Goal: Task Accomplishment & Management: Complete application form

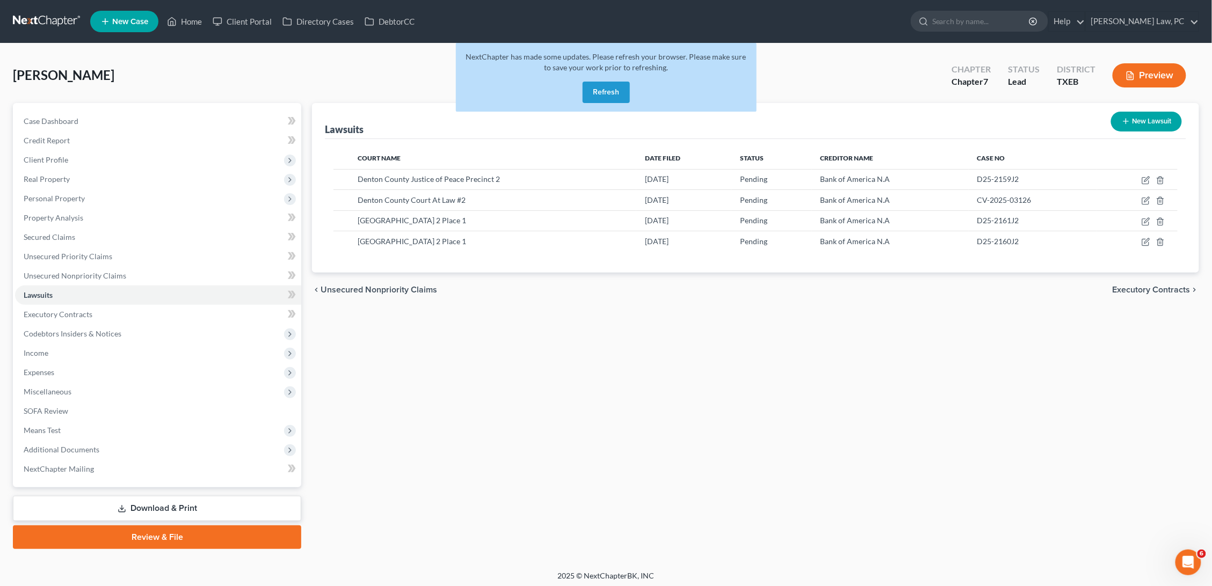
click at [603, 90] on button "Refresh" at bounding box center [605, 92] width 47 height 21
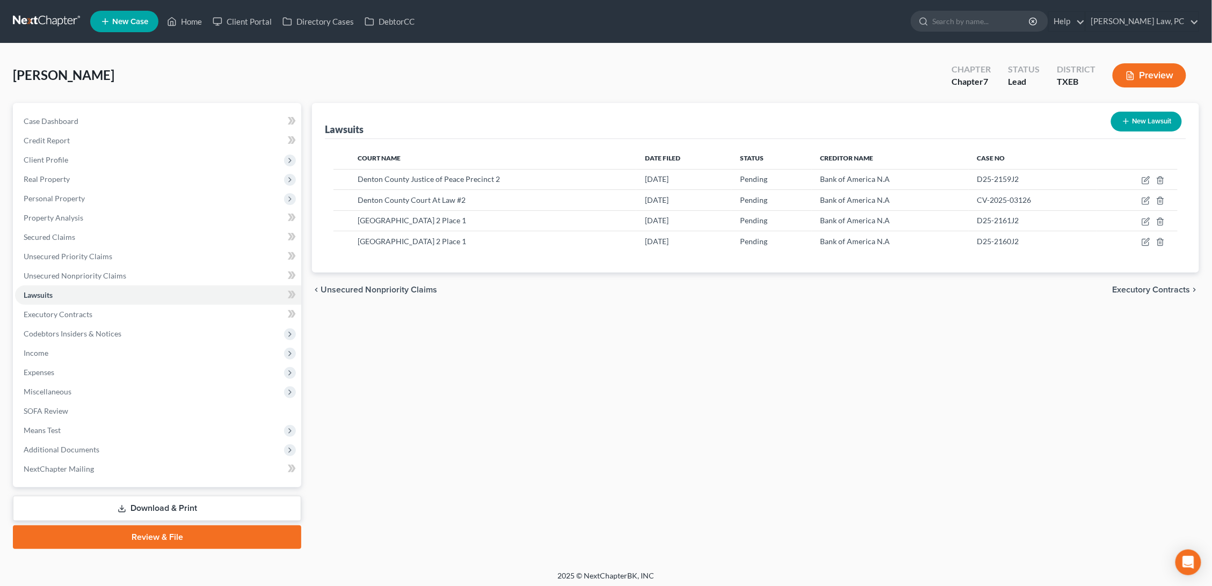
click at [37, 24] on link at bounding box center [47, 21] width 69 height 19
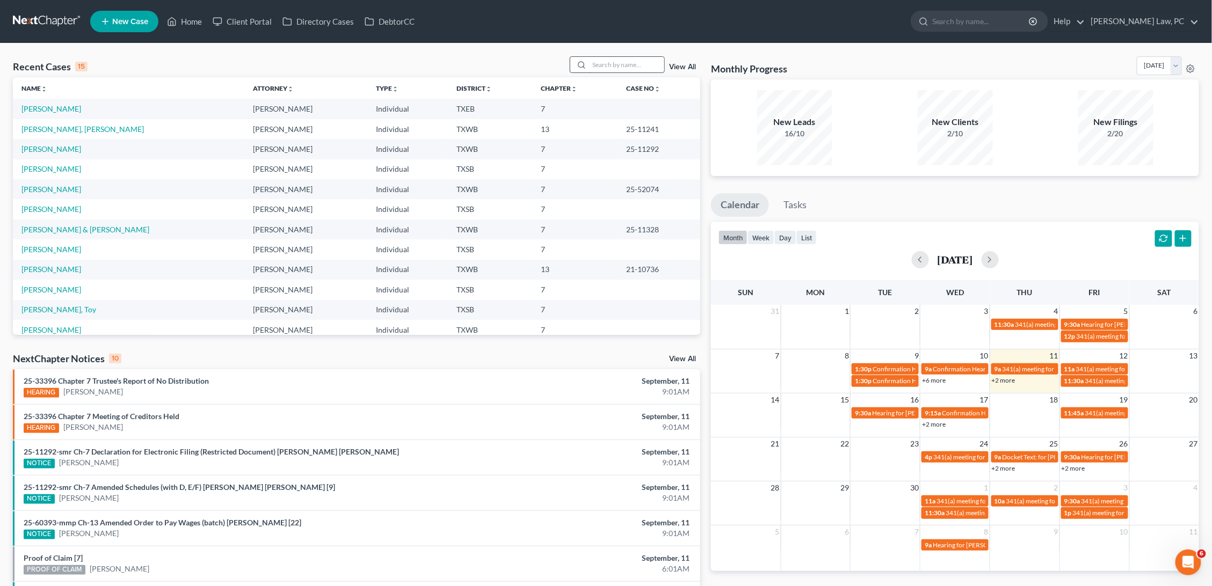
click at [631, 65] on input "search" at bounding box center [626, 65] width 75 height 16
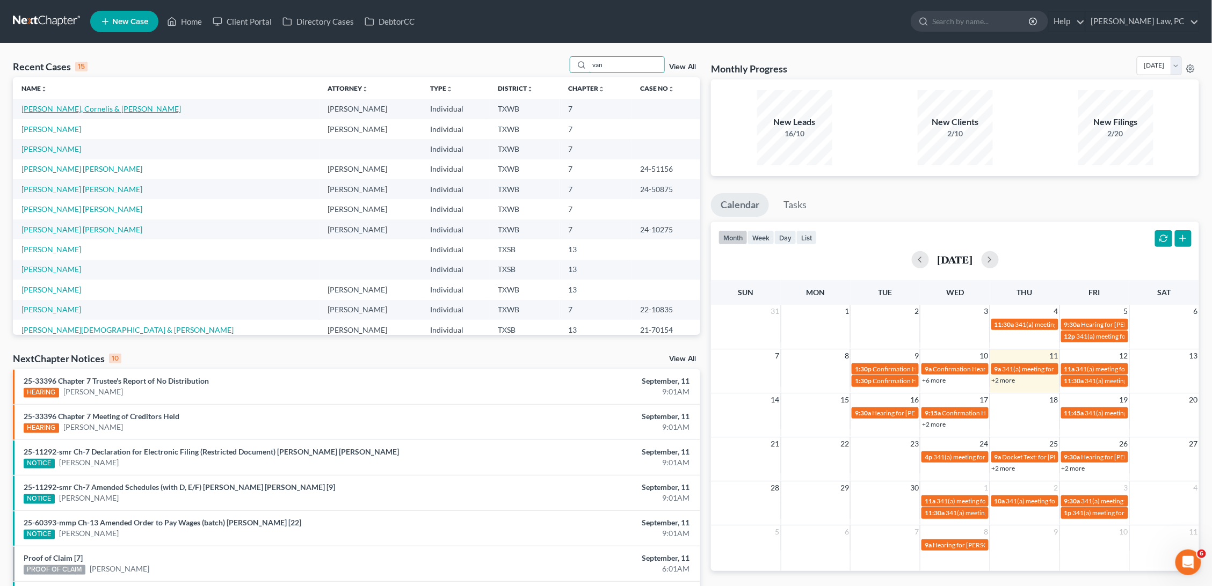
type input "van"
click at [55, 110] on link "Van Rooyen, Cornelis & Sonya" at bounding box center [100, 108] width 159 height 9
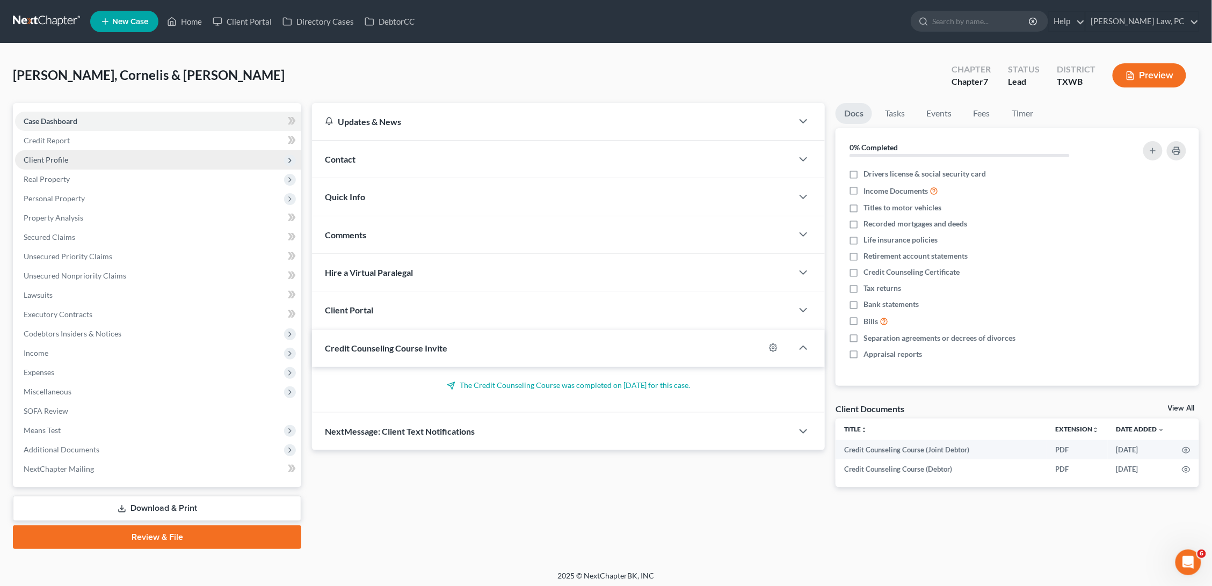
click at [63, 162] on span "Client Profile" at bounding box center [46, 159] width 45 height 9
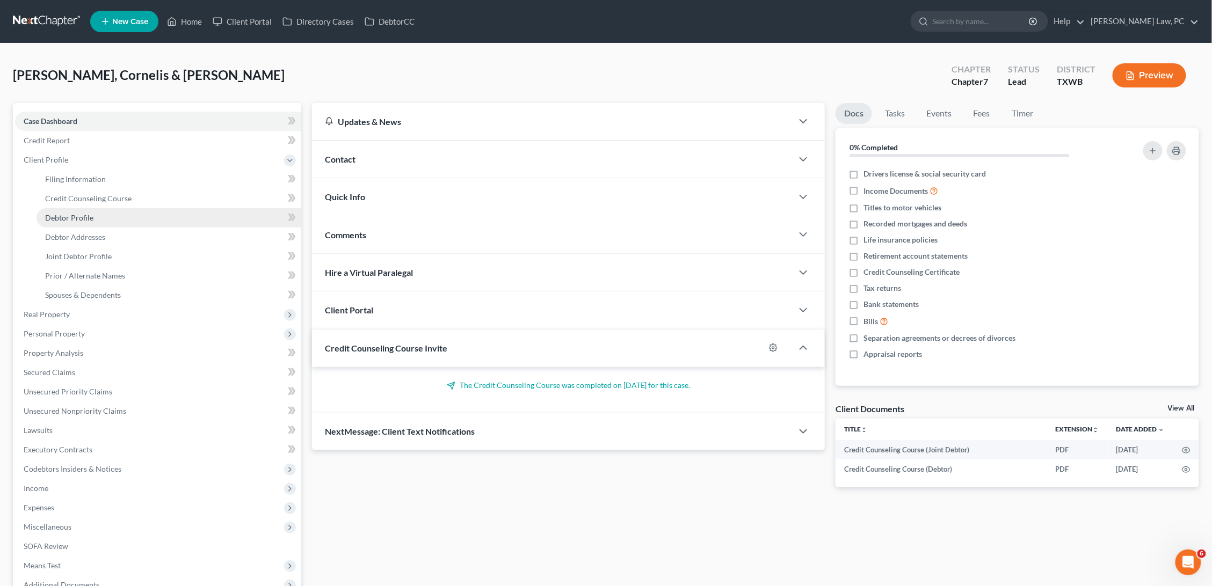
click at [83, 214] on span "Debtor Profile" at bounding box center [69, 217] width 48 height 9
select select "1"
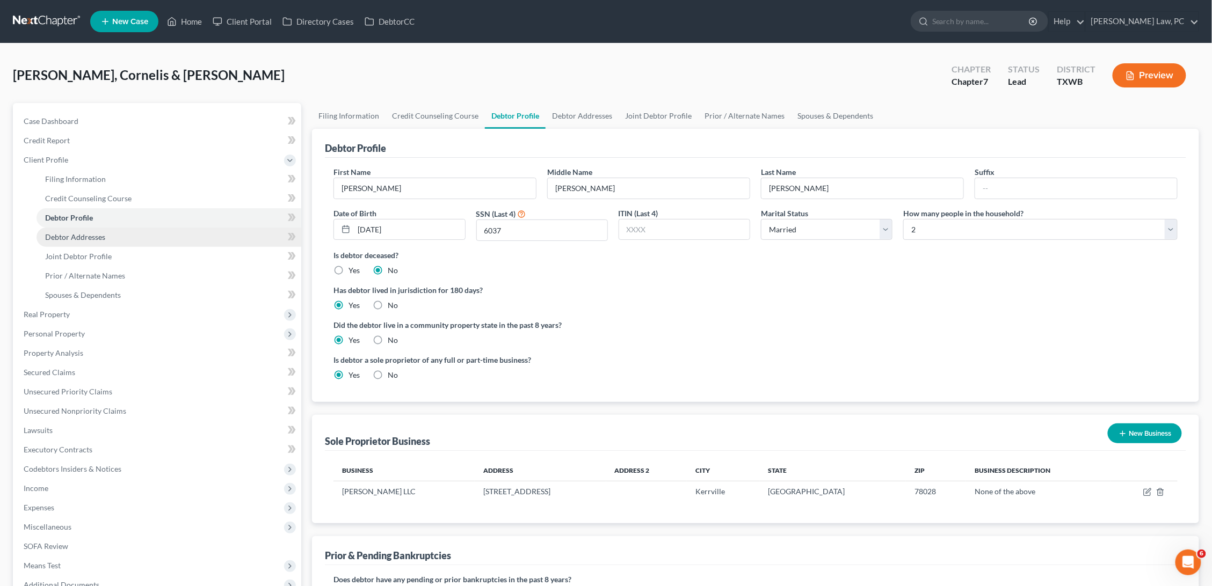
click at [79, 232] on span "Debtor Addresses" at bounding box center [75, 236] width 60 height 9
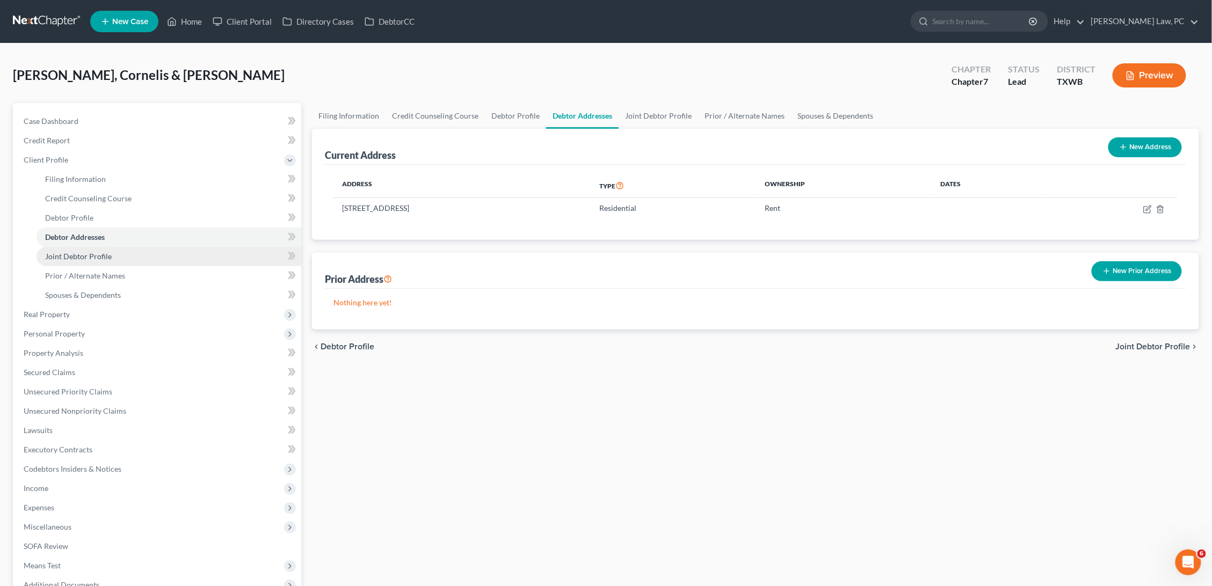
click at [79, 252] on span "Joint Debtor Profile" at bounding box center [78, 256] width 67 height 9
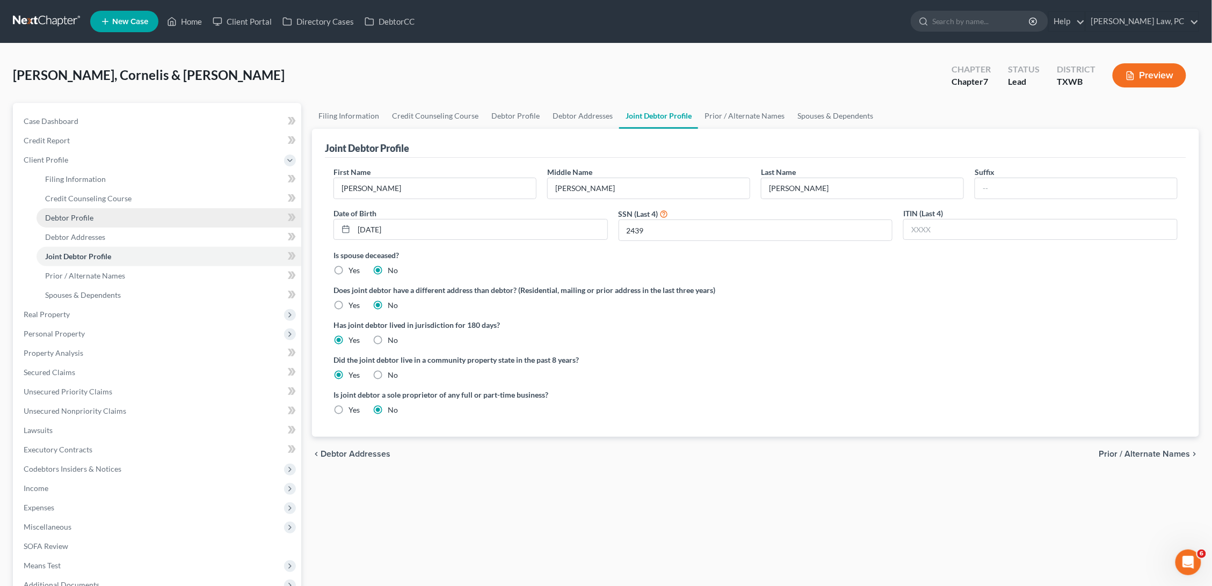
click at [76, 216] on span "Debtor Profile" at bounding box center [69, 217] width 48 height 9
select select "1"
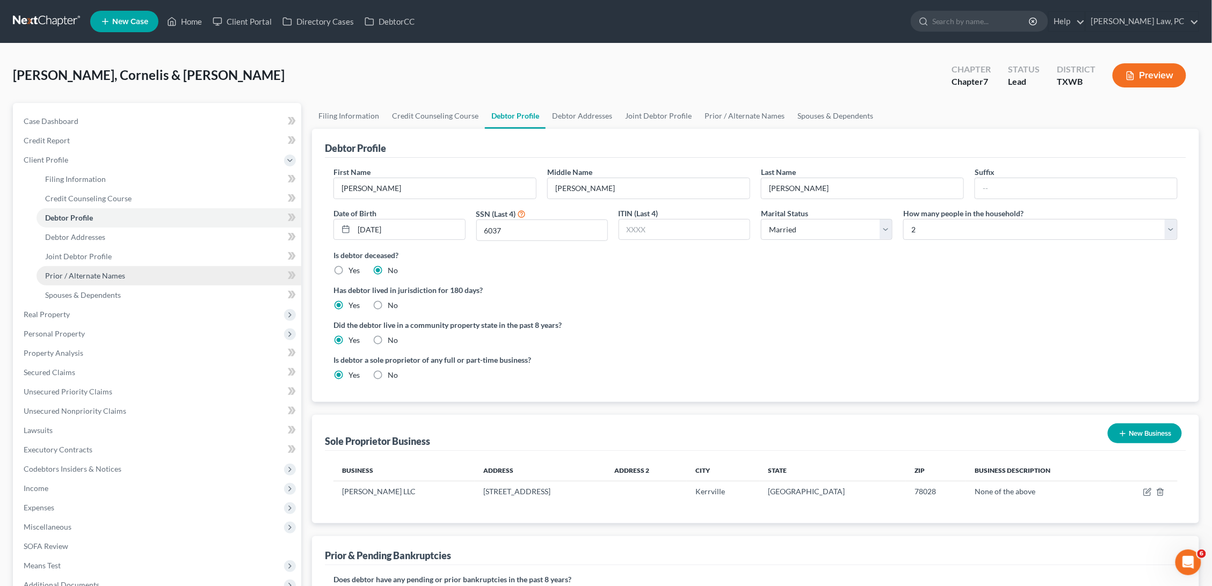
click at [75, 271] on span "Prior / Alternate Names" at bounding box center [85, 275] width 80 height 9
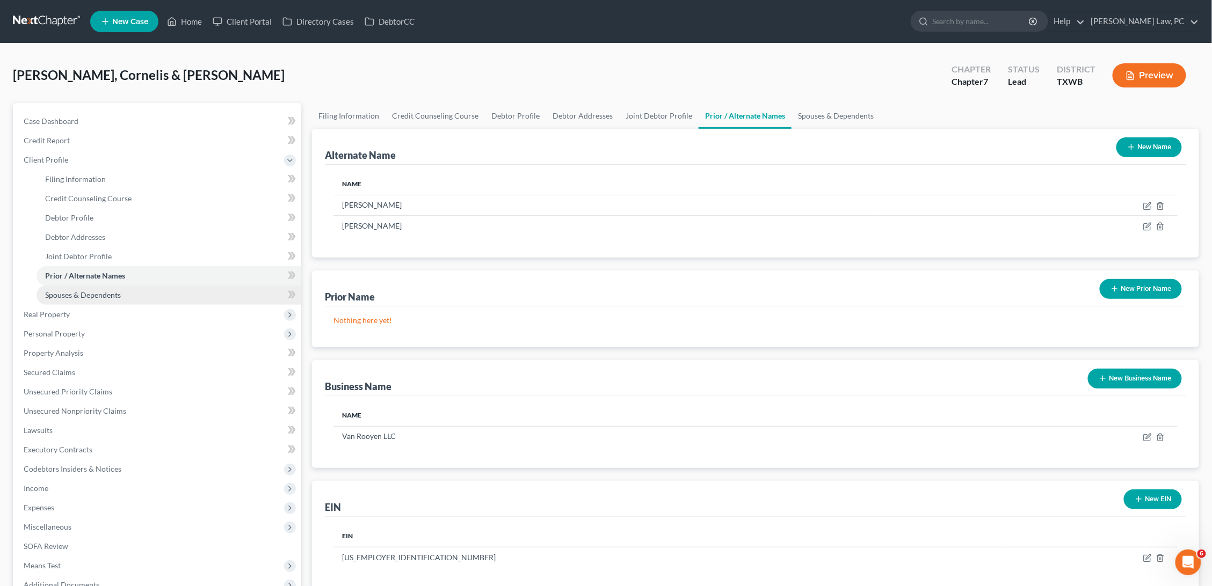
click at [71, 290] on span "Spouses & Dependents" at bounding box center [83, 294] width 76 height 9
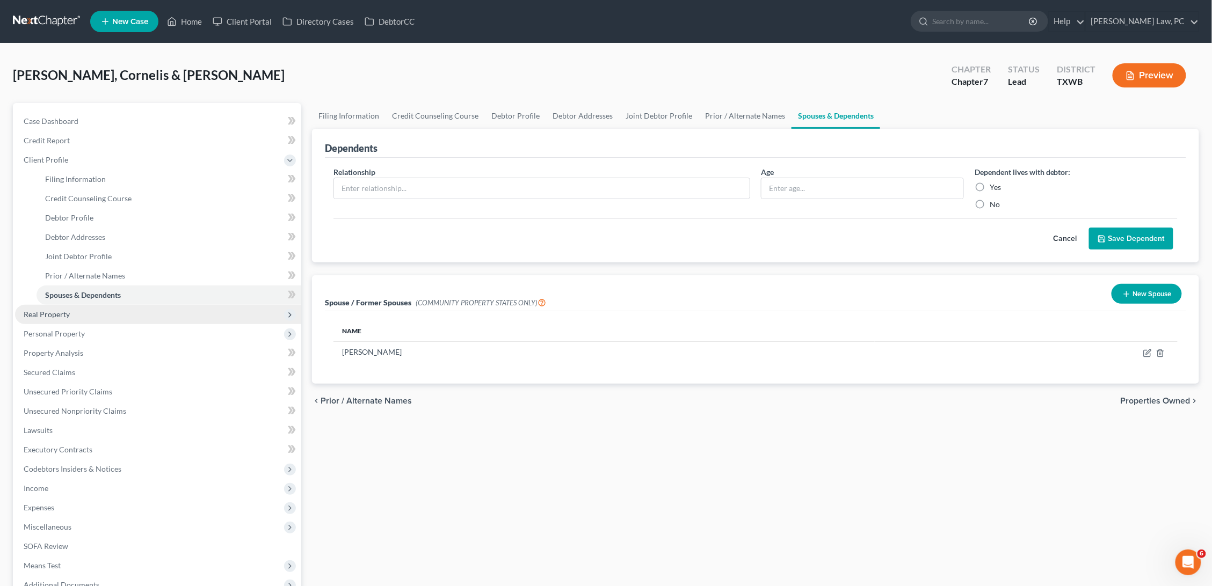
click at [72, 313] on span "Real Property" at bounding box center [158, 314] width 286 height 19
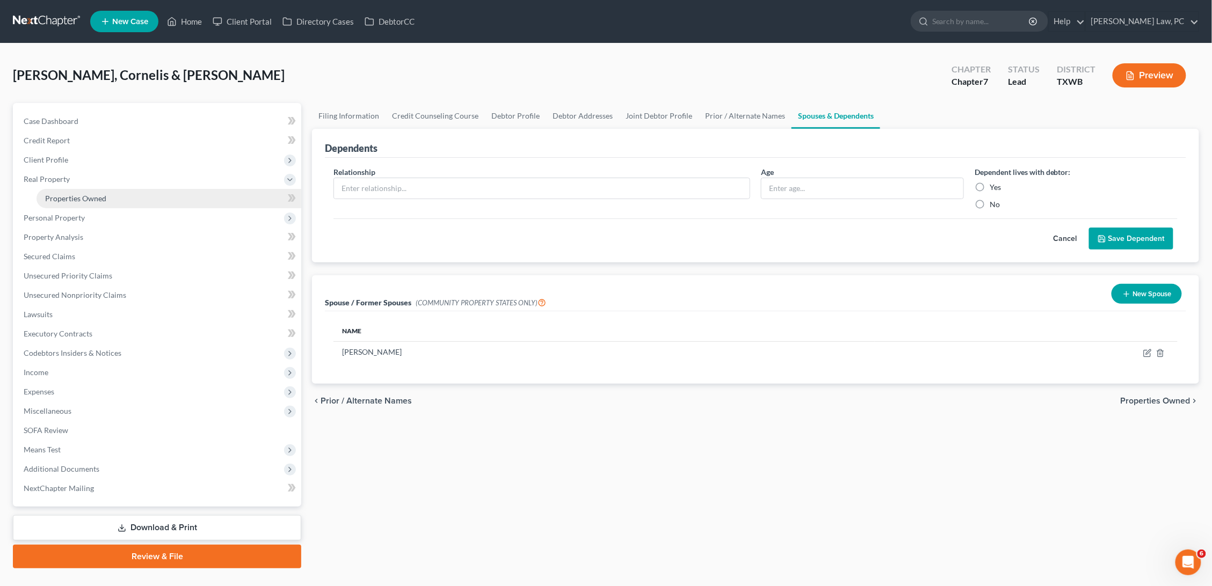
click at [79, 201] on link "Properties Owned" at bounding box center [169, 198] width 265 height 19
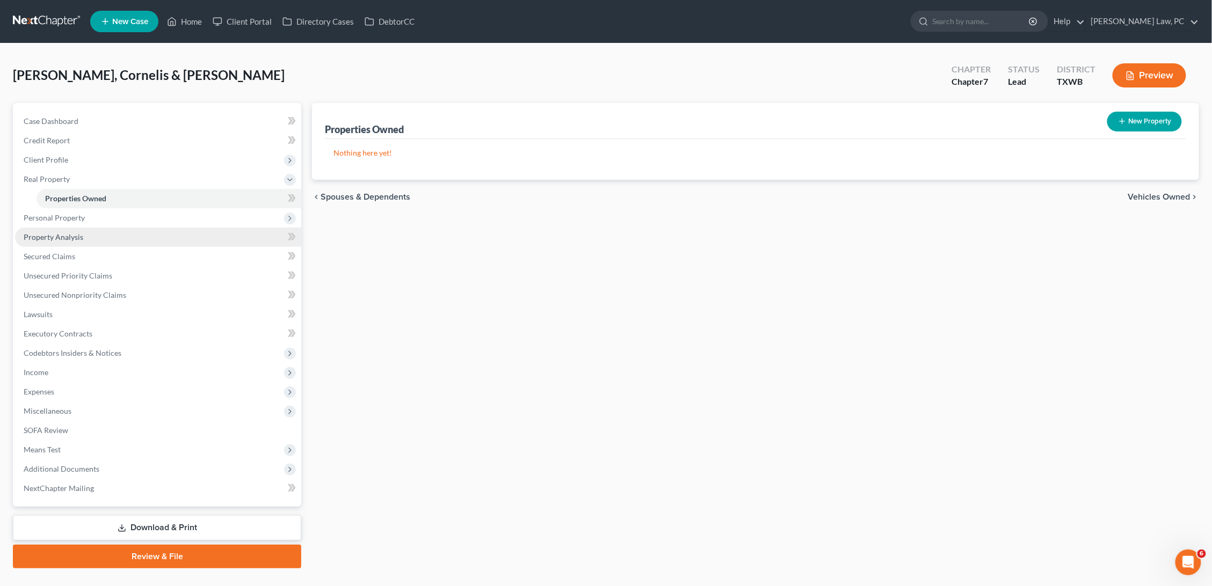
click at [74, 228] on link "Property Analysis" at bounding box center [158, 237] width 286 height 19
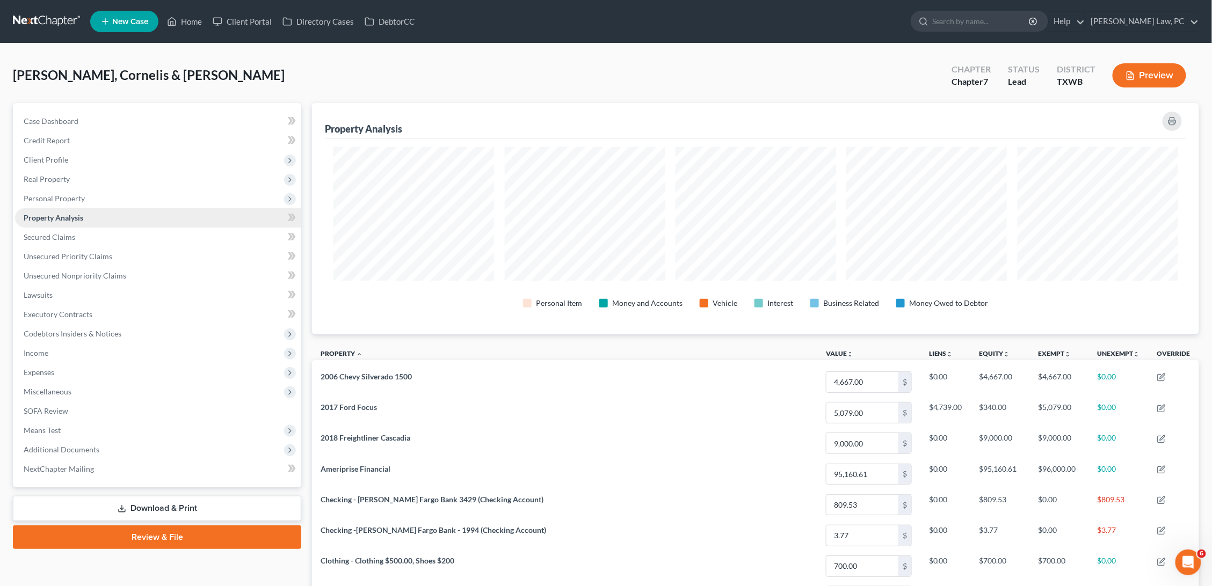
scroll to position [231, 887]
click at [70, 213] on span "Property Analysis" at bounding box center [54, 217] width 60 height 9
click at [72, 232] on span "Secured Claims" at bounding box center [50, 236] width 52 height 9
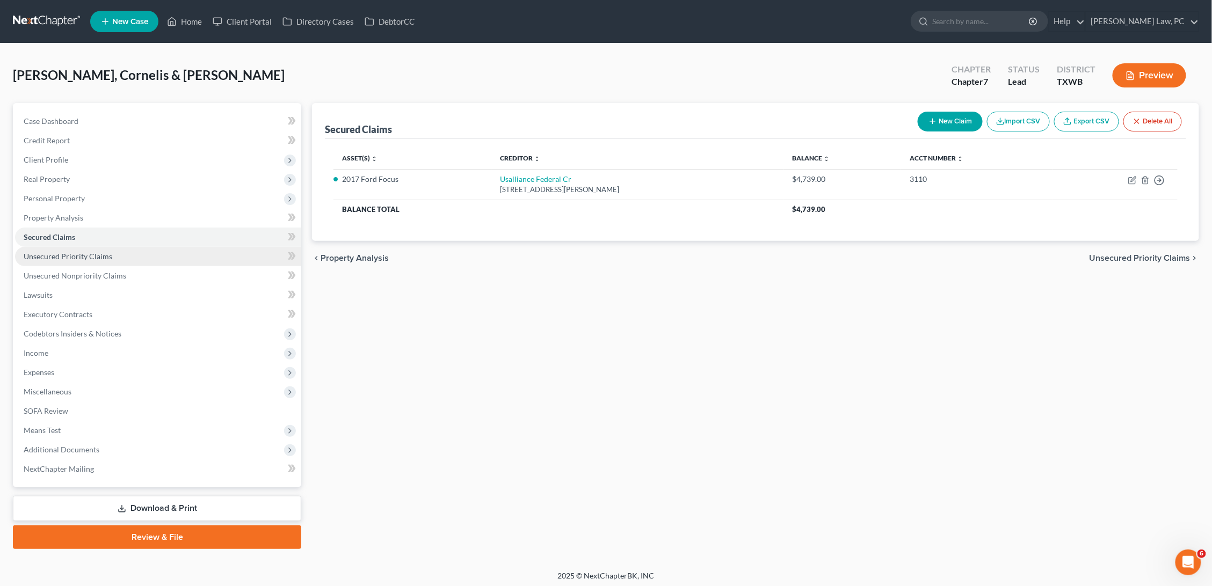
click at [72, 252] on span "Unsecured Priority Claims" at bounding box center [68, 256] width 89 height 9
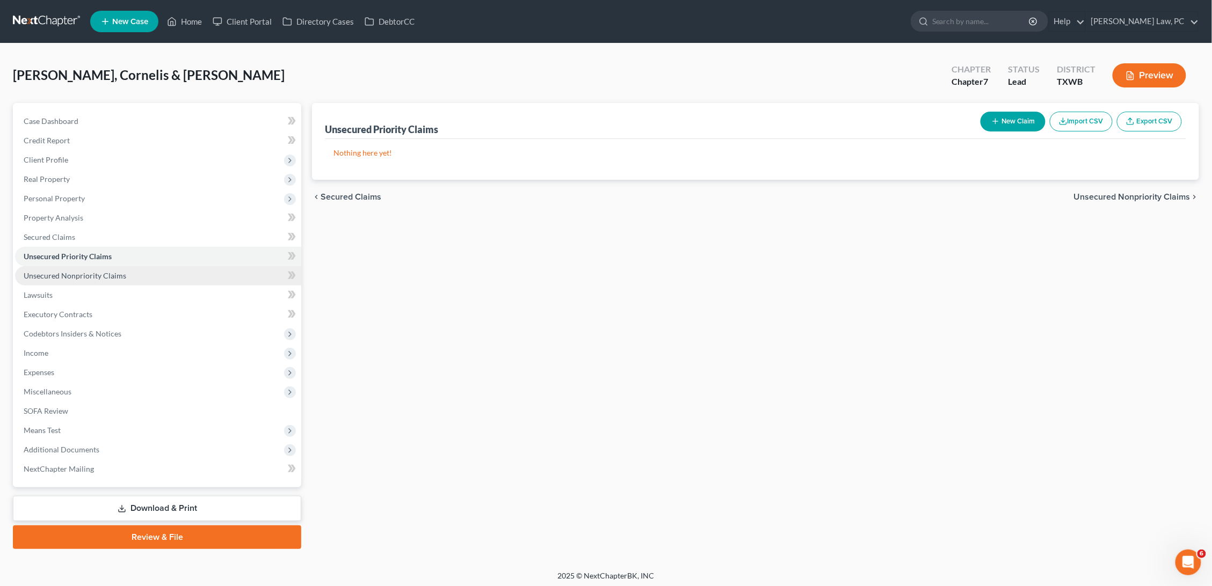
click at [74, 271] on span "Unsecured Nonpriority Claims" at bounding box center [75, 275] width 103 height 9
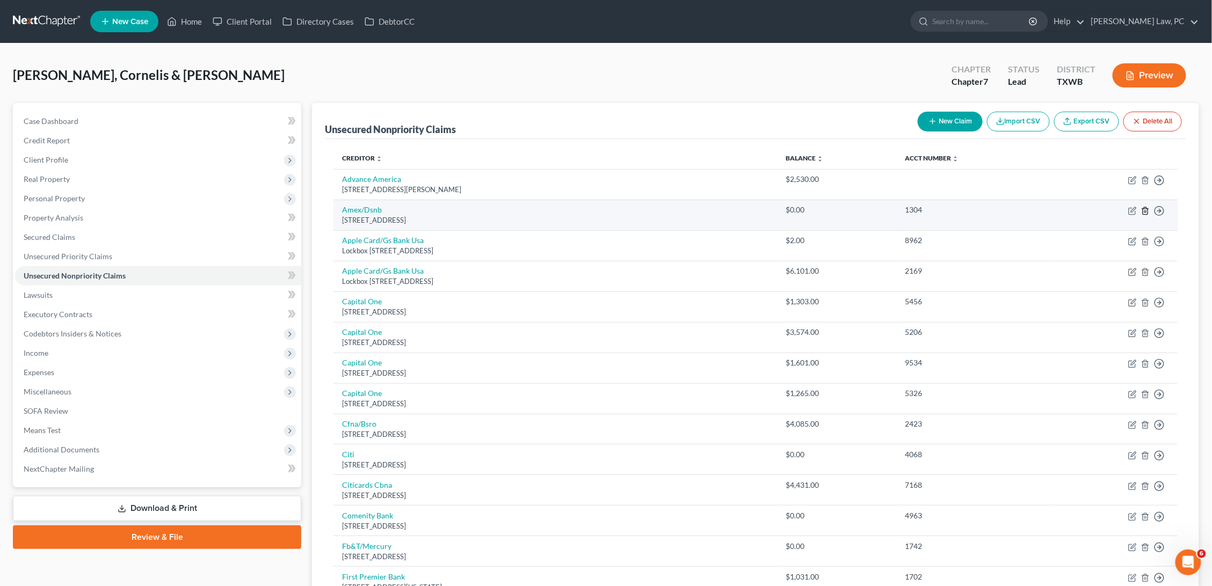
click at [1144, 209] on icon "button" at bounding box center [1145, 211] width 9 height 9
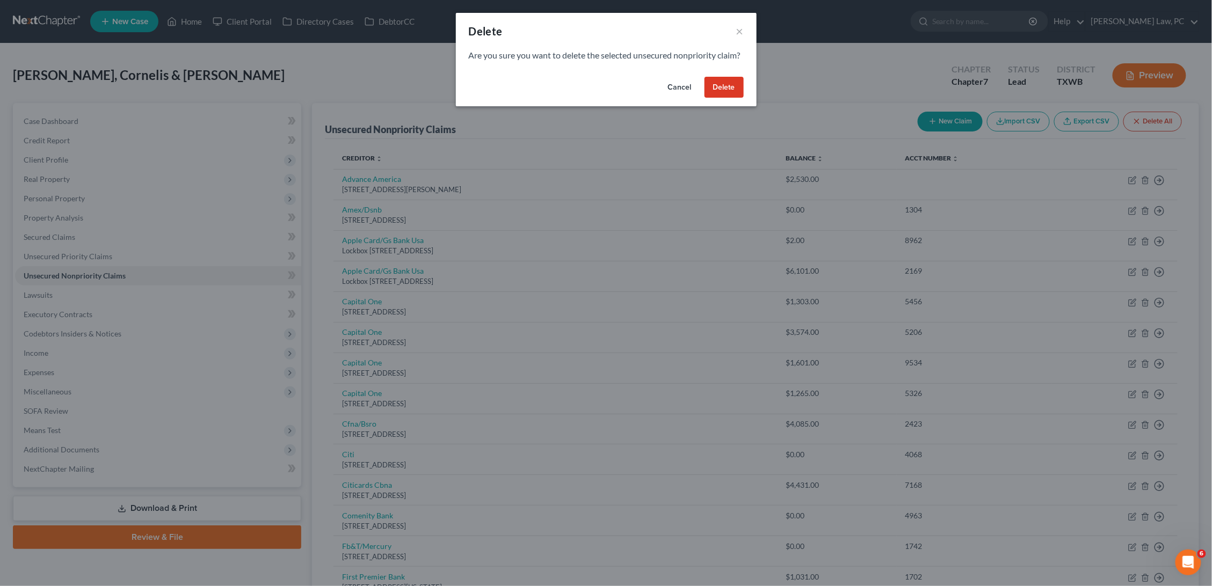
click at [732, 92] on button "Delete" at bounding box center [723, 87] width 39 height 21
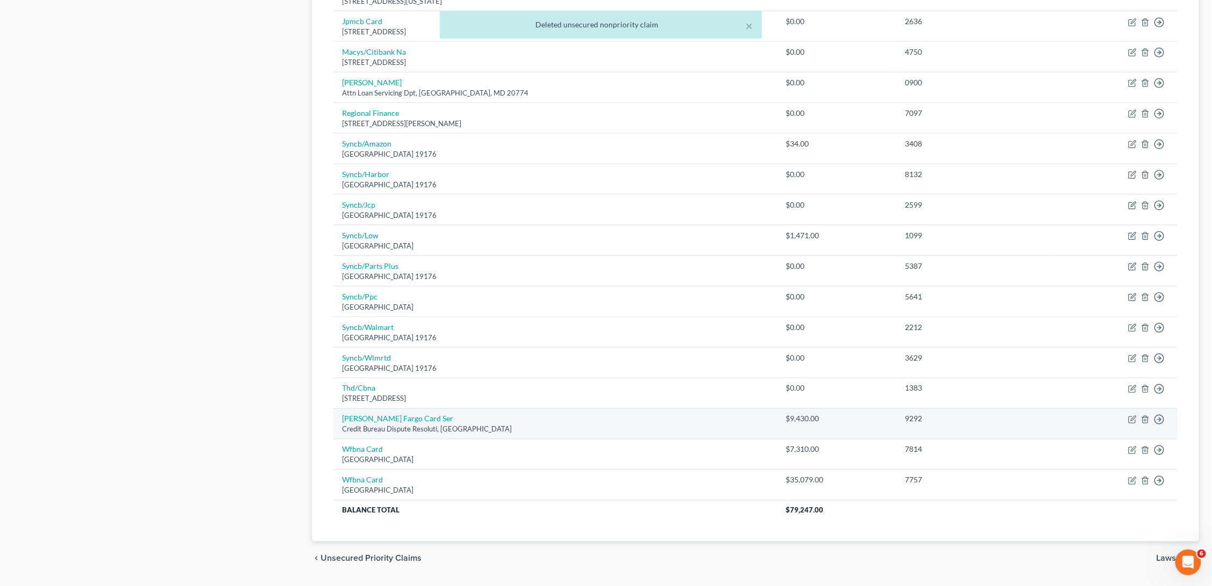
scroll to position [555, 0]
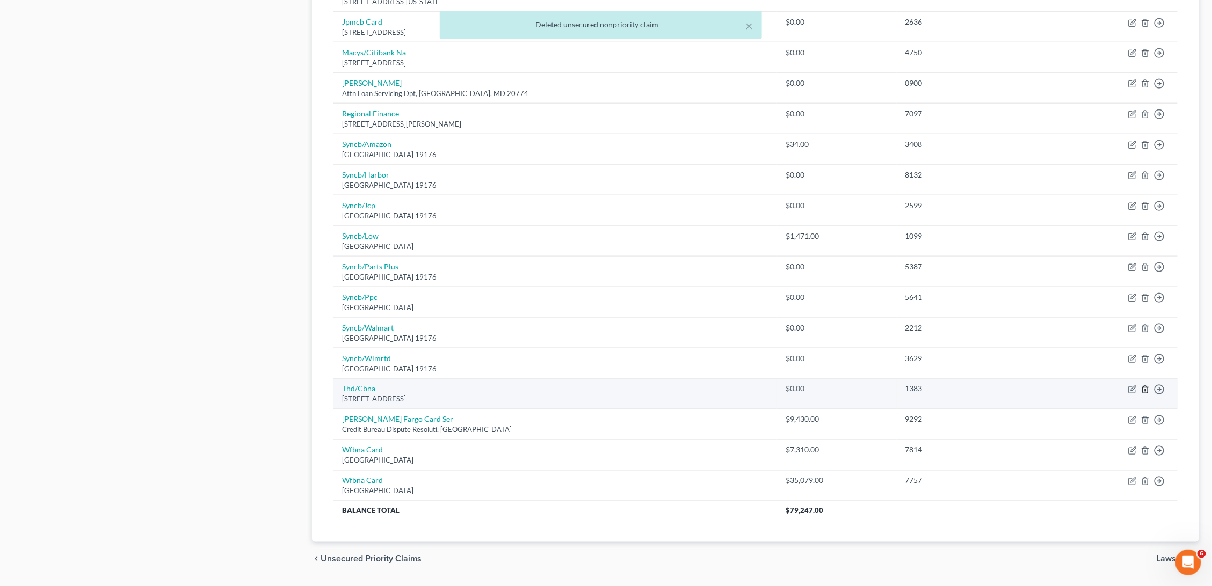
click at [1146, 385] on icon "button" at bounding box center [1145, 389] width 9 height 9
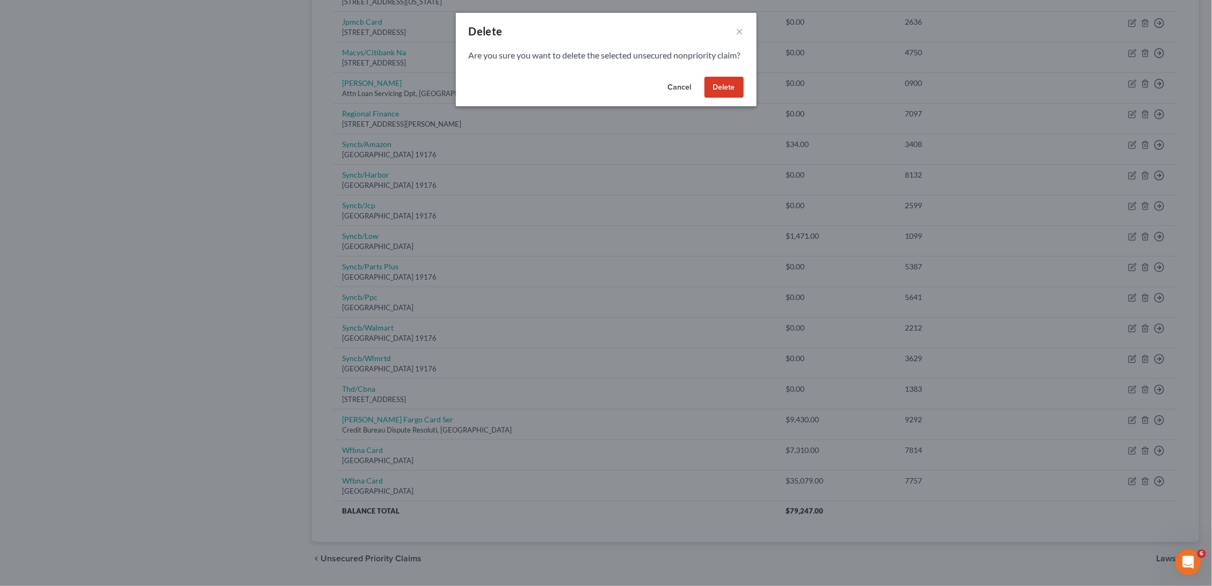
click at [727, 96] on button "Delete" at bounding box center [723, 87] width 39 height 21
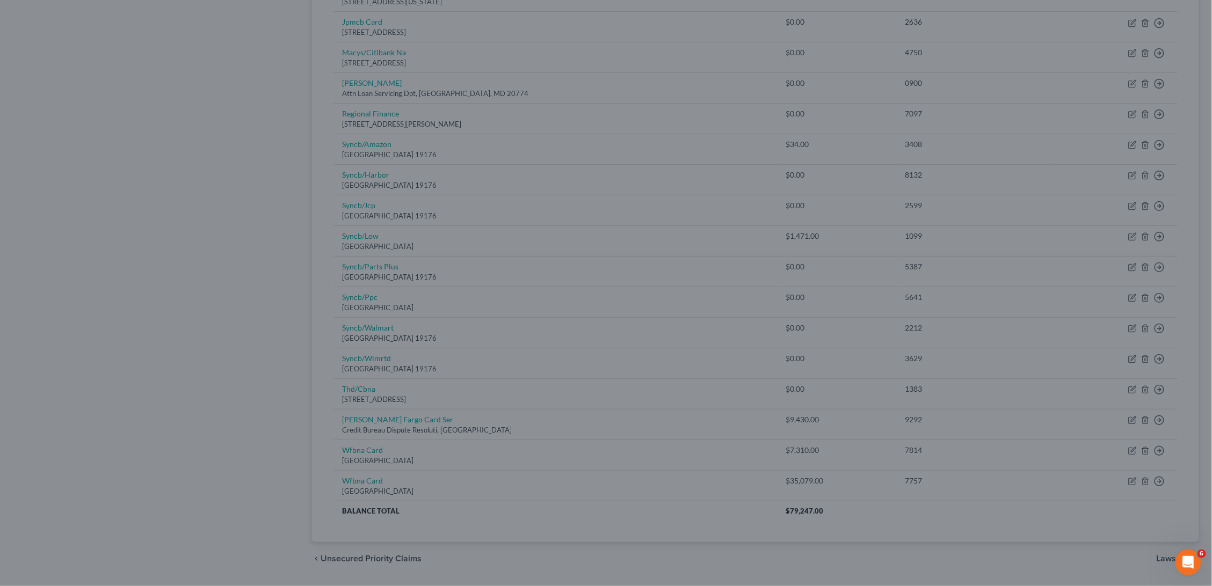
scroll to position [525, 0]
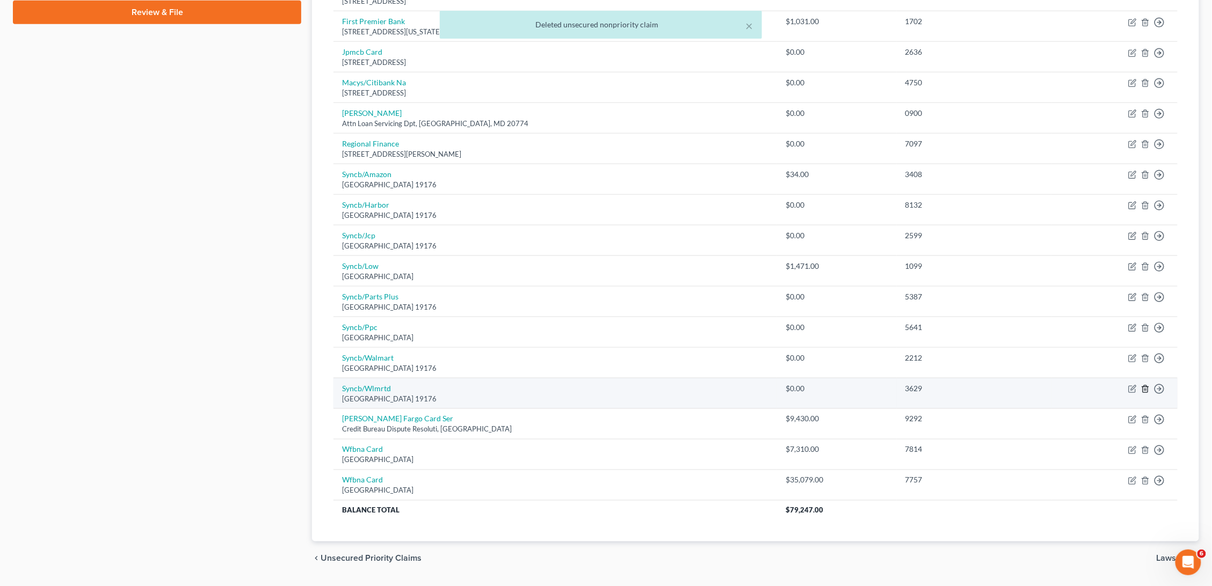
click at [1143, 385] on icon "button" at bounding box center [1145, 389] width 9 height 9
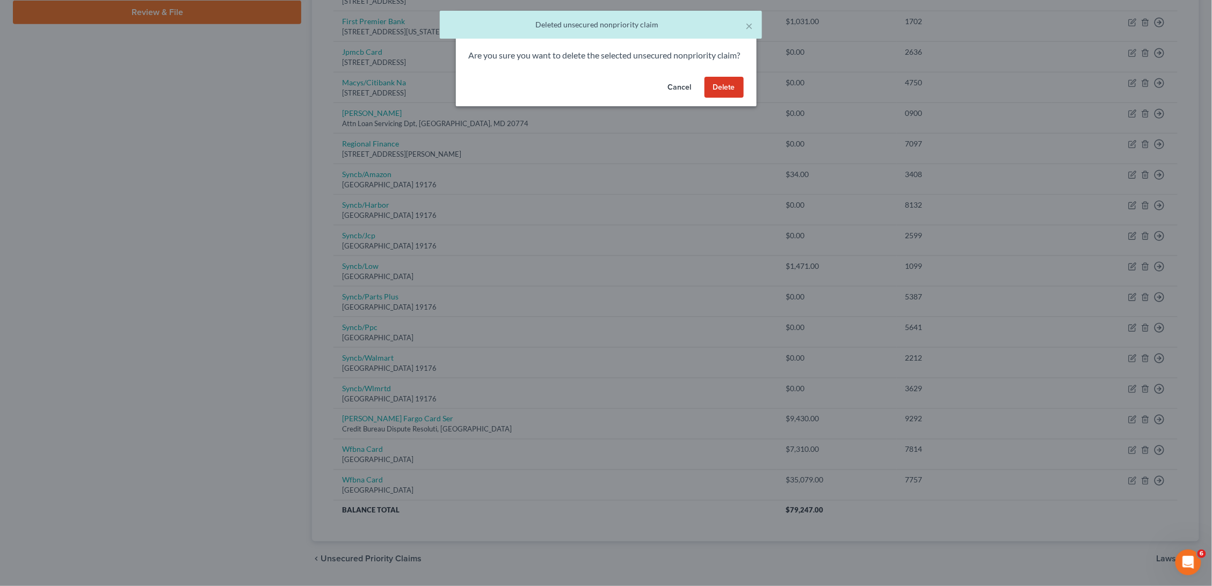
click at [728, 95] on button "Delete" at bounding box center [723, 87] width 39 height 21
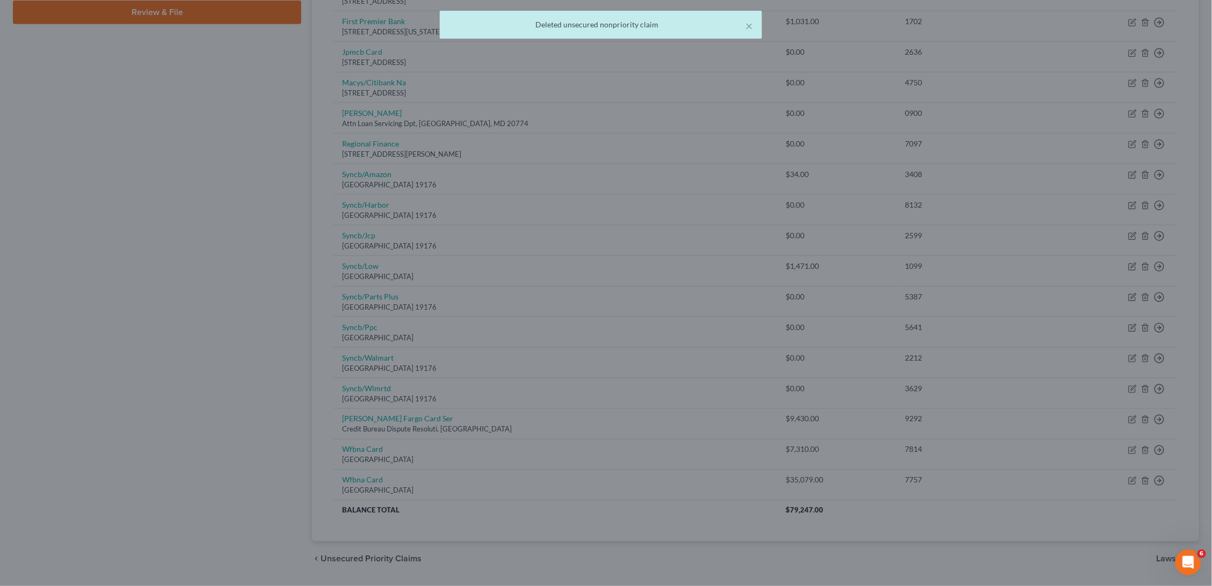
scroll to position [495, 0]
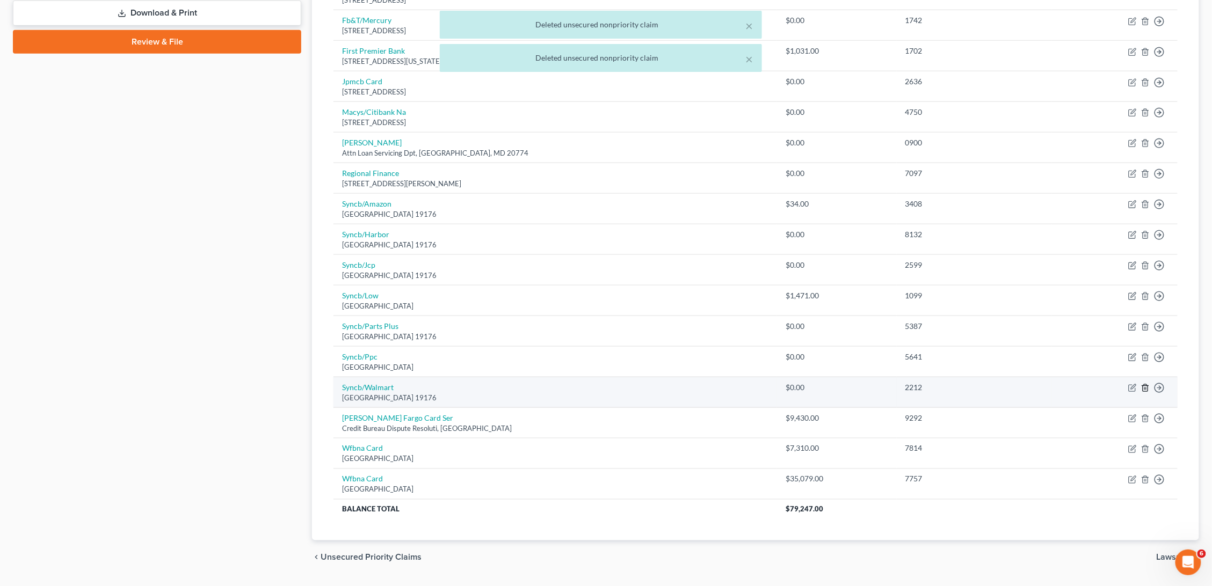
click at [1146, 388] on line "button" at bounding box center [1146, 389] width 0 height 2
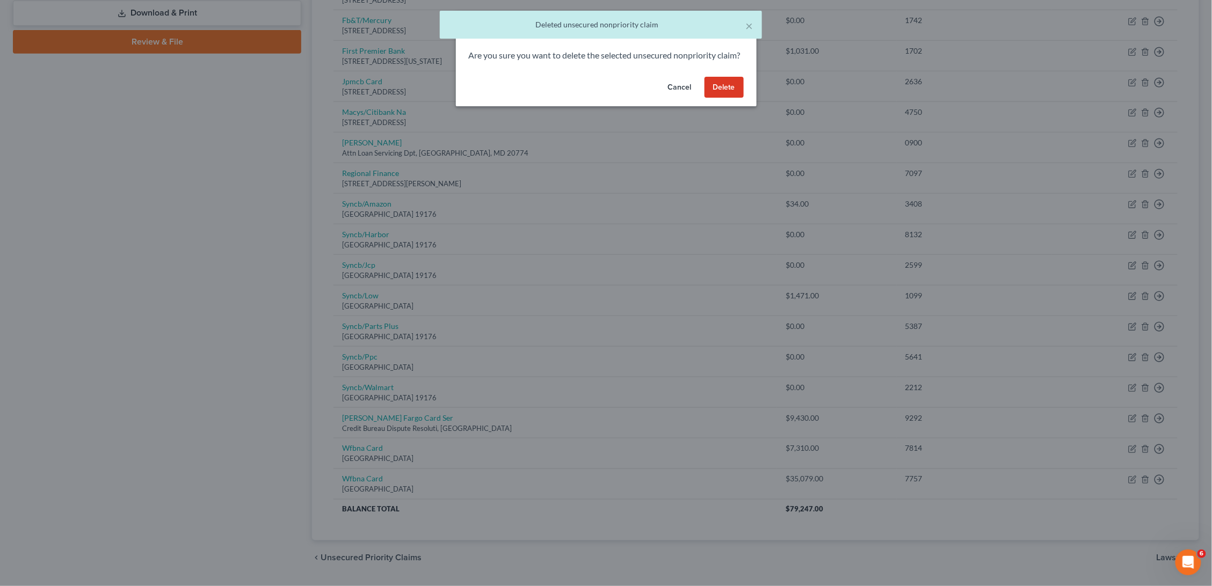
click at [724, 98] on button "Delete" at bounding box center [723, 87] width 39 height 21
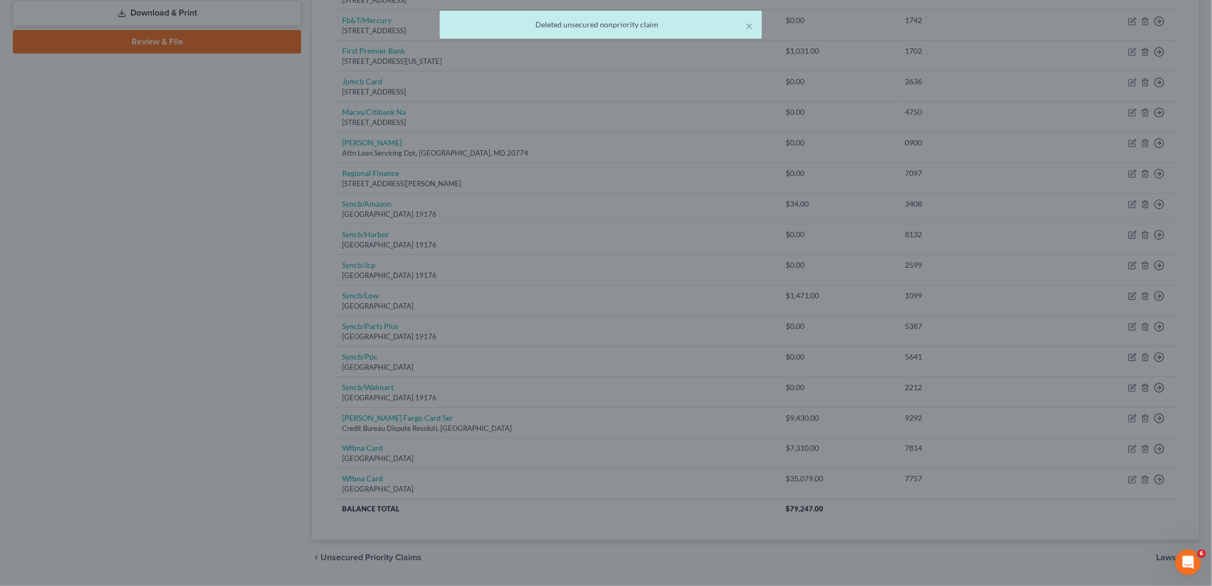
scroll to position [466, 0]
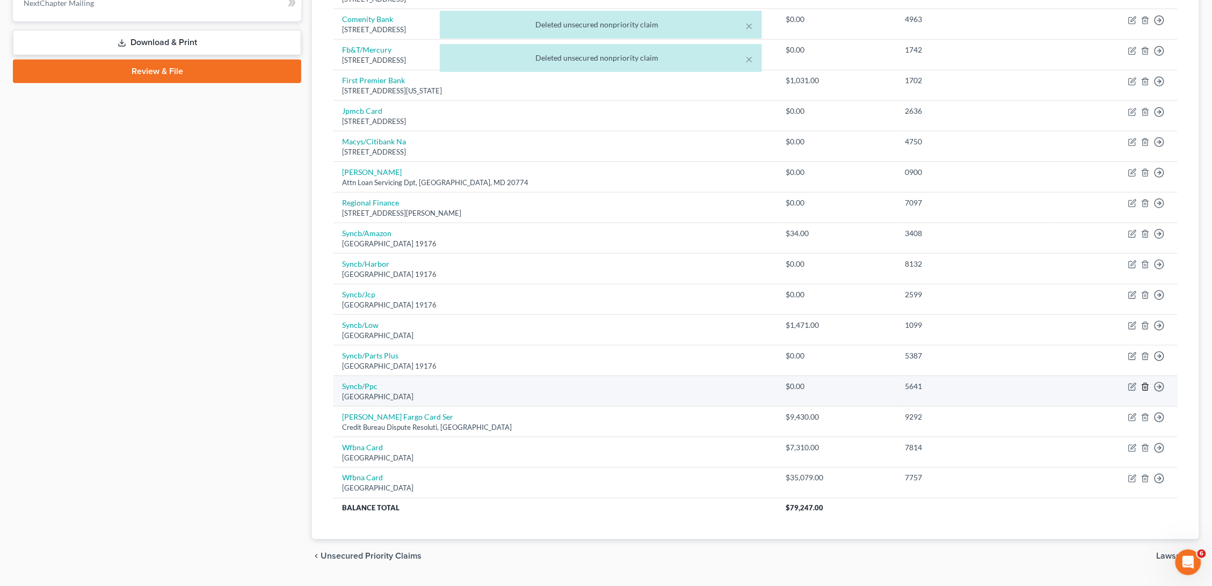
click at [1146, 383] on icon "button" at bounding box center [1145, 387] width 9 height 9
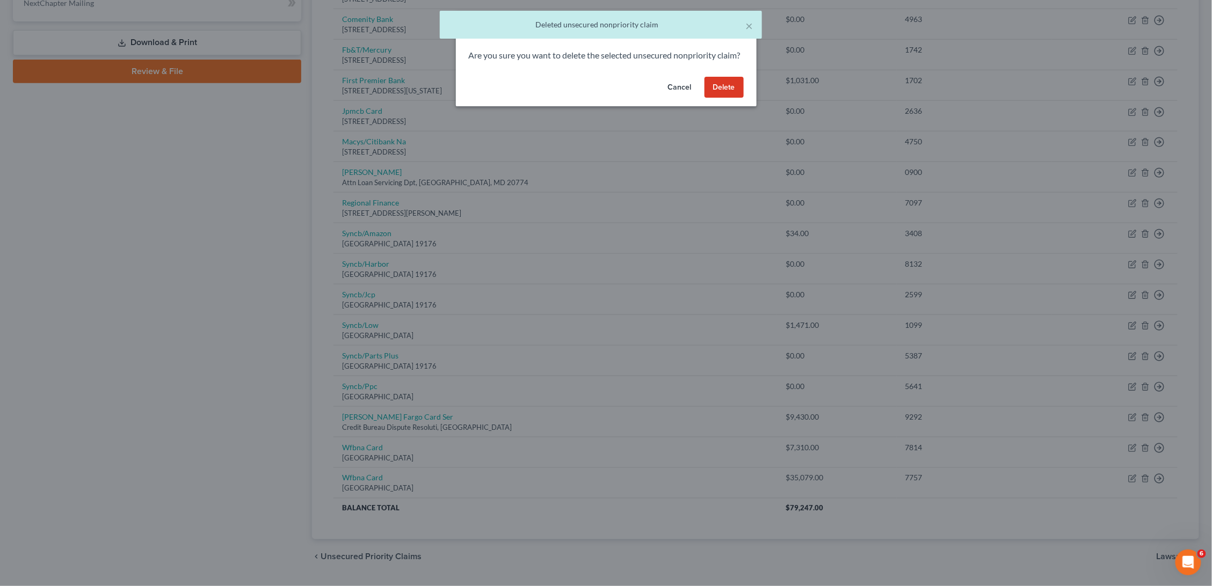
click at [729, 98] on button "Delete" at bounding box center [723, 87] width 39 height 21
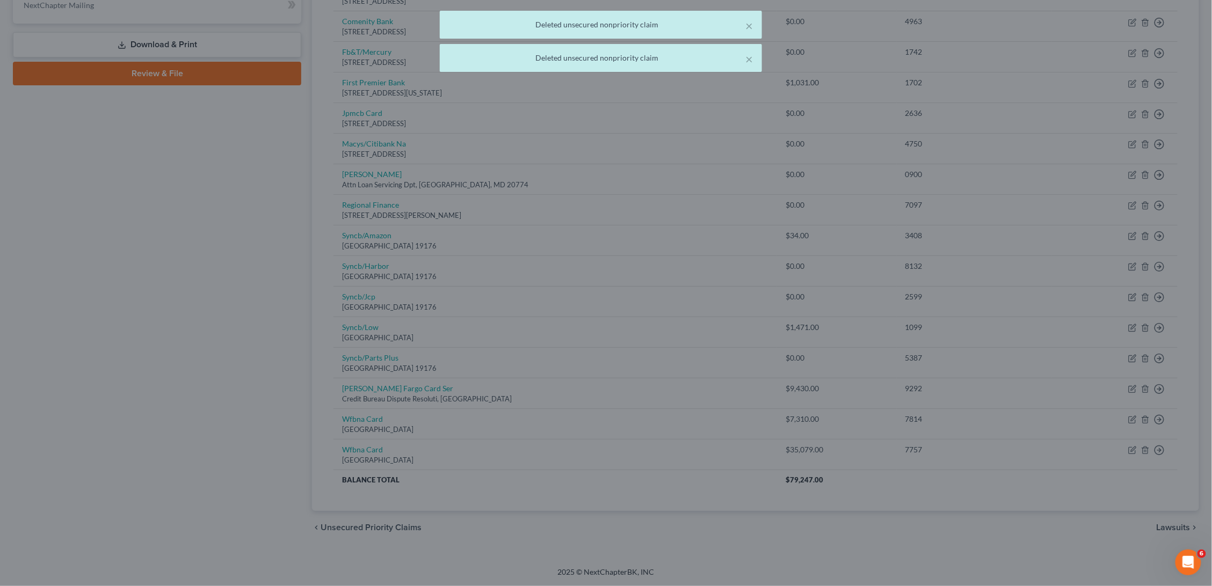
scroll to position [436, 0]
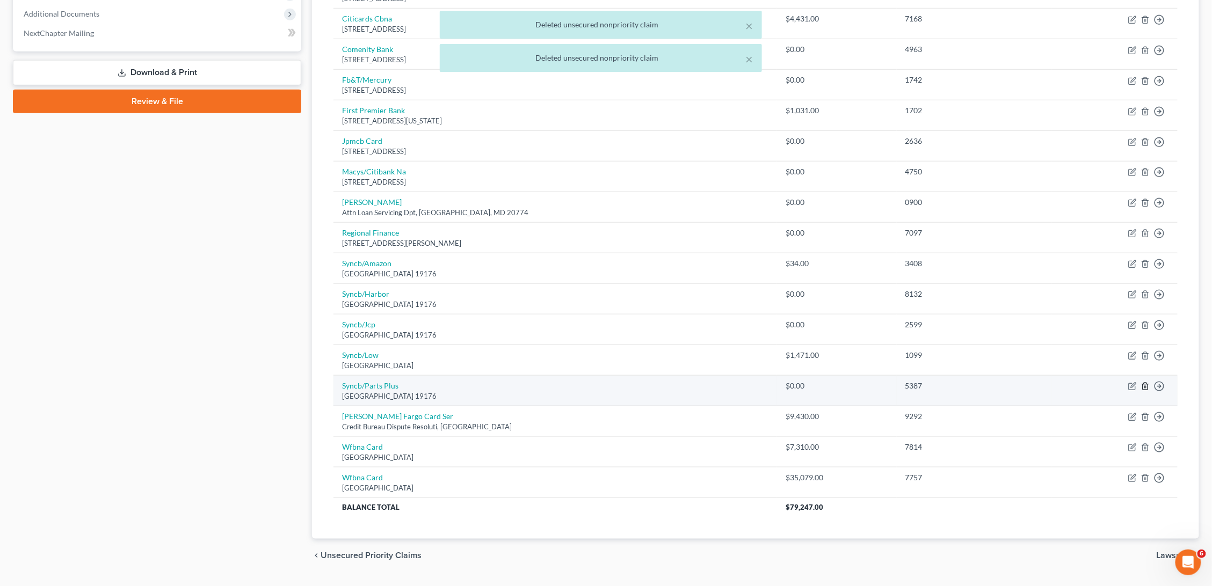
click at [1146, 382] on icon "button" at bounding box center [1145, 386] width 9 height 9
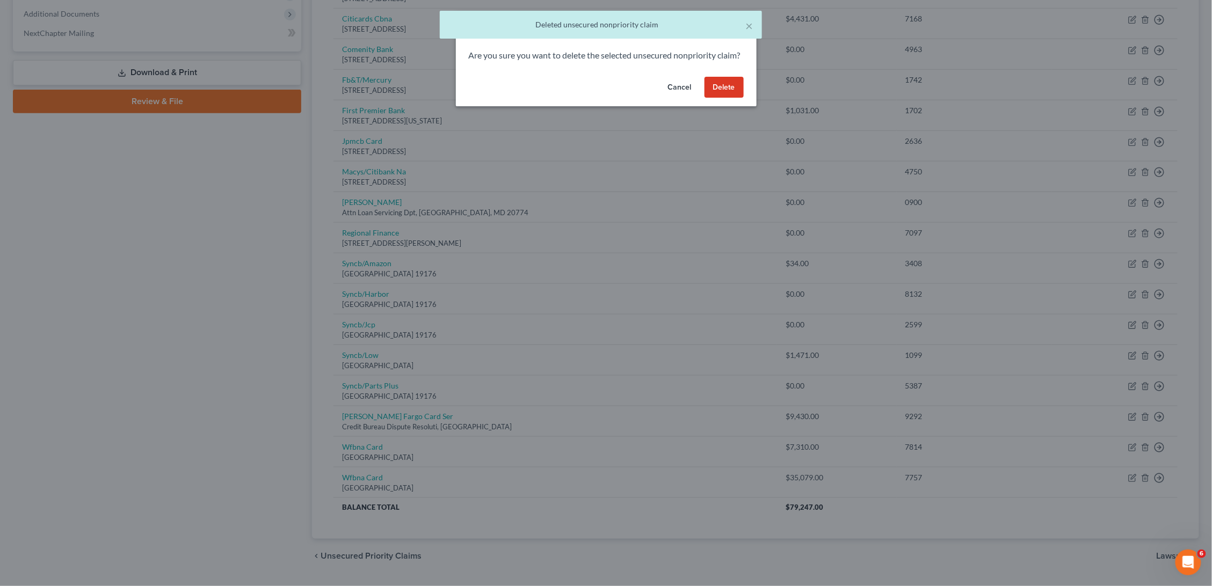
click at [728, 98] on button "Delete" at bounding box center [723, 87] width 39 height 21
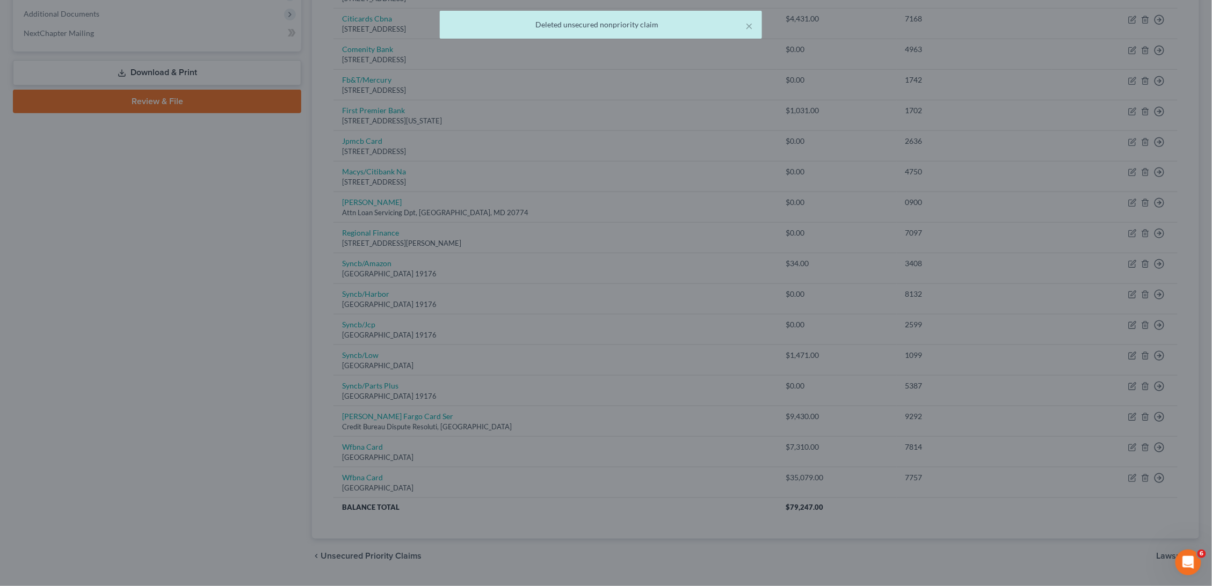
scroll to position [407, 0]
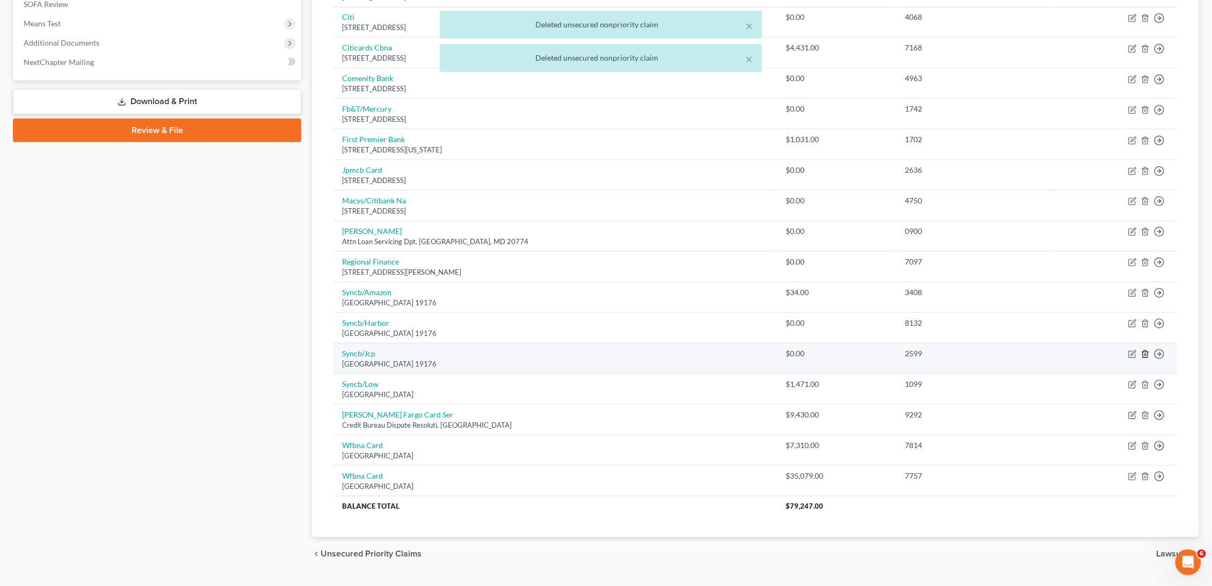
click at [1143, 350] on icon "button" at bounding box center [1145, 354] width 9 height 9
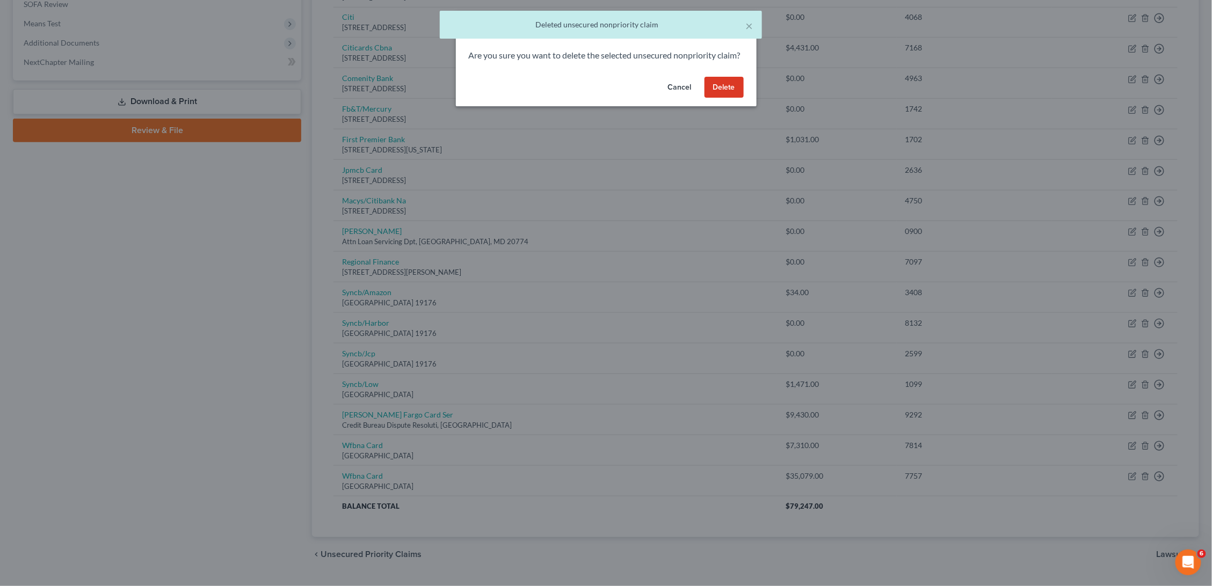
click at [715, 91] on button "Delete" at bounding box center [723, 87] width 39 height 21
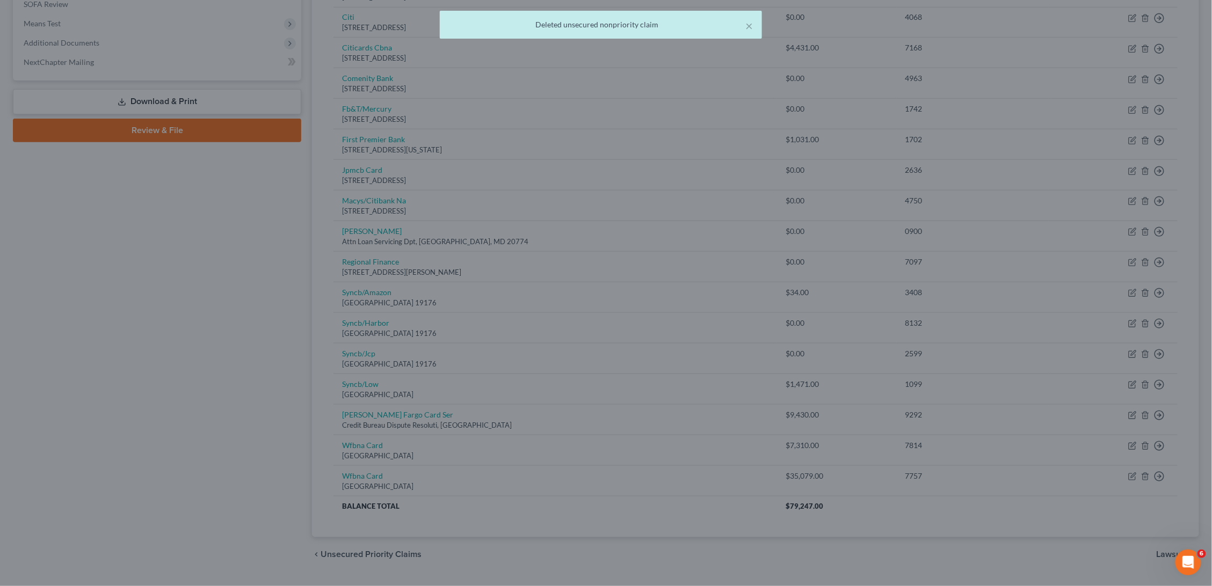
scroll to position [377, 0]
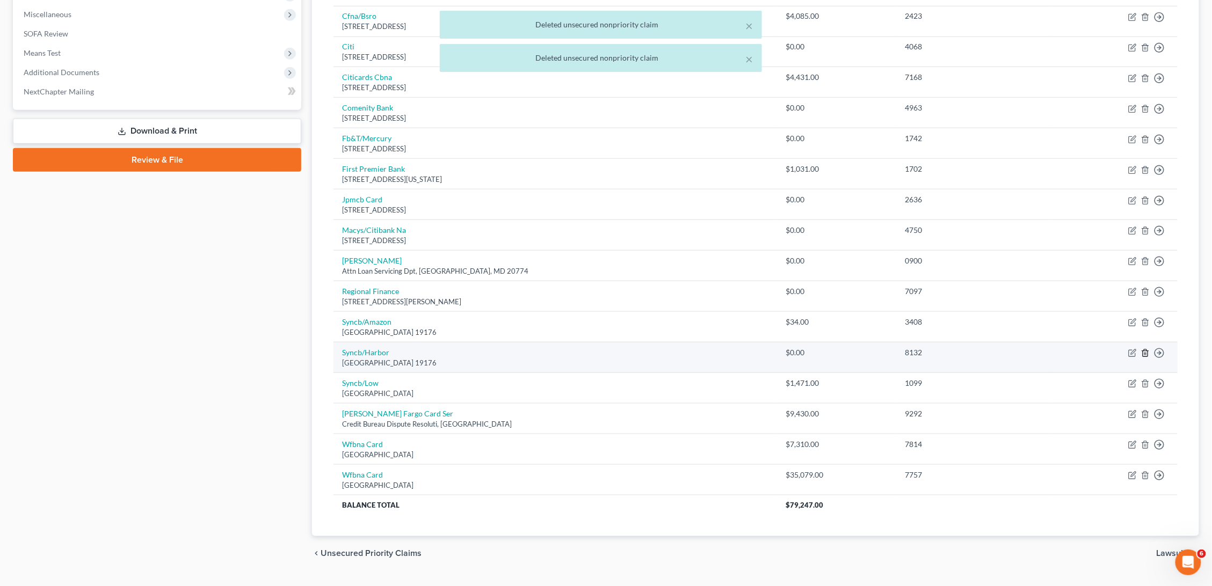
click at [1141, 349] on icon "button" at bounding box center [1145, 353] width 9 height 9
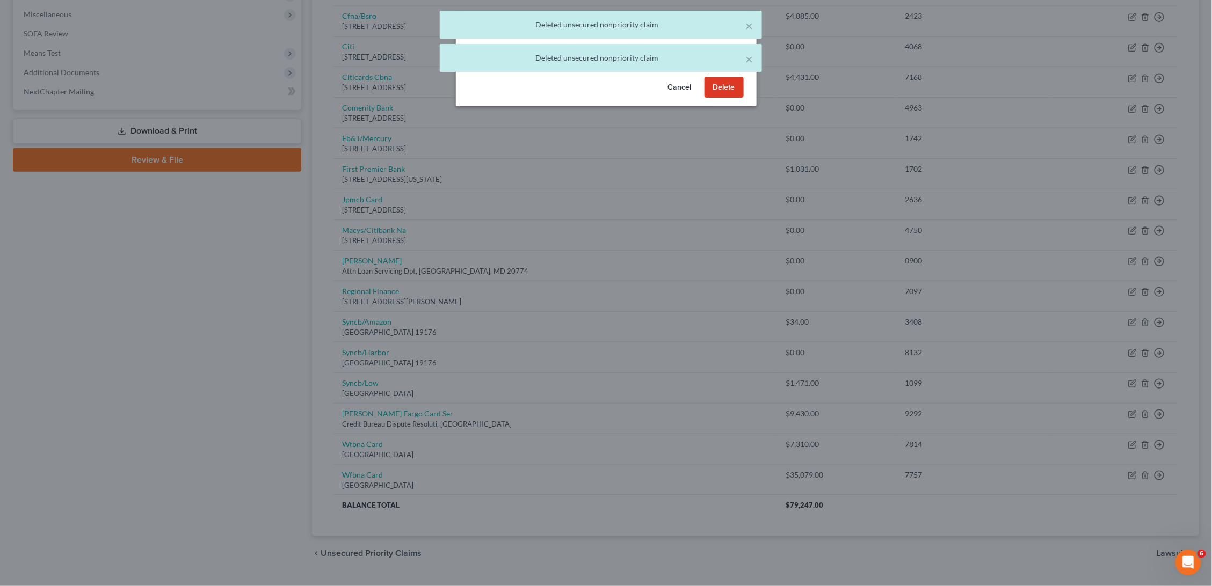
click at [725, 92] on button "Delete" at bounding box center [723, 87] width 39 height 21
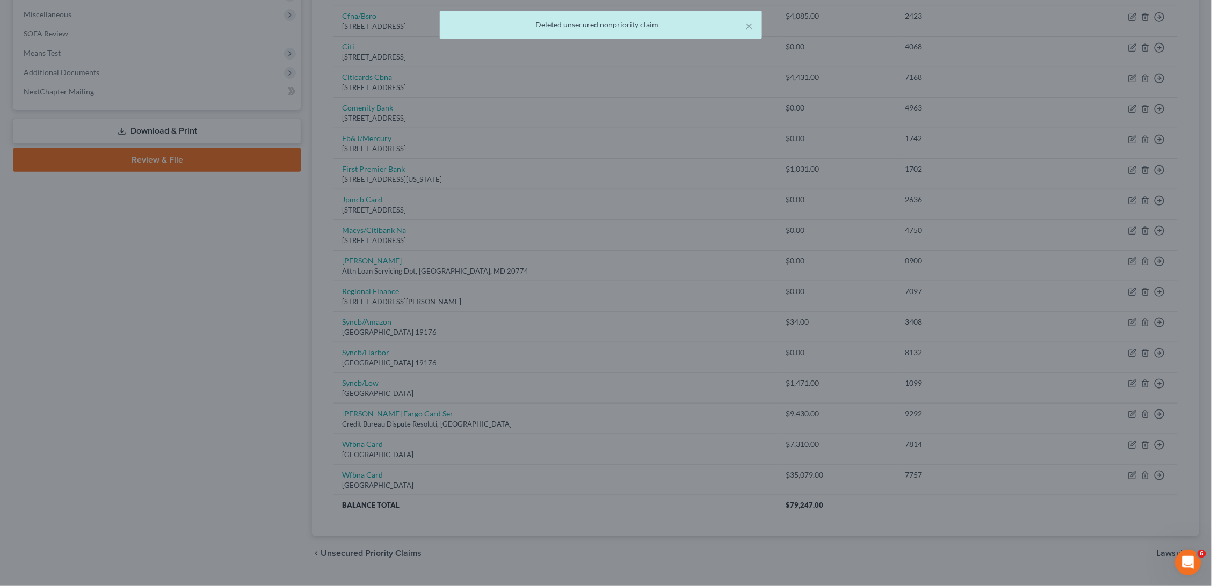
scroll to position [348, 0]
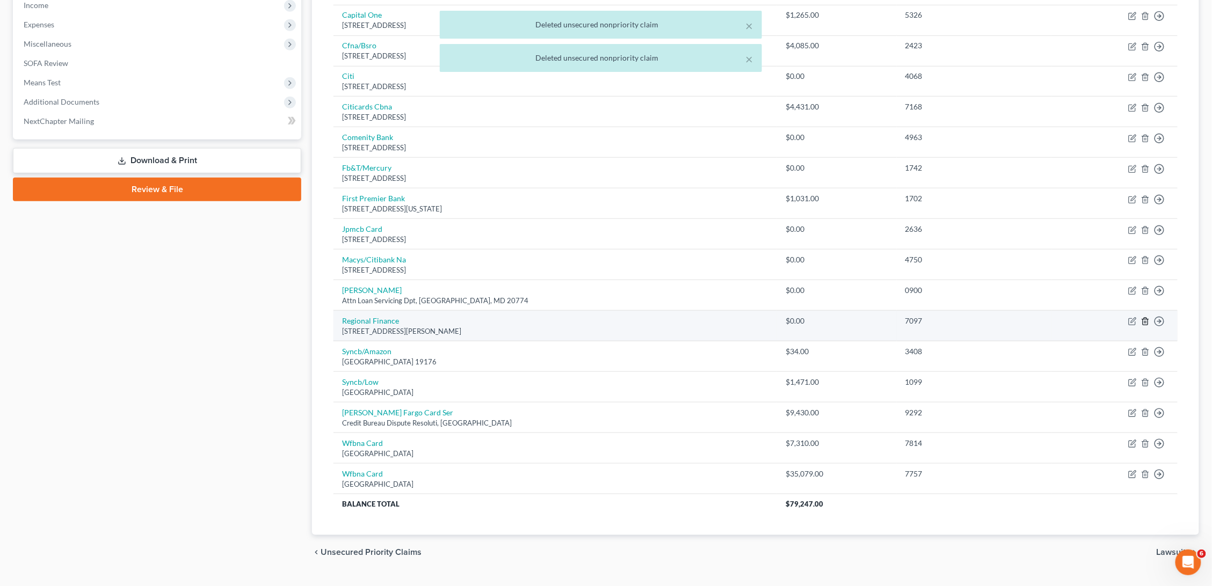
click at [1146, 317] on icon "button" at bounding box center [1145, 321] width 9 height 9
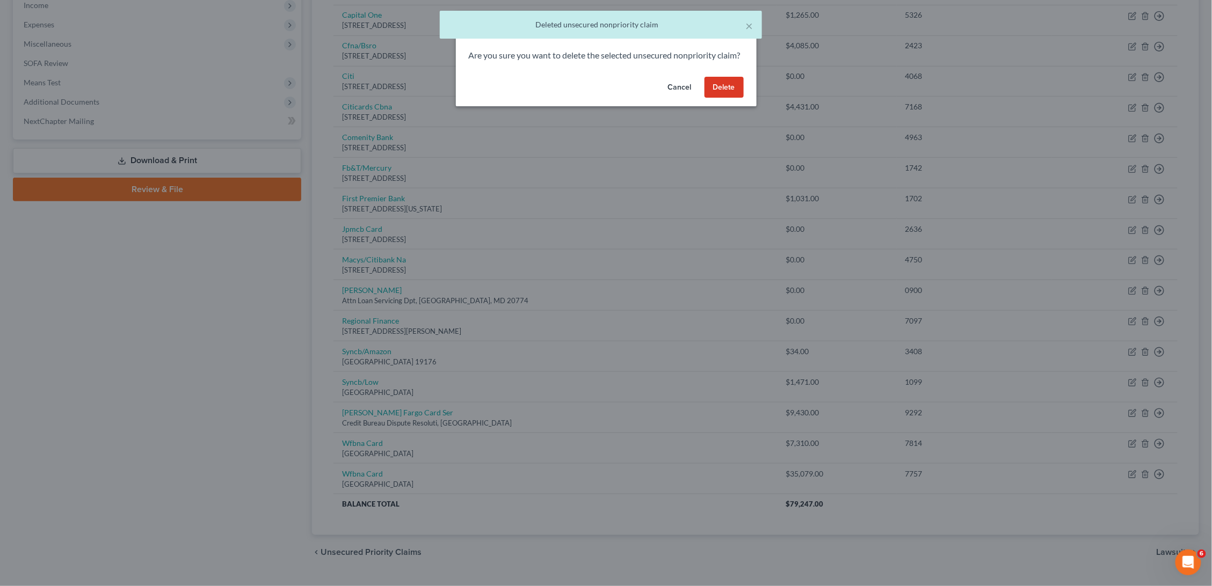
click at [732, 98] on button "Delete" at bounding box center [723, 87] width 39 height 21
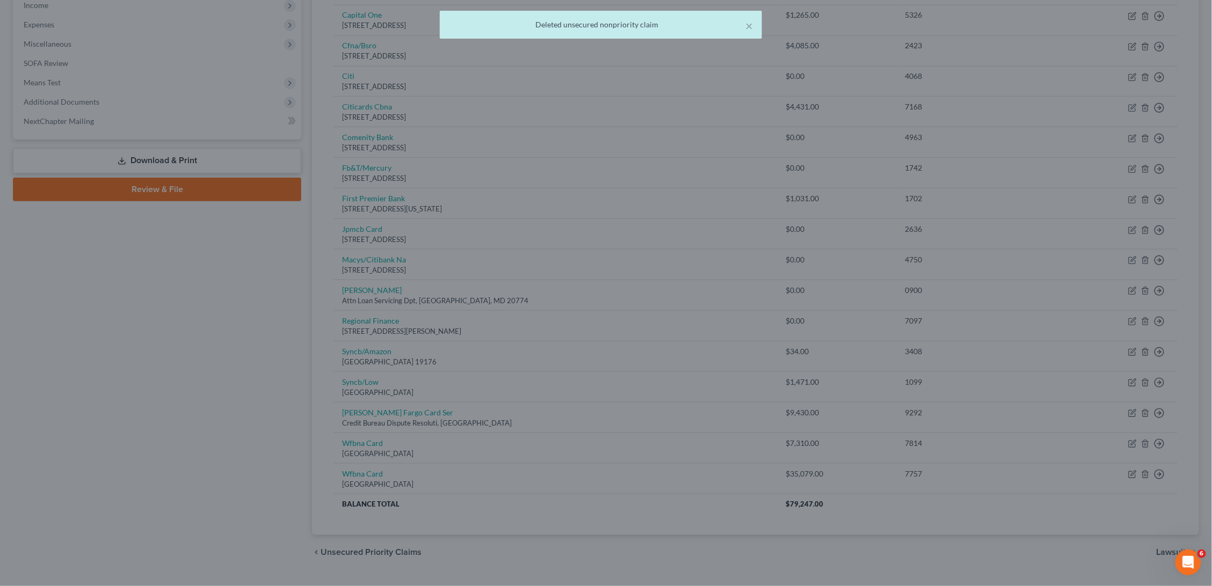
scroll to position [318, 0]
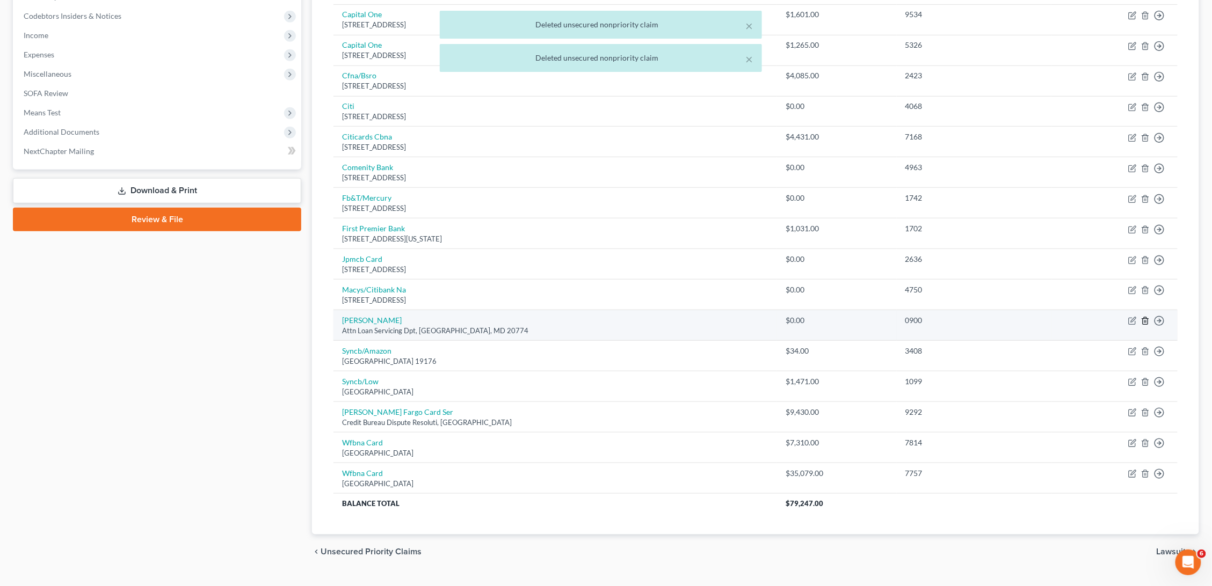
click at [1144, 317] on icon "button" at bounding box center [1145, 321] width 9 height 9
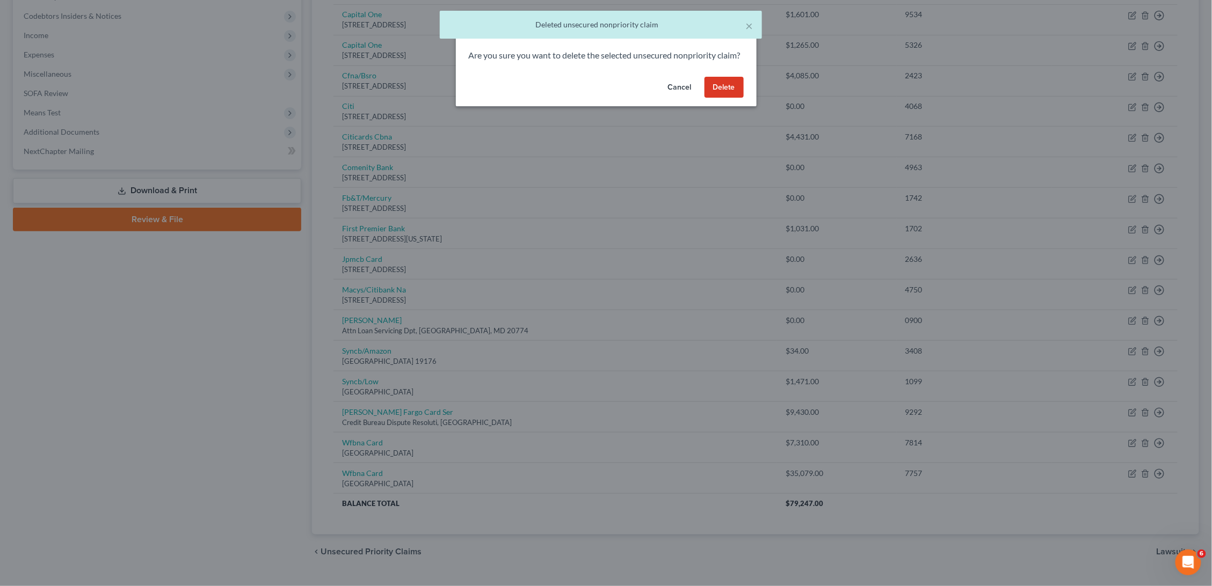
click at [718, 98] on button "Delete" at bounding box center [723, 87] width 39 height 21
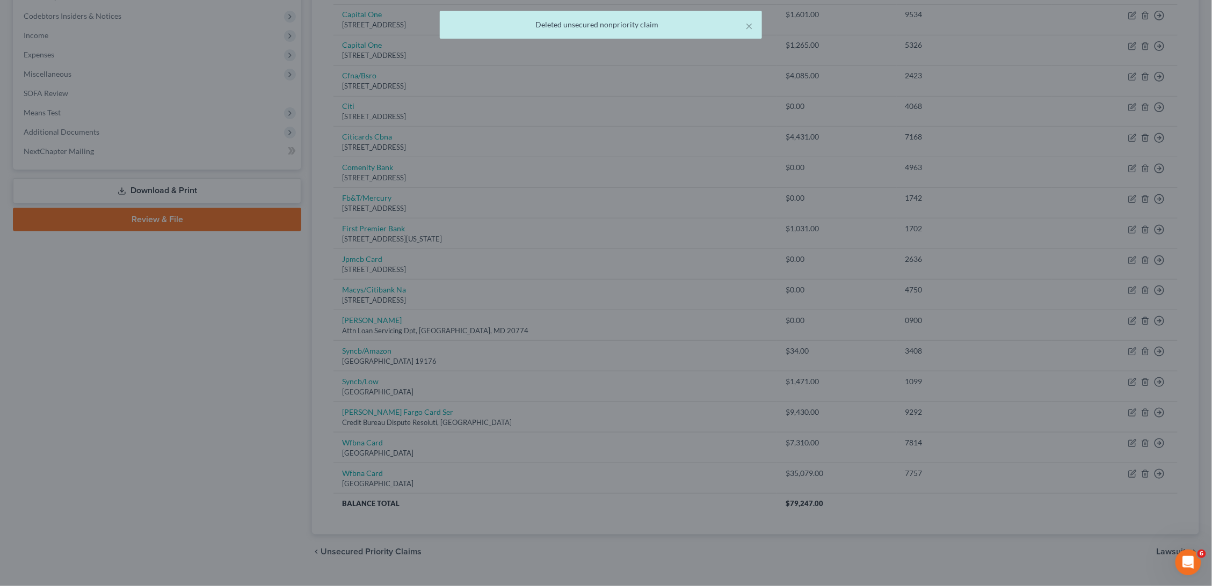
scroll to position [288, 0]
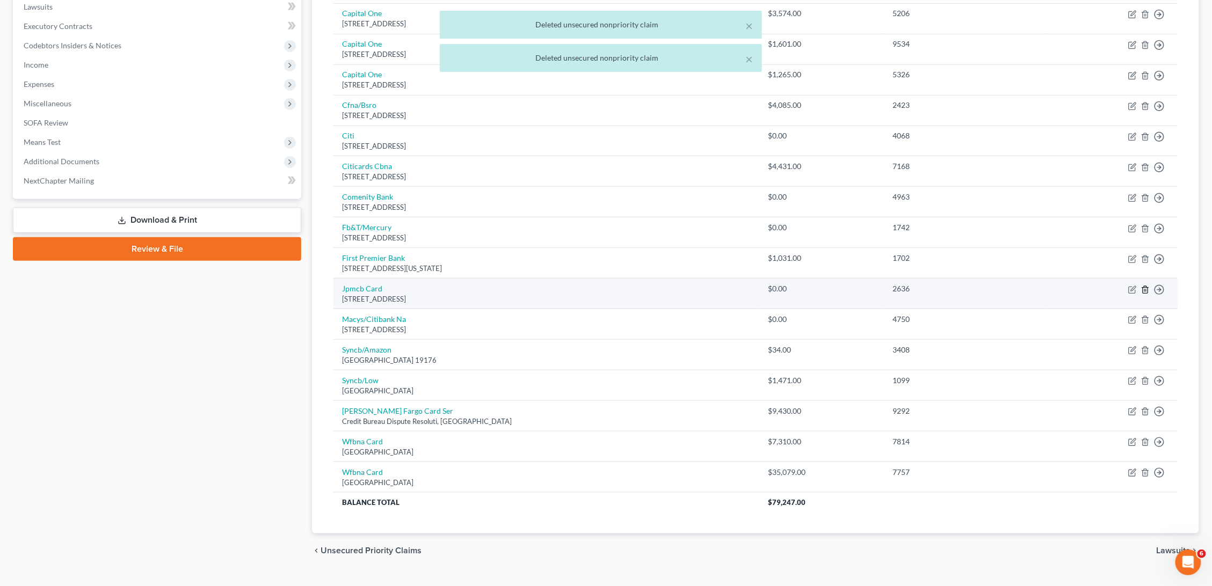
click at [1143, 286] on icon "button" at bounding box center [1145, 290] width 9 height 9
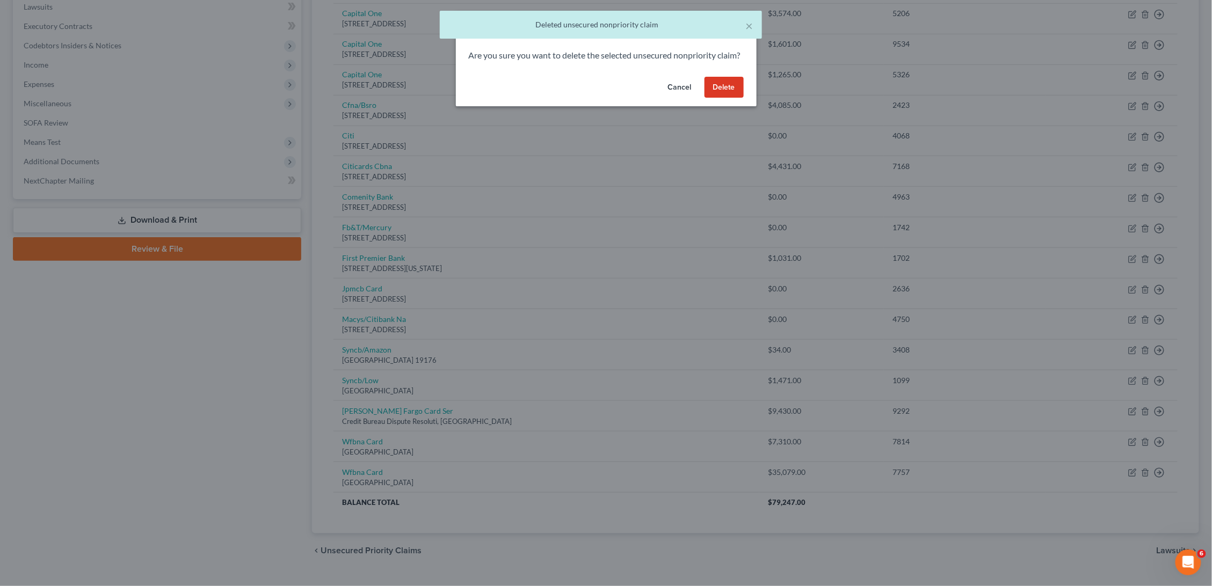
click at [722, 98] on button "Delete" at bounding box center [723, 87] width 39 height 21
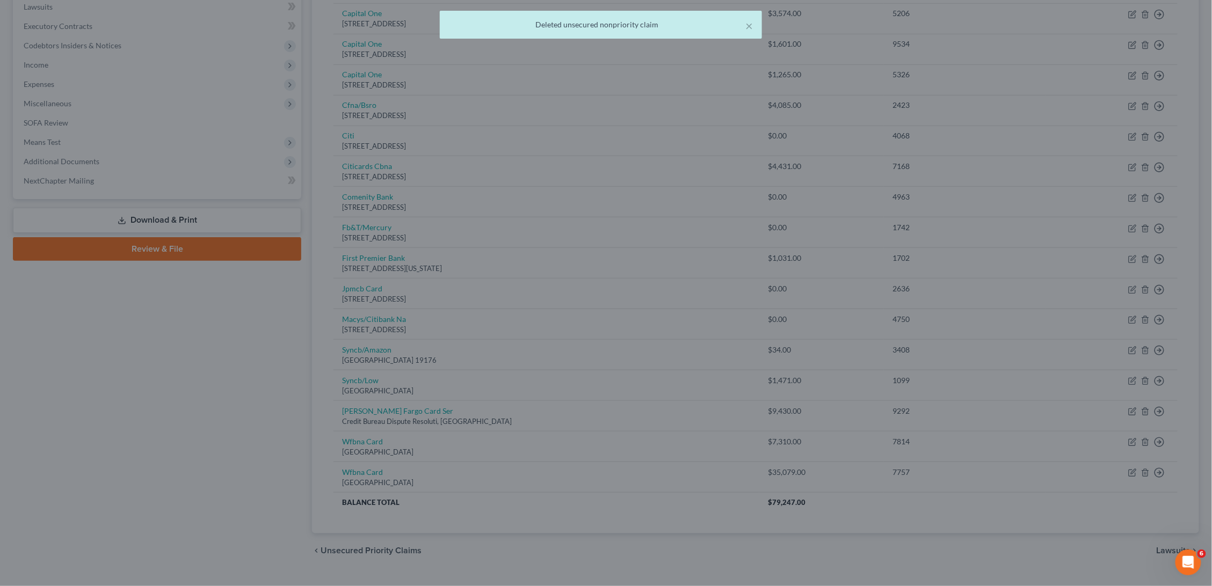
scroll to position [259, 0]
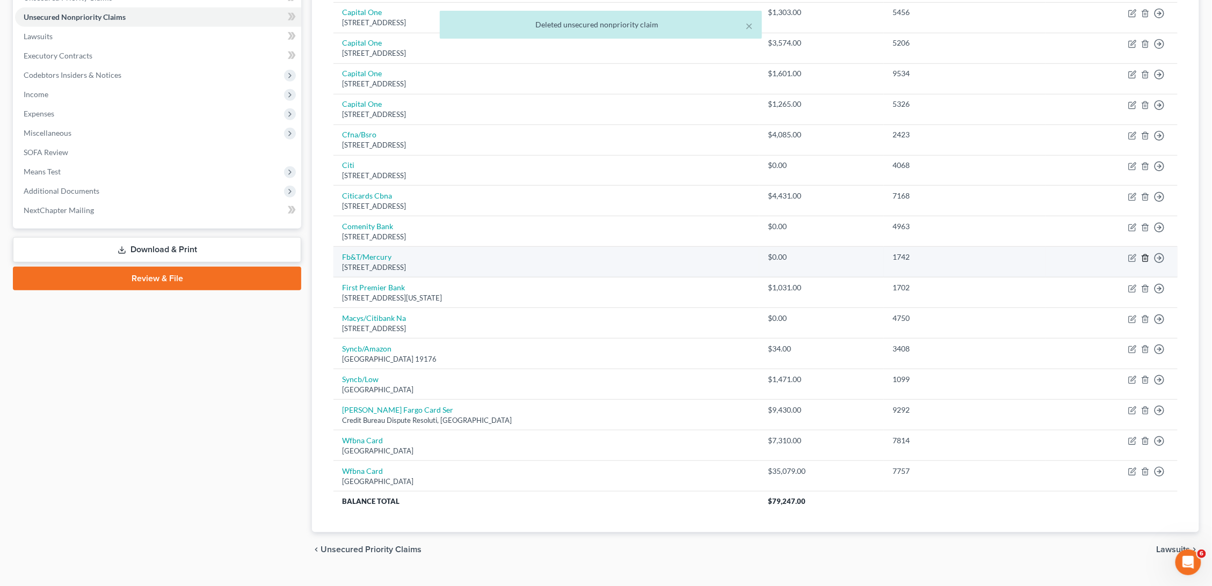
click at [1146, 258] on line "button" at bounding box center [1146, 259] width 0 height 2
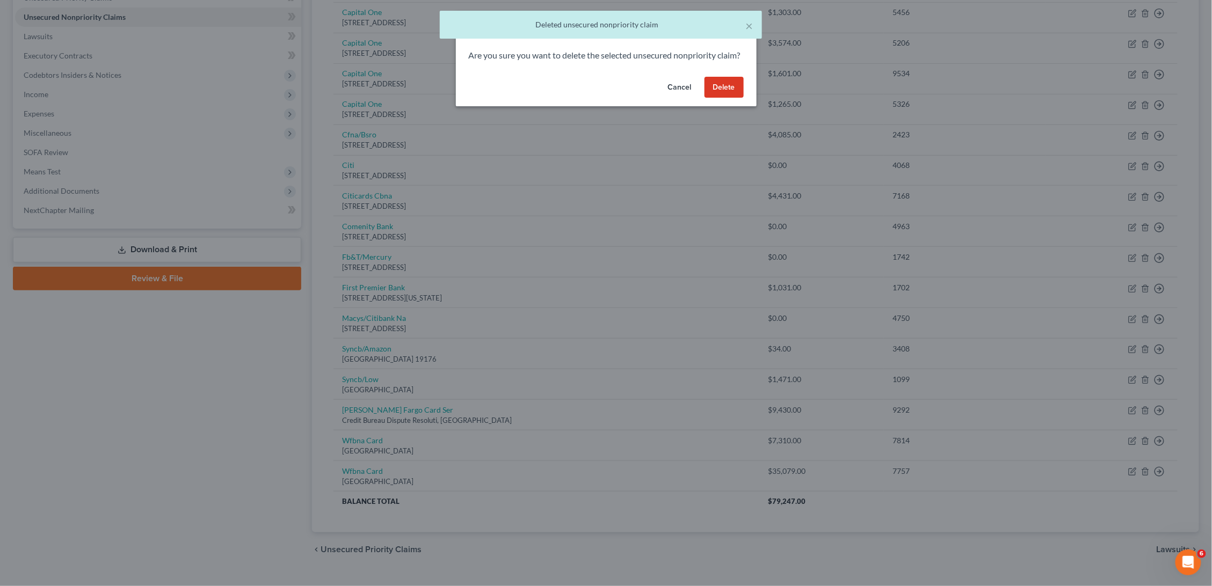
click at [729, 94] on button "Delete" at bounding box center [723, 87] width 39 height 21
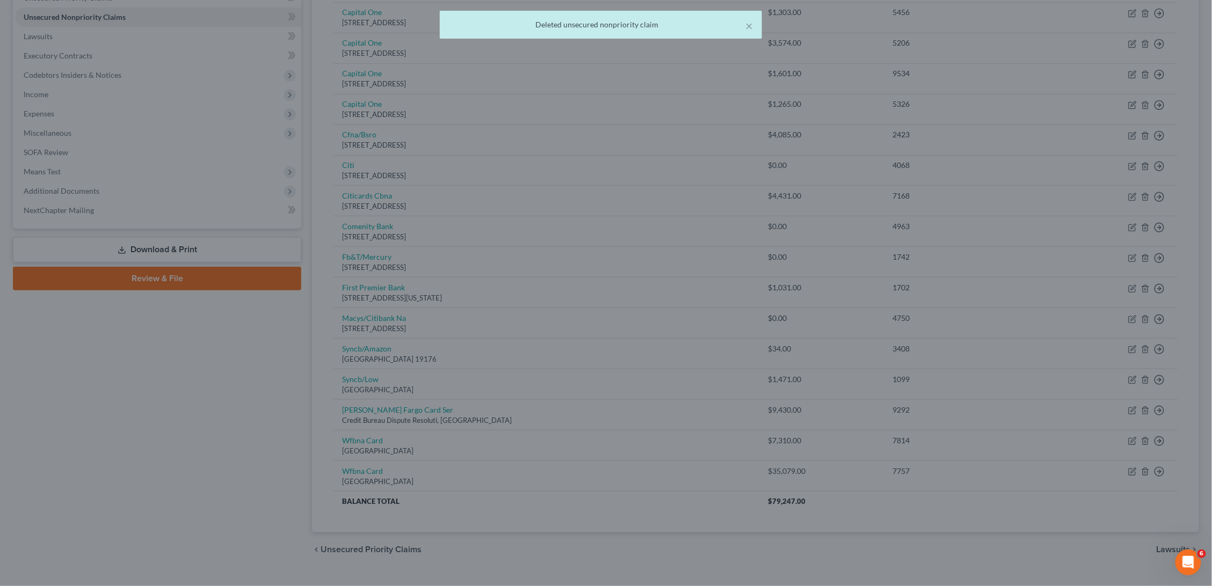
scroll to position [230, 0]
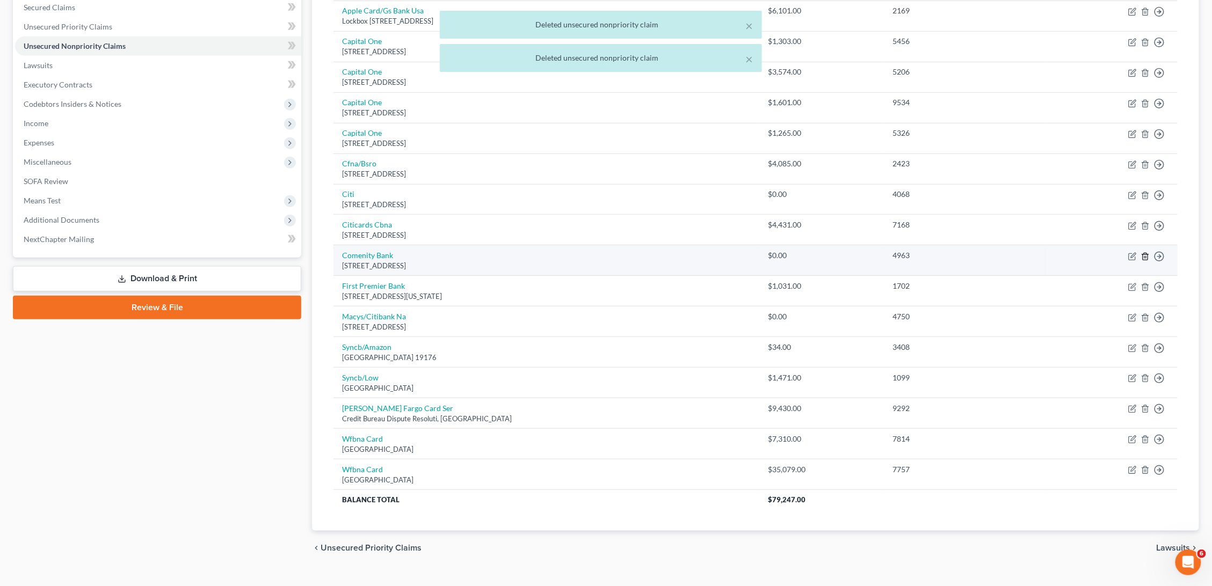
click at [1147, 252] on icon "button" at bounding box center [1145, 256] width 9 height 9
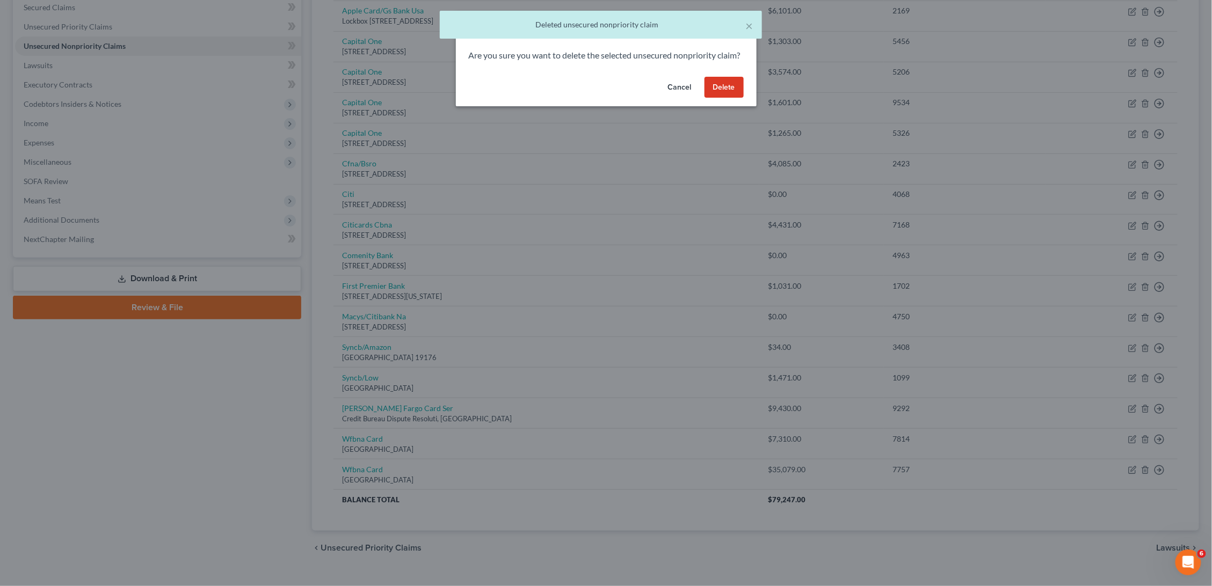
click at [726, 97] on button "Delete" at bounding box center [723, 87] width 39 height 21
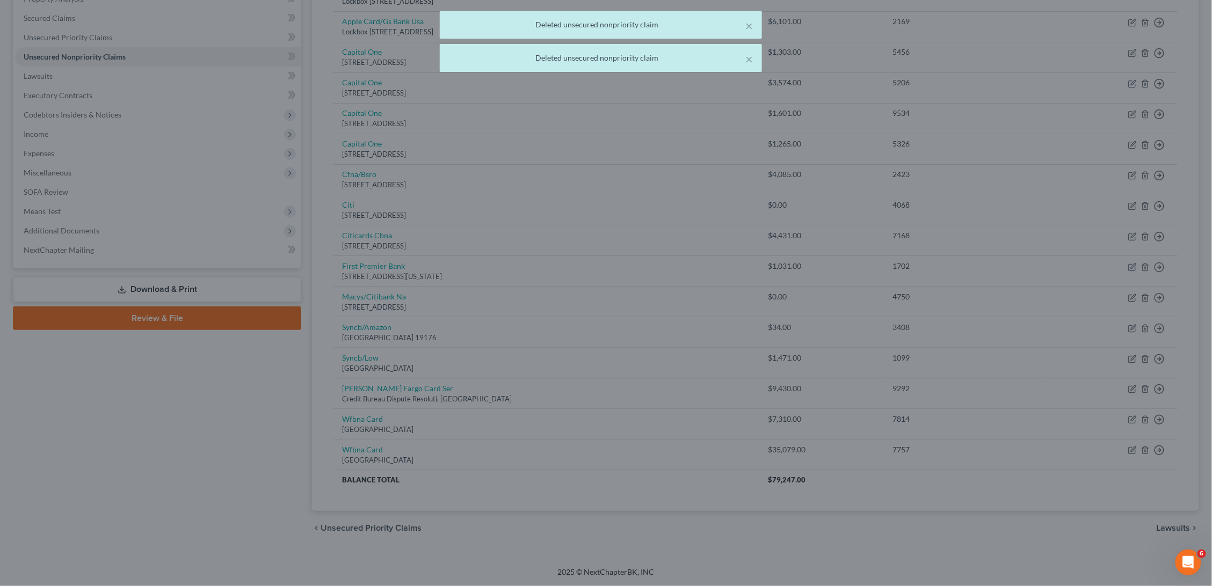
scroll to position [200, 0]
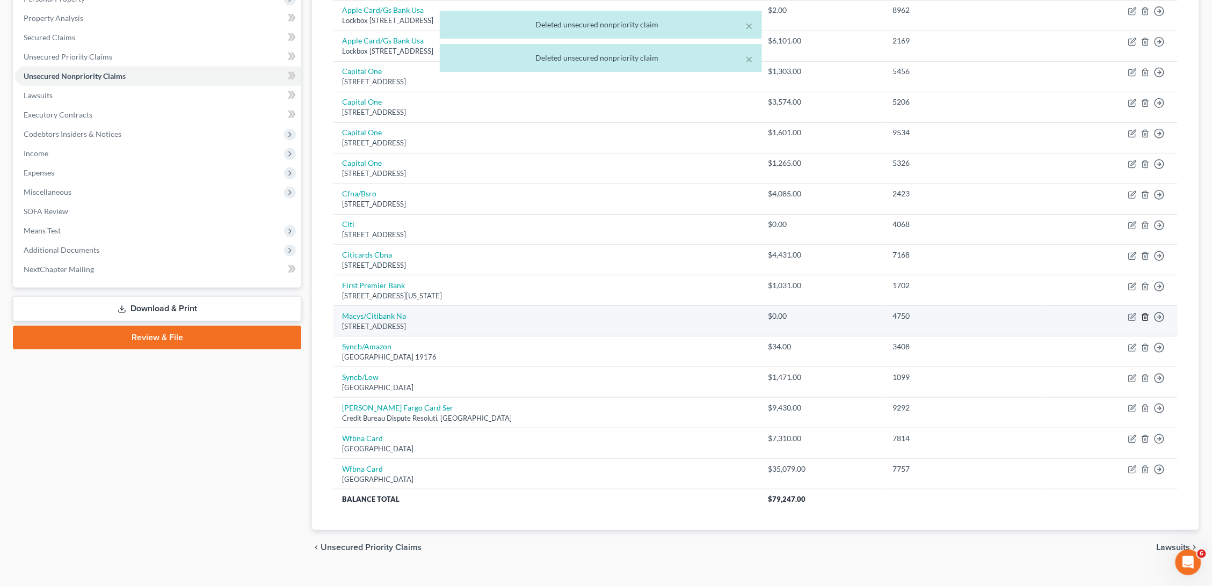
click at [1143, 313] on icon "button" at bounding box center [1145, 317] width 9 height 9
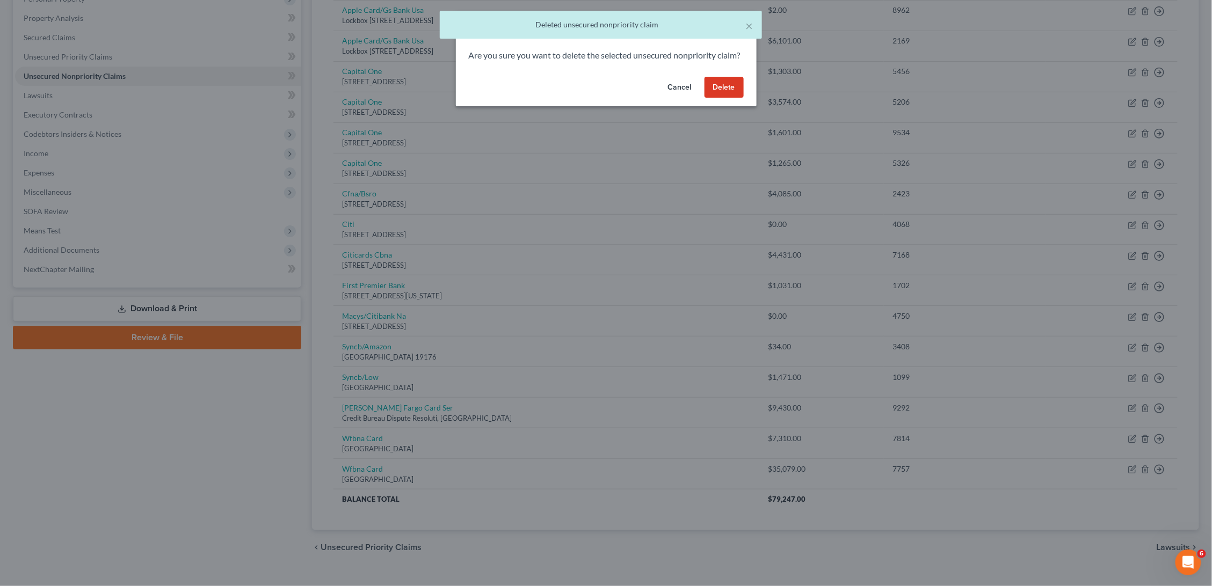
click at [729, 98] on button "Delete" at bounding box center [723, 87] width 39 height 21
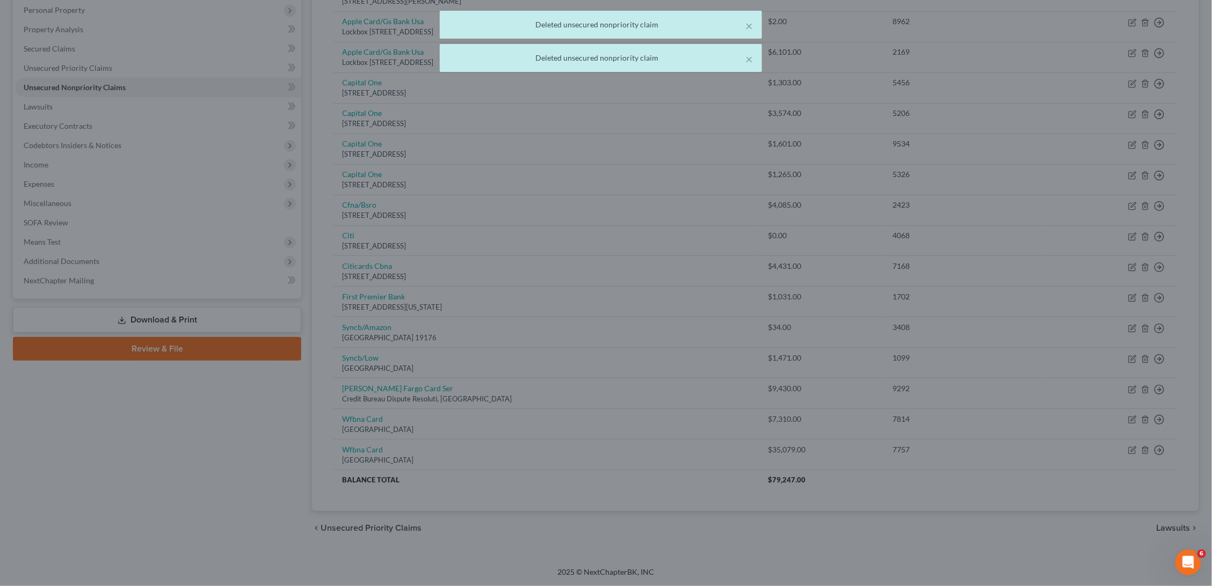
scroll to position [170, 0]
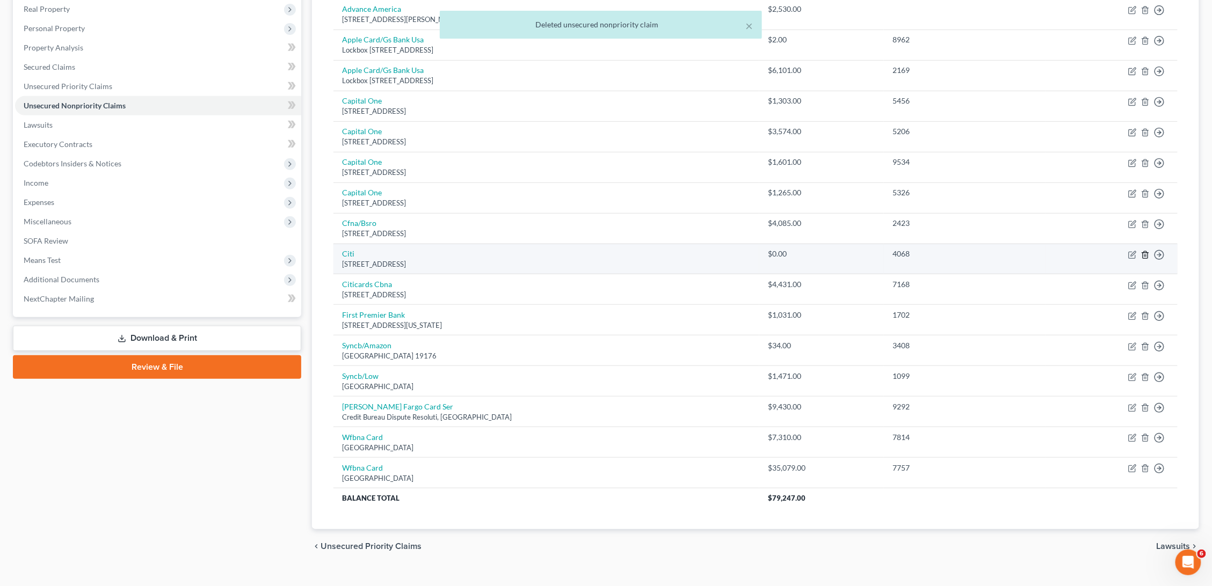
click at [1144, 251] on icon "button" at bounding box center [1144, 254] width 5 height 7
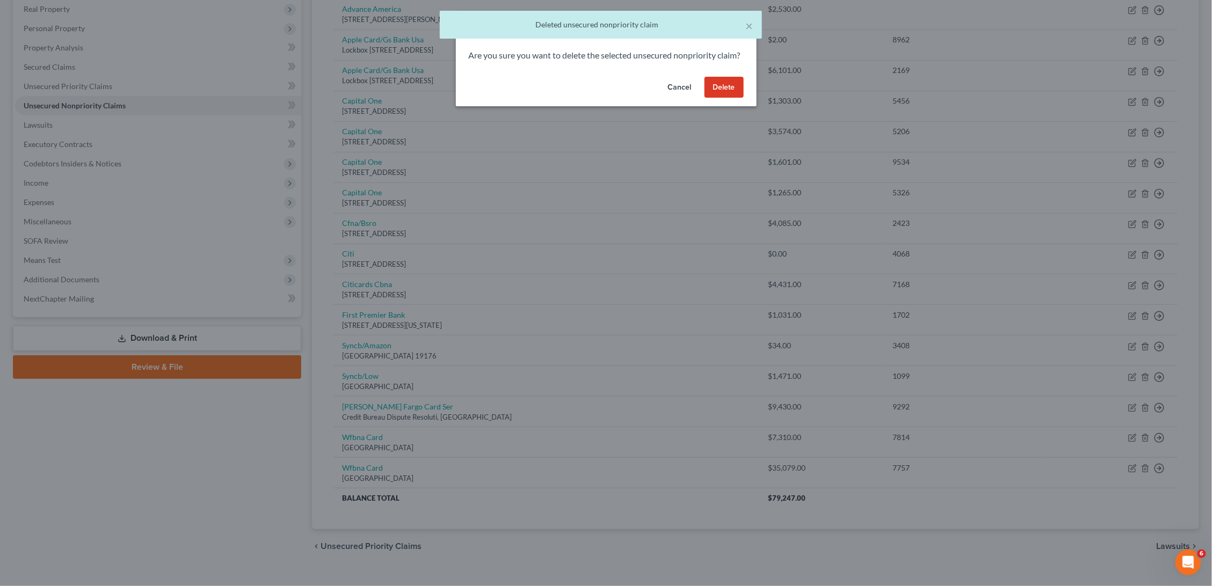
click at [732, 98] on button "Delete" at bounding box center [723, 87] width 39 height 21
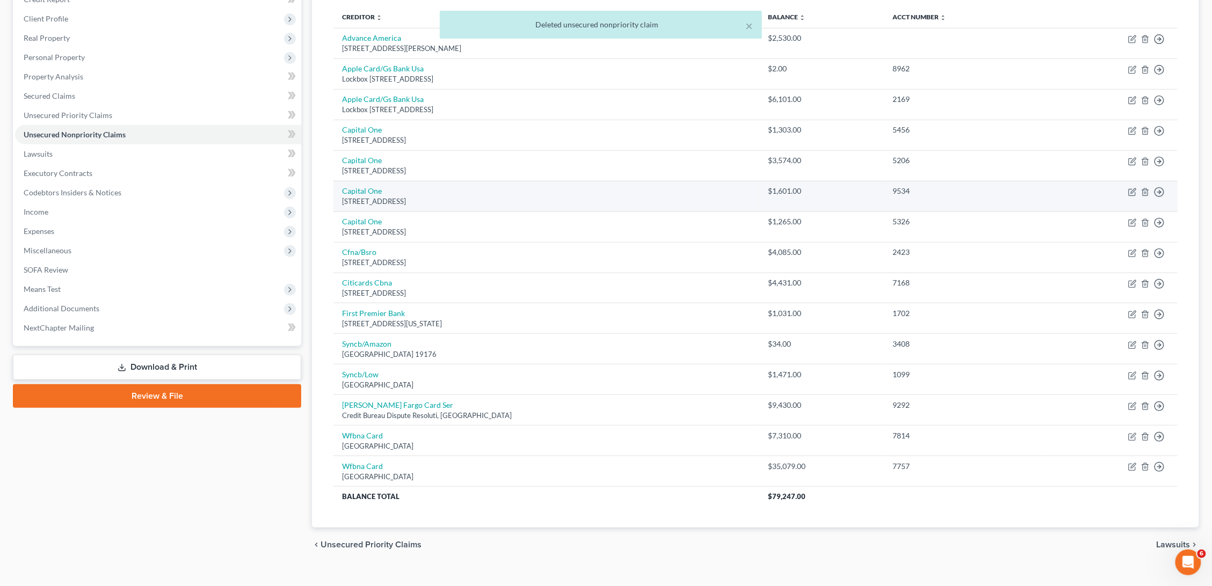
scroll to position [141, 0]
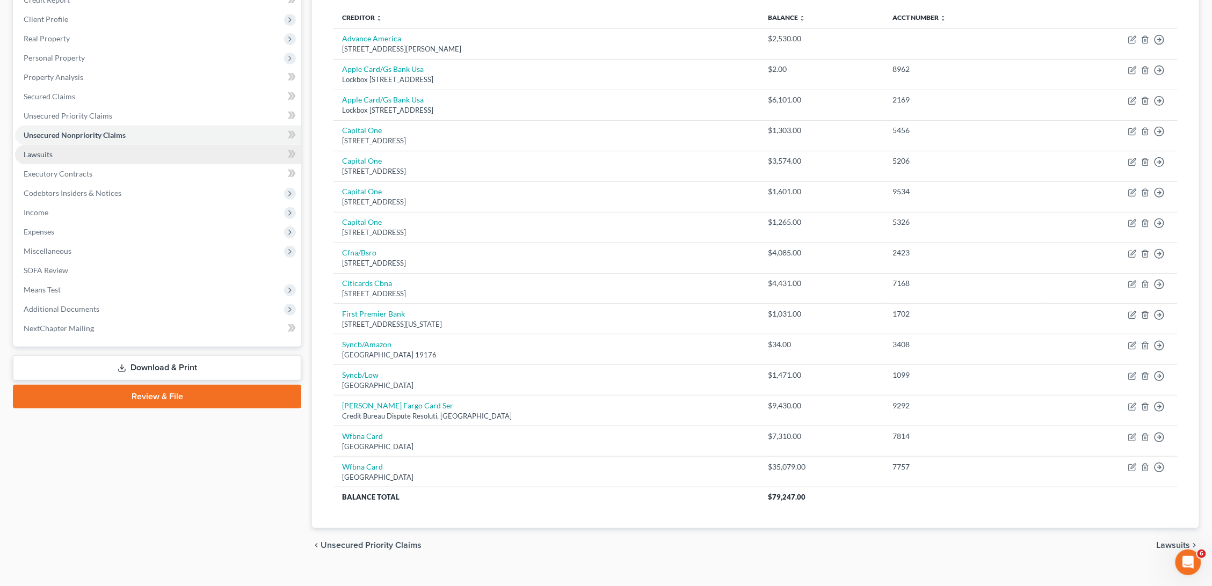
click at [194, 151] on link "Lawsuits" at bounding box center [158, 154] width 286 height 19
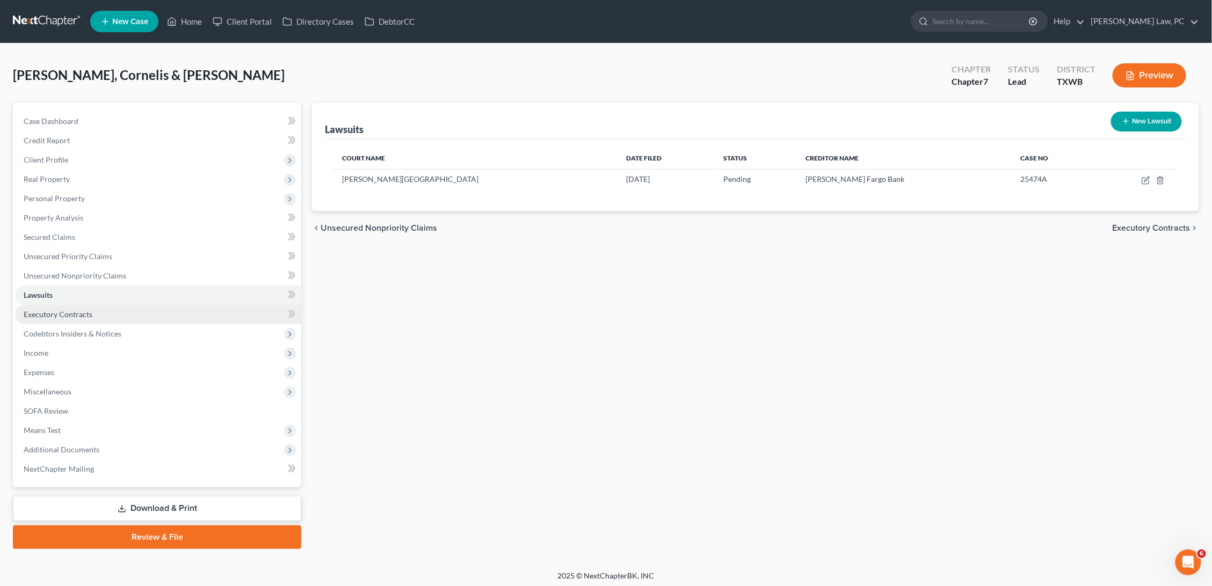
click at [172, 310] on link "Executory Contracts" at bounding box center [158, 314] width 286 height 19
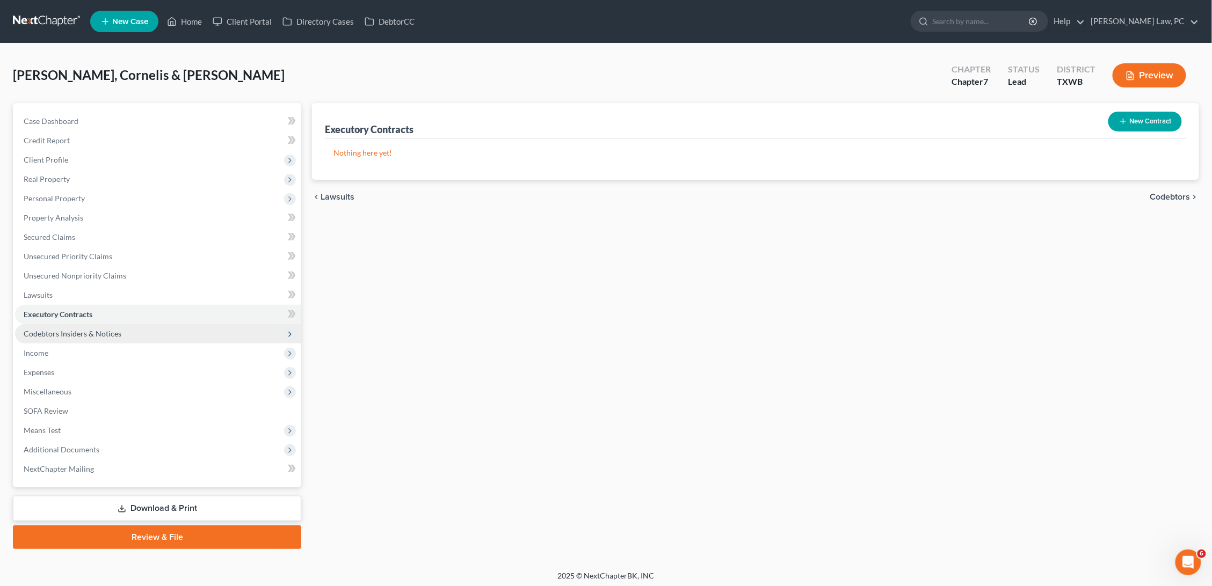
click at [167, 324] on span "Codebtors Insiders & Notices" at bounding box center [158, 333] width 286 height 19
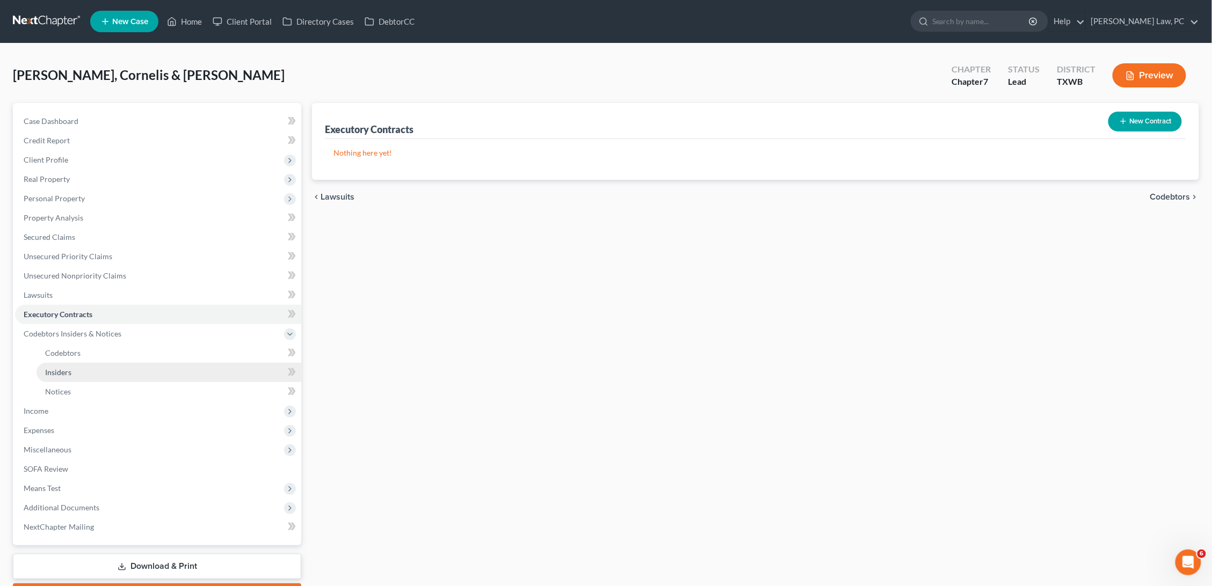
click at [134, 363] on link "Insiders" at bounding box center [169, 372] width 265 height 19
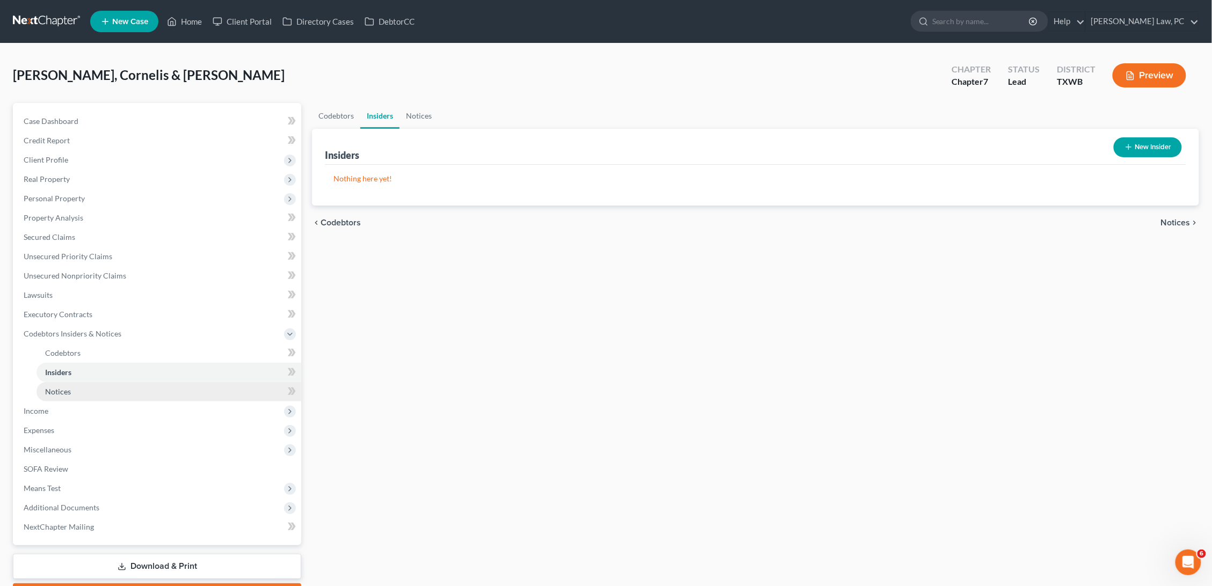
click at [129, 382] on link "Notices" at bounding box center [169, 391] width 265 height 19
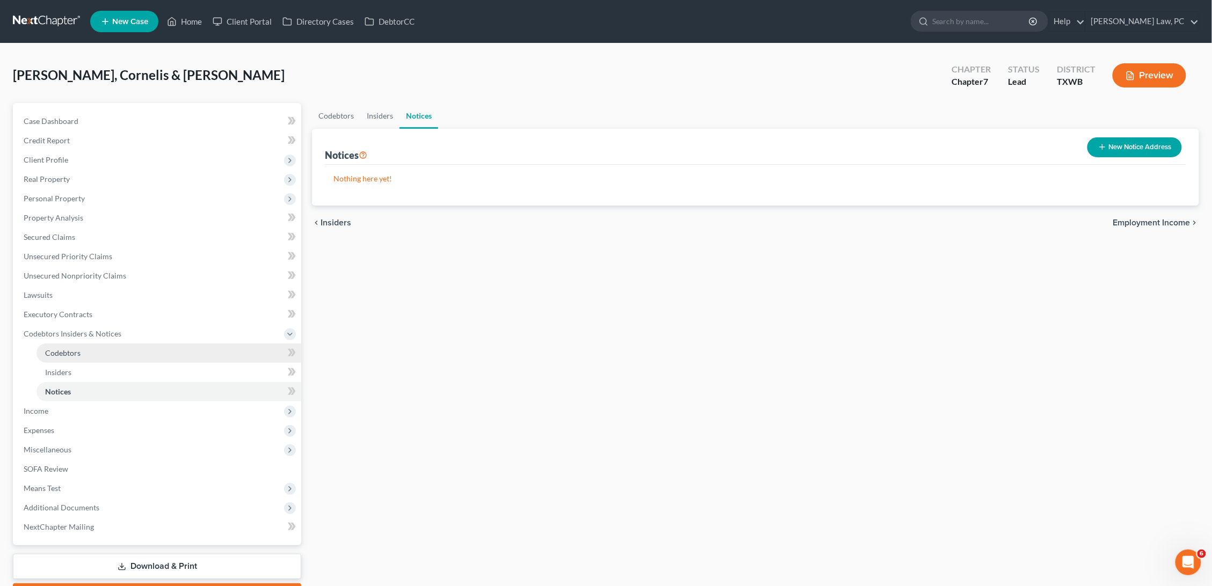
click at [127, 352] on link "Codebtors" at bounding box center [169, 353] width 265 height 19
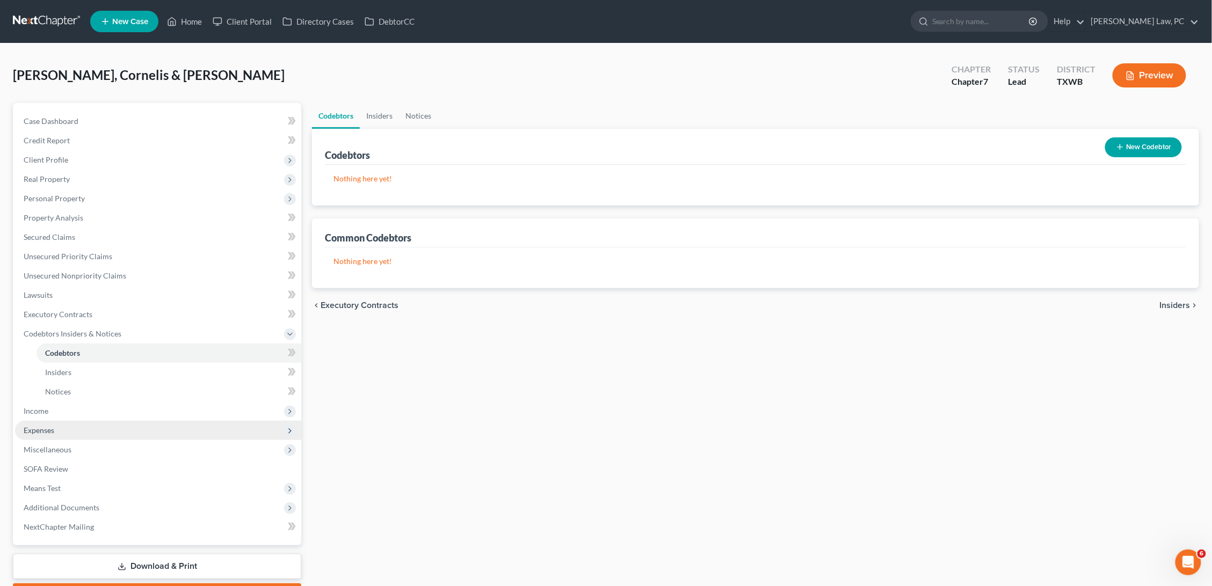
click at [117, 421] on span "Expenses" at bounding box center [158, 430] width 286 height 19
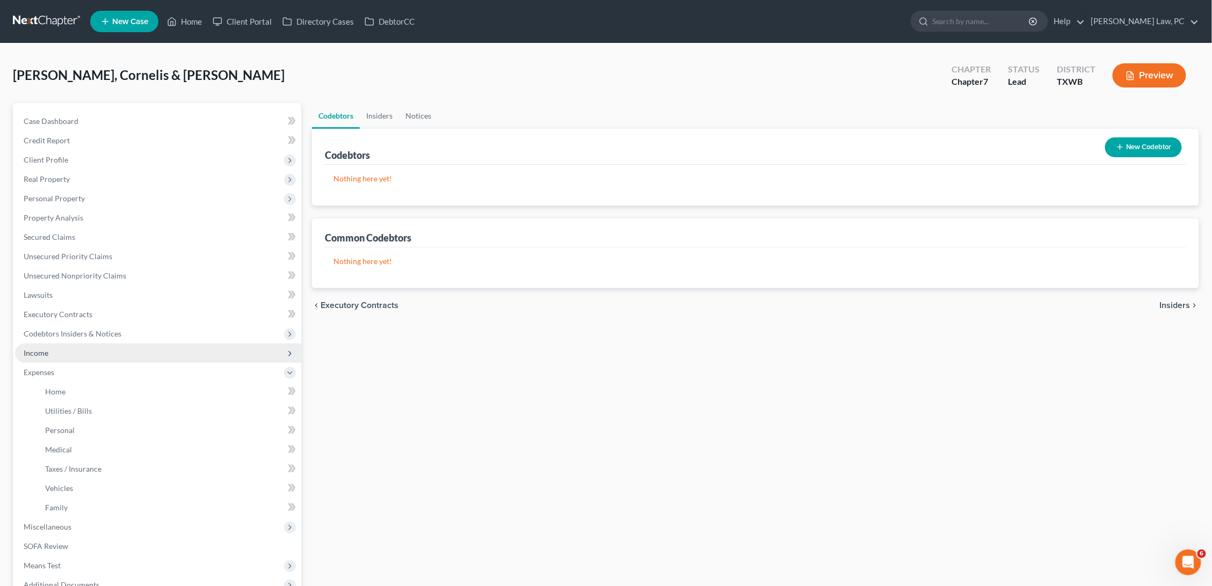
click at [103, 345] on span "Income" at bounding box center [158, 353] width 286 height 19
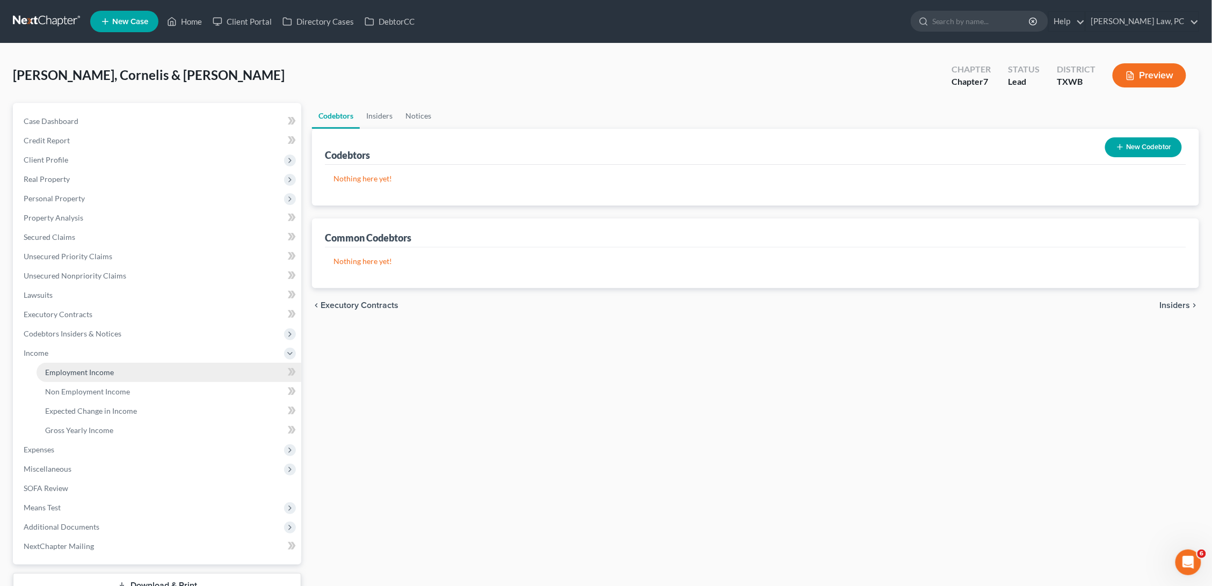
click at [101, 368] on span "Employment Income" at bounding box center [79, 372] width 69 height 9
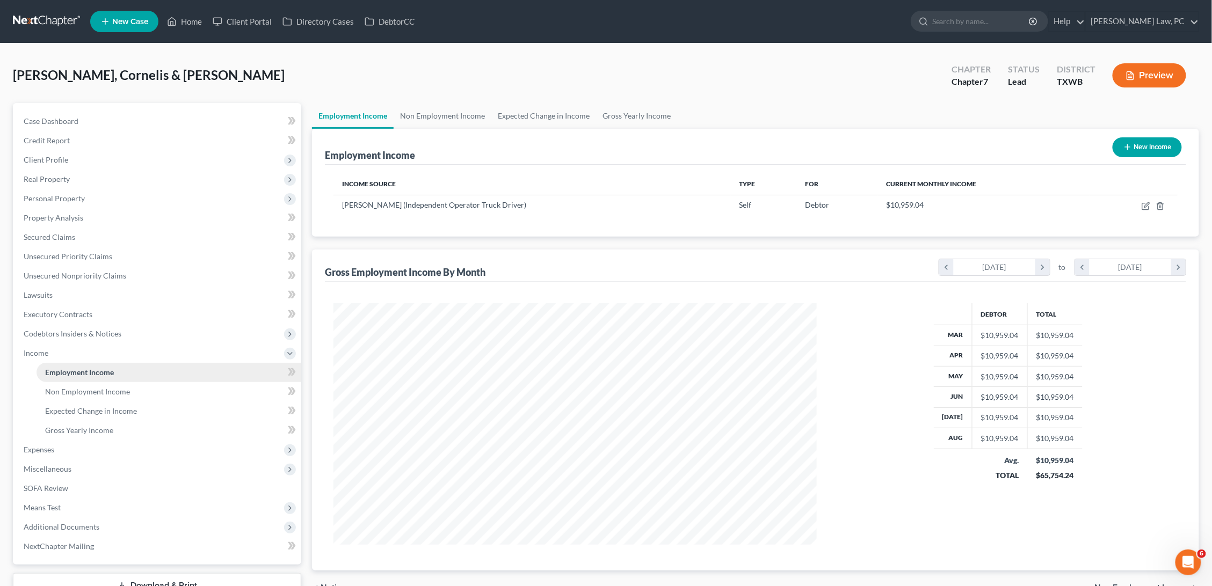
scroll to position [241, 505]
click at [102, 387] on span "Non Employment Income" at bounding box center [87, 391] width 85 height 9
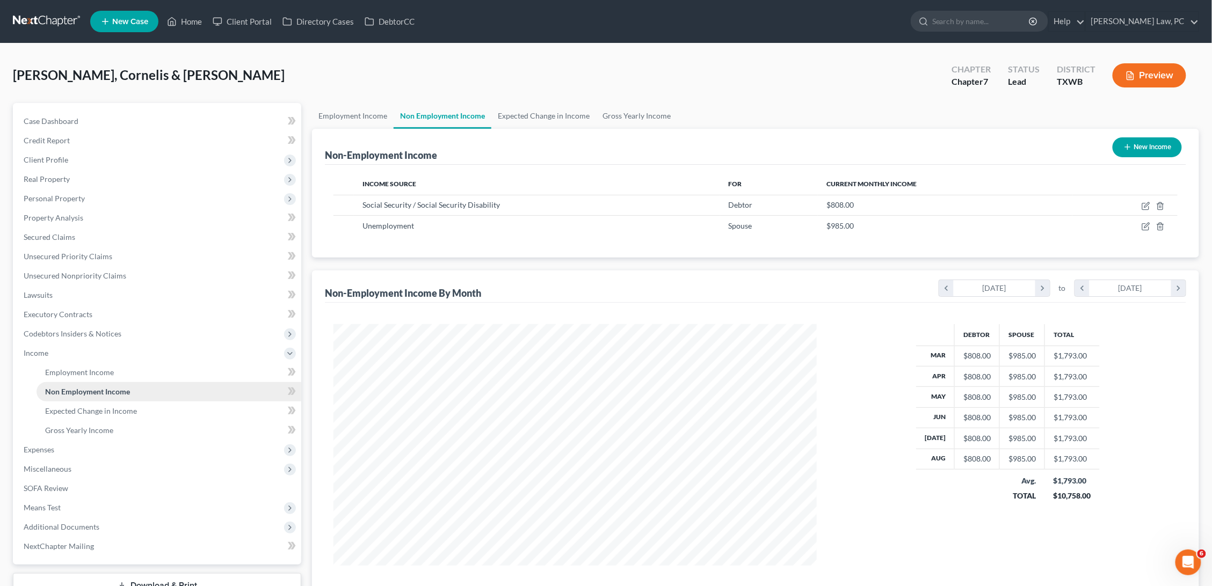
scroll to position [241, 505]
click at [102, 406] on span "Expected Change in Income" at bounding box center [91, 410] width 92 height 9
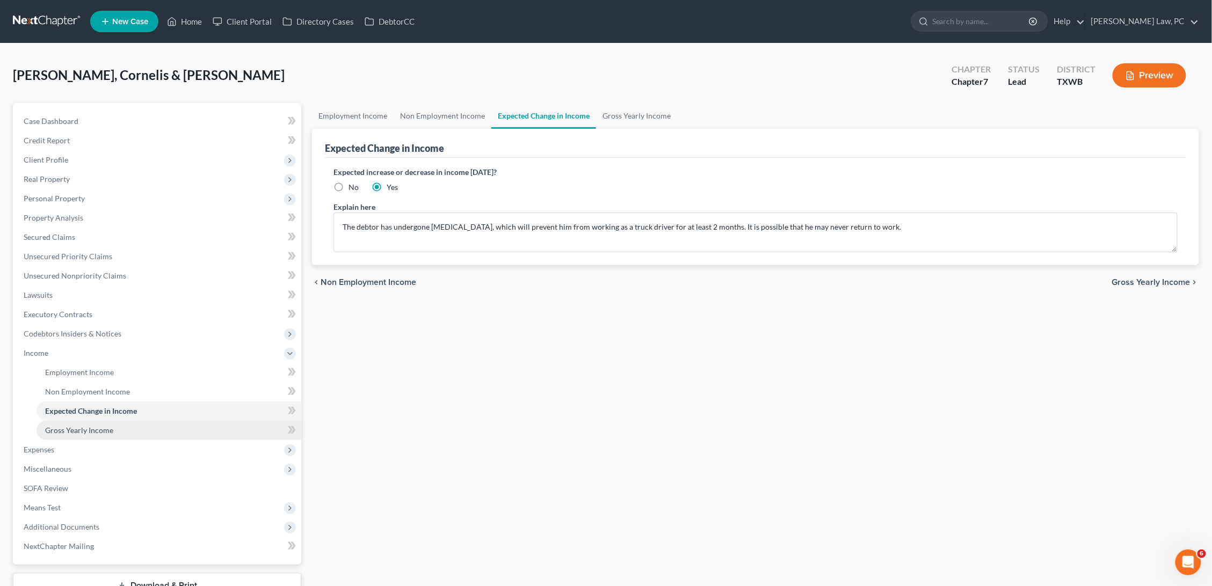
click at [92, 426] on span "Gross Yearly Income" at bounding box center [79, 430] width 68 height 9
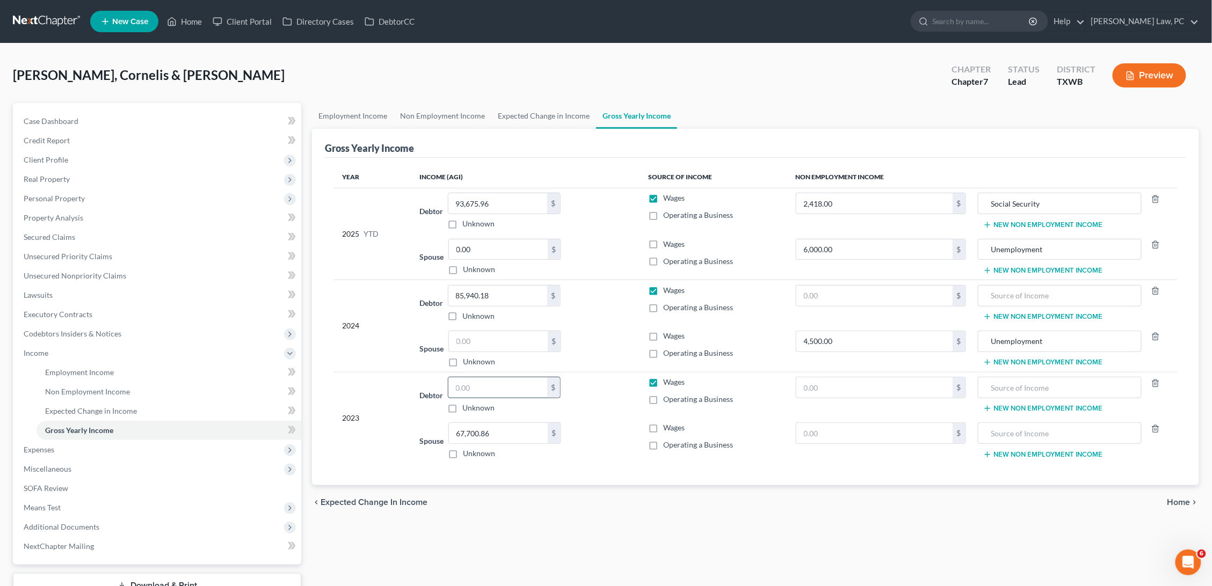
click at [487, 384] on input "text" at bounding box center [497, 387] width 99 height 20
type input "41,929"
click at [54, 199] on span "Personal Property" at bounding box center [54, 198] width 61 height 9
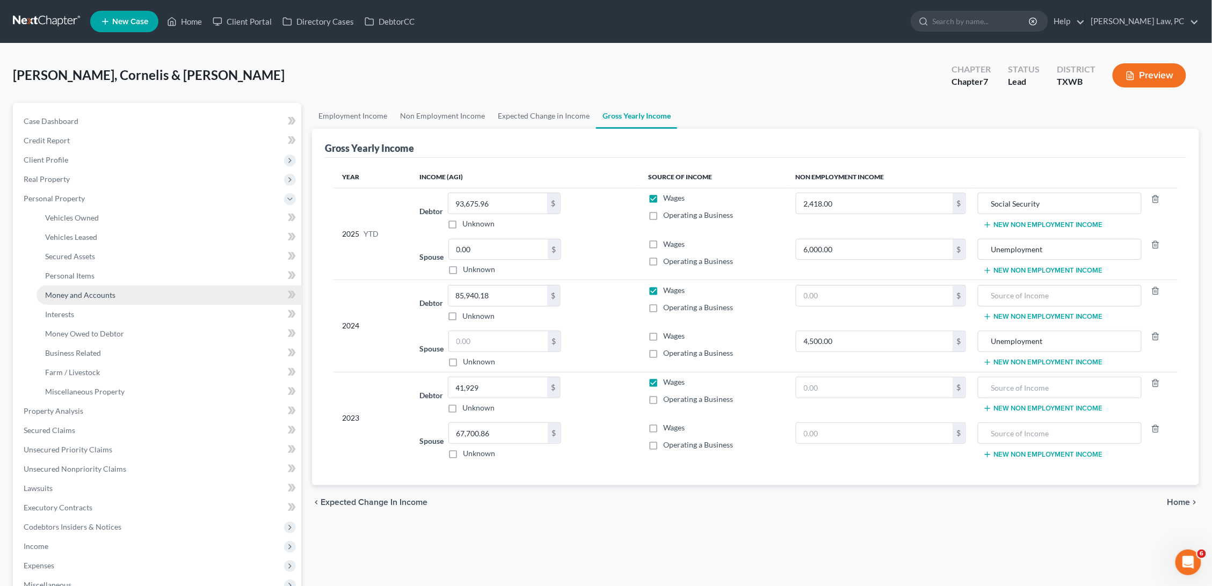
click at [75, 293] on span "Money and Accounts" at bounding box center [80, 294] width 70 height 9
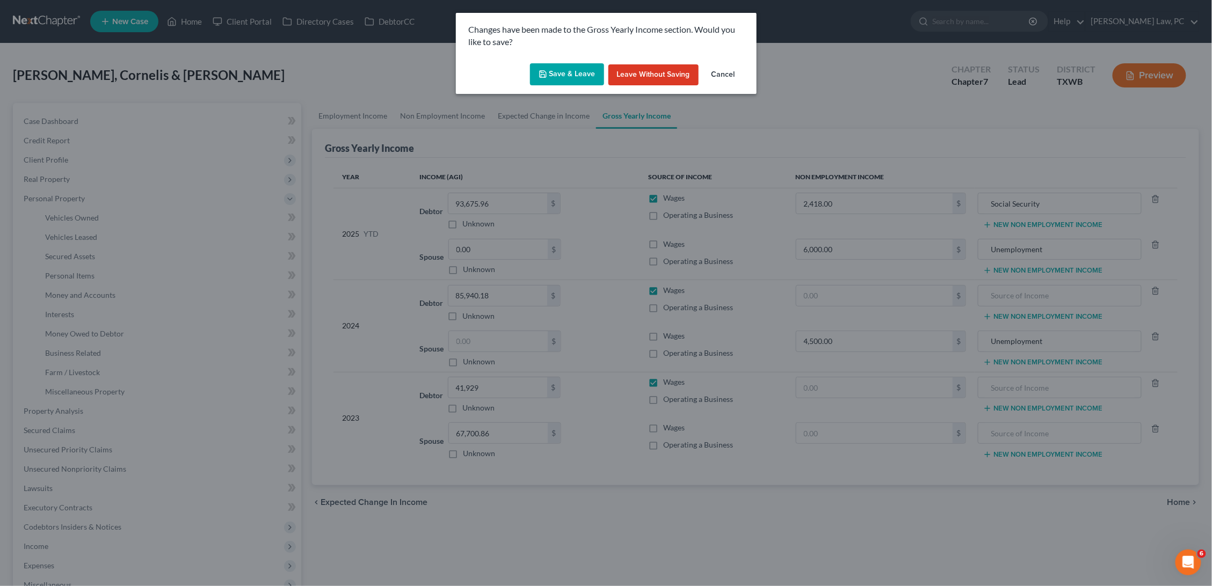
click at [582, 69] on button "Save & Leave" at bounding box center [567, 74] width 74 height 23
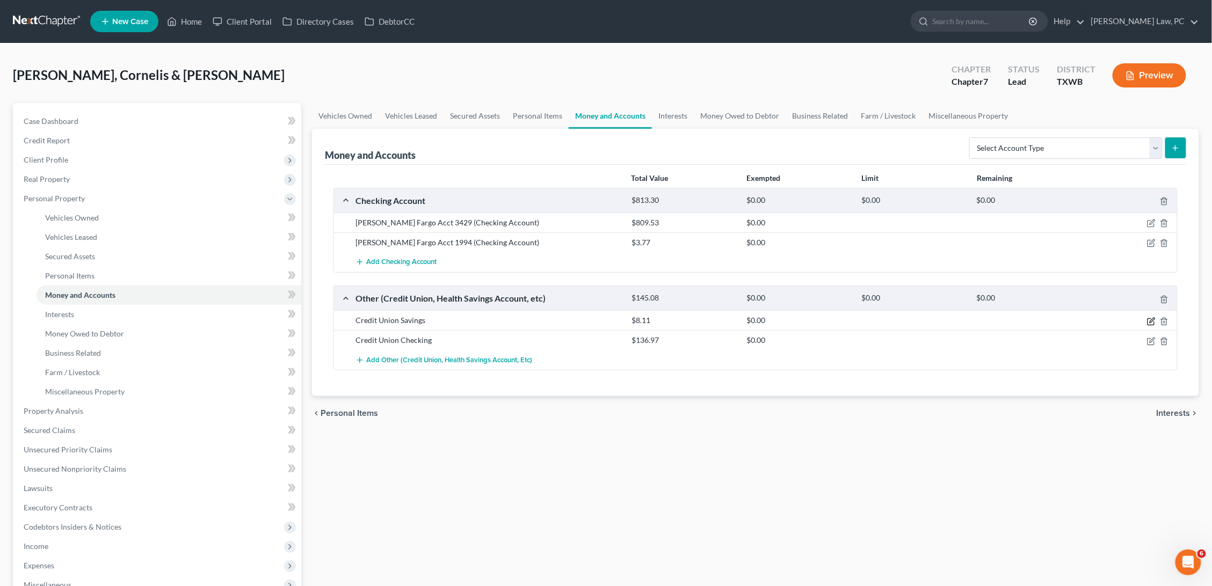
click at [1151, 320] on icon "button" at bounding box center [1151, 320] width 5 height 5
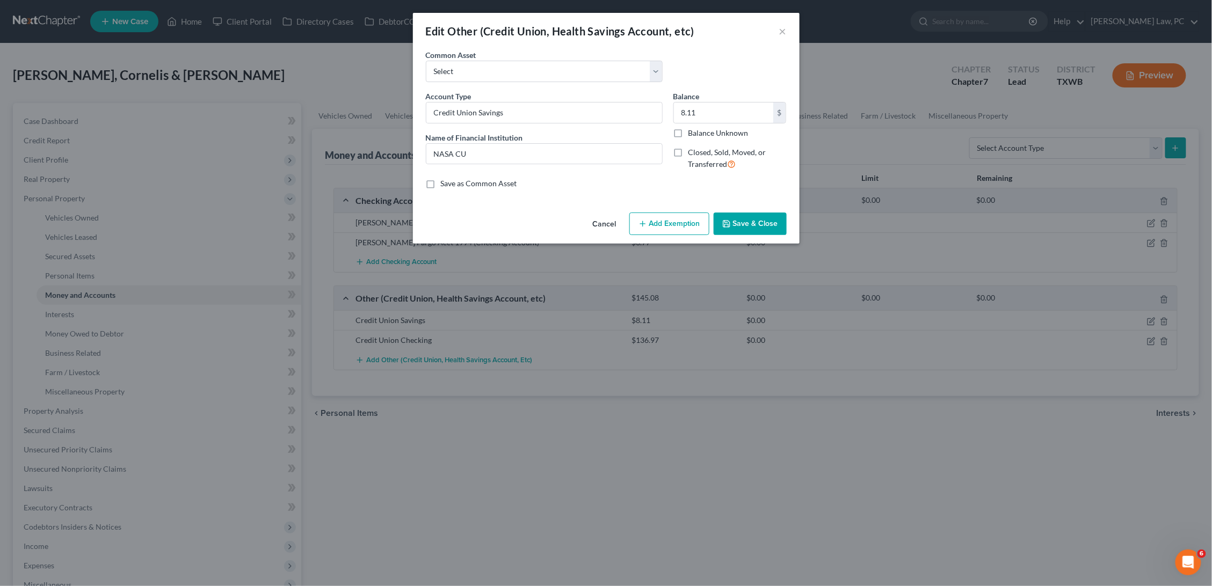
click at [789, 34] on div "Edit Other (Credit Union, Health Savings Account, etc) ×" at bounding box center [606, 31] width 387 height 37
click at [779, 34] on button "×" at bounding box center [783, 31] width 8 height 13
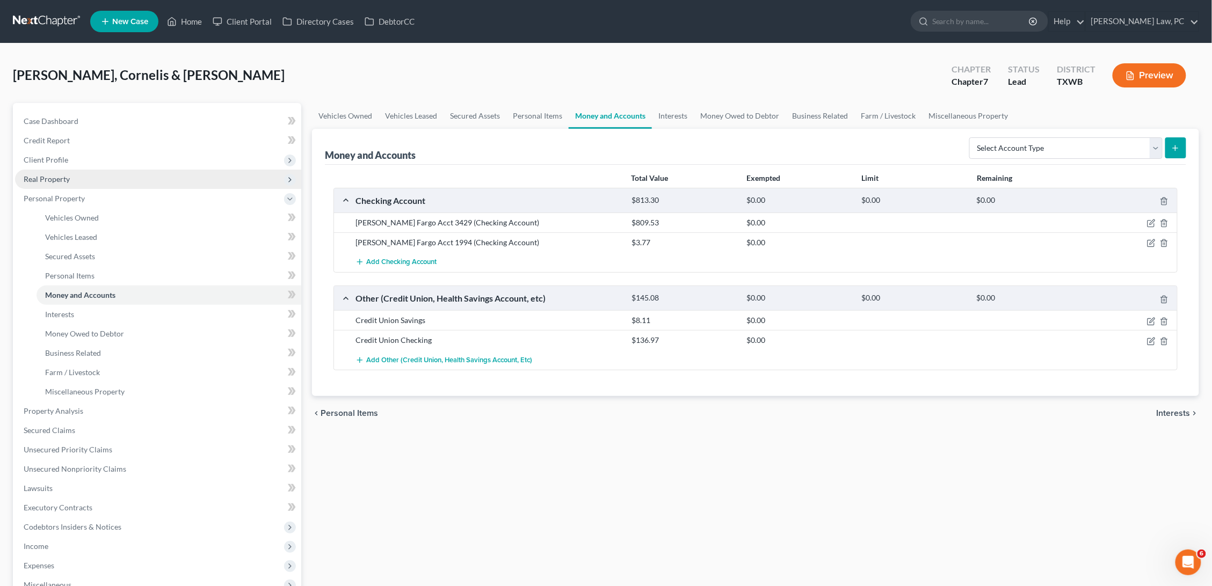
click at [64, 174] on span "Real Property" at bounding box center [47, 178] width 46 height 9
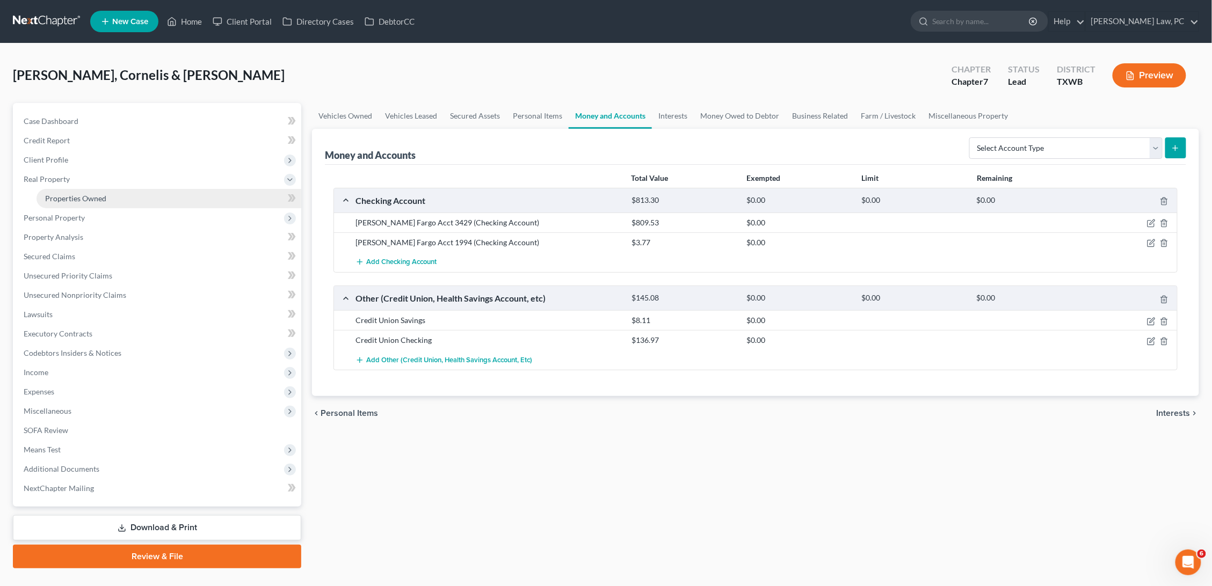
click at [63, 194] on span "Properties Owned" at bounding box center [75, 198] width 61 height 9
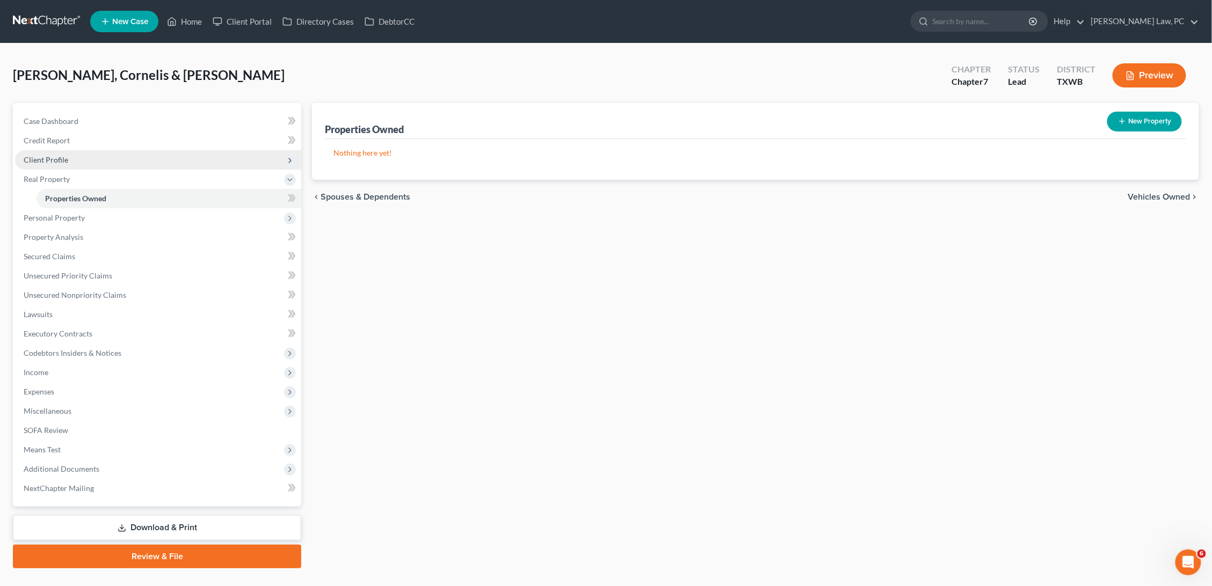
click at [62, 163] on span "Client Profile" at bounding box center [158, 159] width 286 height 19
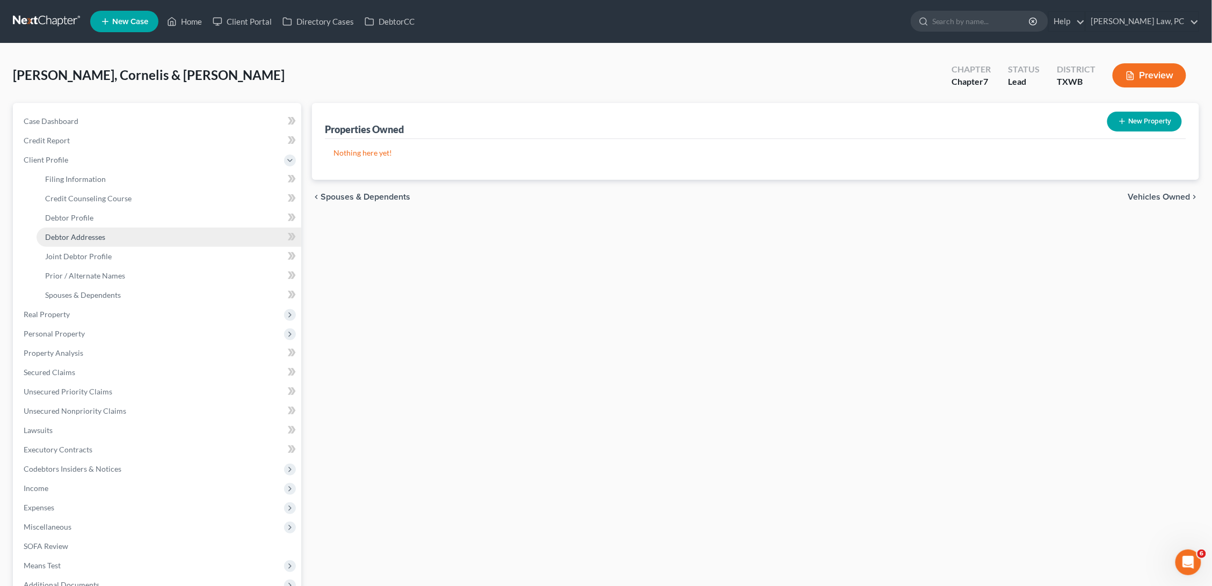
click at [81, 233] on span "Debtor Addresses" at bounding box center [75, 236] width 60 height 9
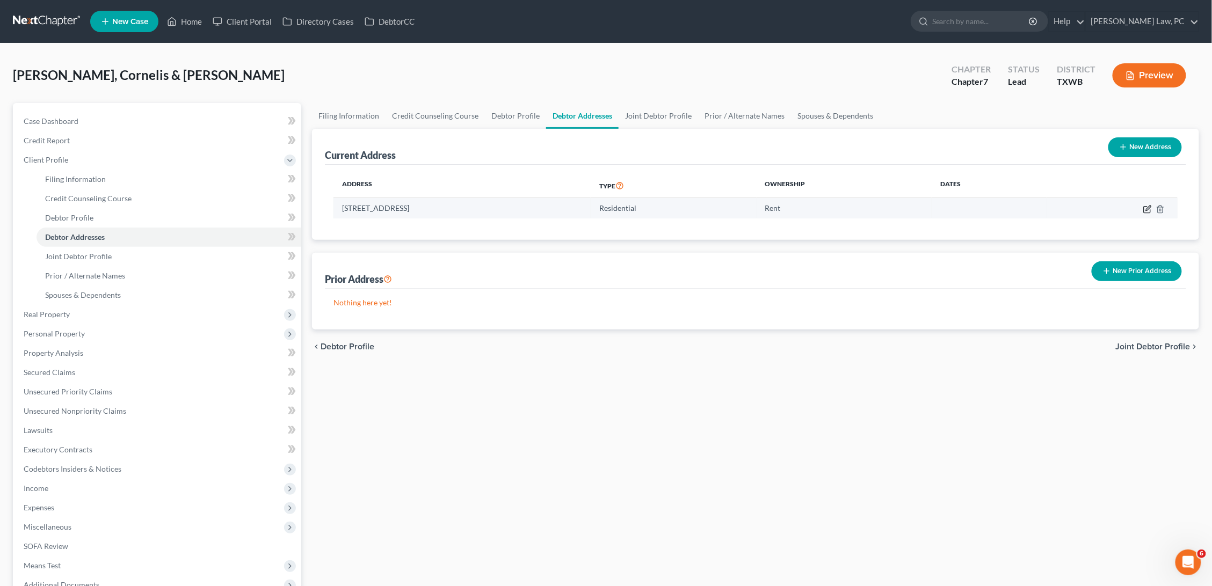
click at [1148, 206] on icon "button" at bounding box center [1148, 208] width 5 height 5
select select "45"
select select "0"
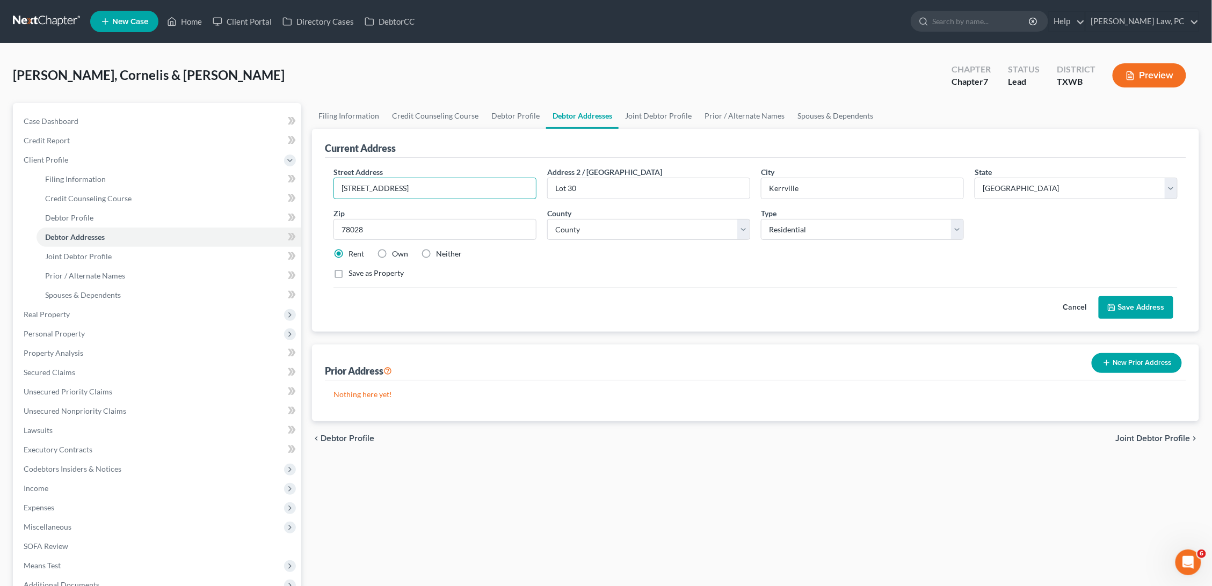
drag, startPoint x: 430, startPoint y: 188, endPoint x: 332, endPoint y: 188, distance: 98.2
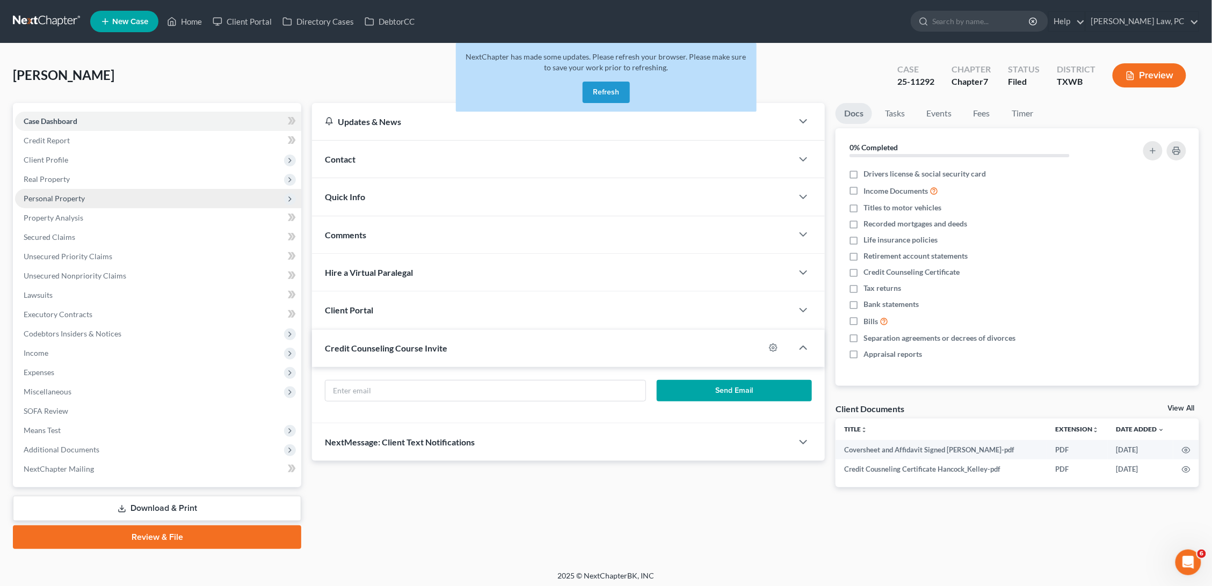
click at [101, 198] on span "Personal Property" at bounding box center [158, 198] width 286 height 19
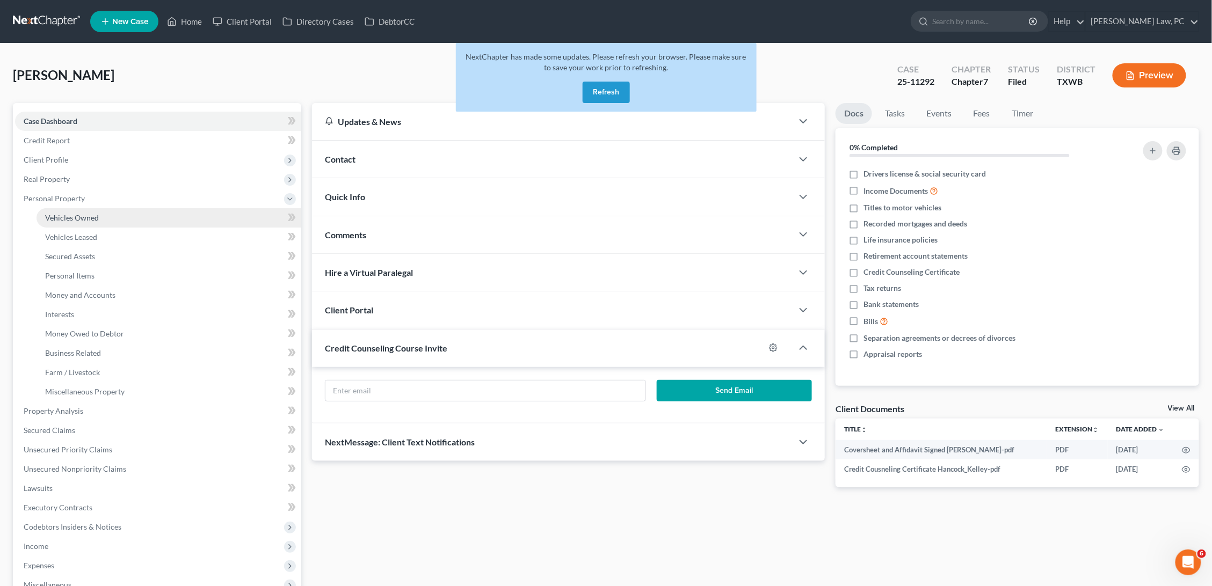
click at [119, 217] on link "Vehicles Owned" at bounding box center [169, 217] width 265 height 19
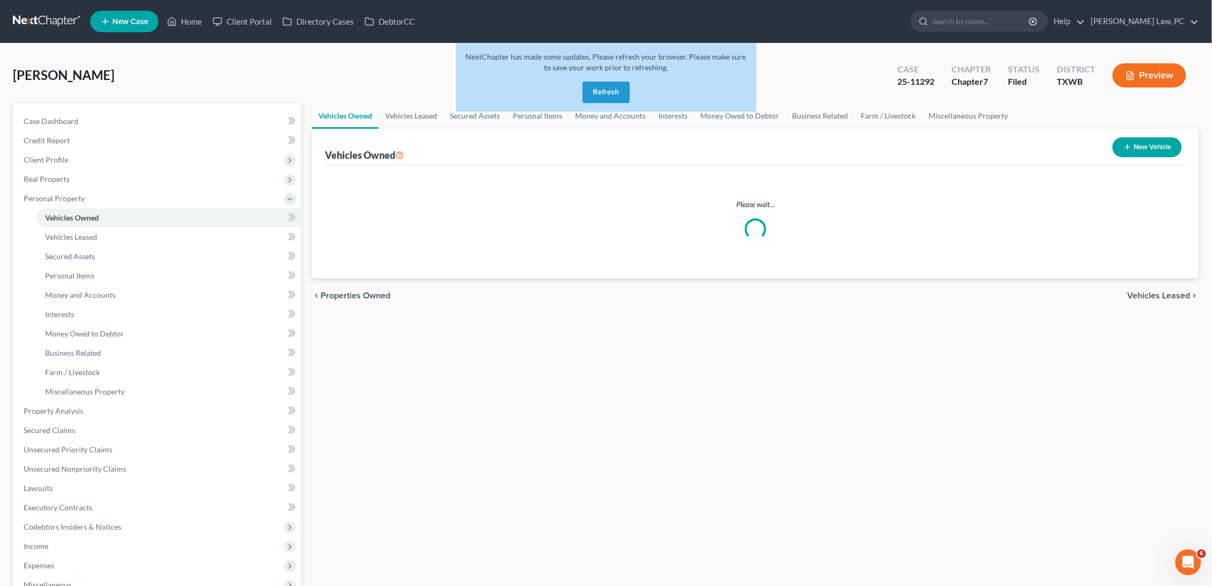
click at [614, 88] on button "Refresh" at bounding box center [605, 92] width 47 height 21
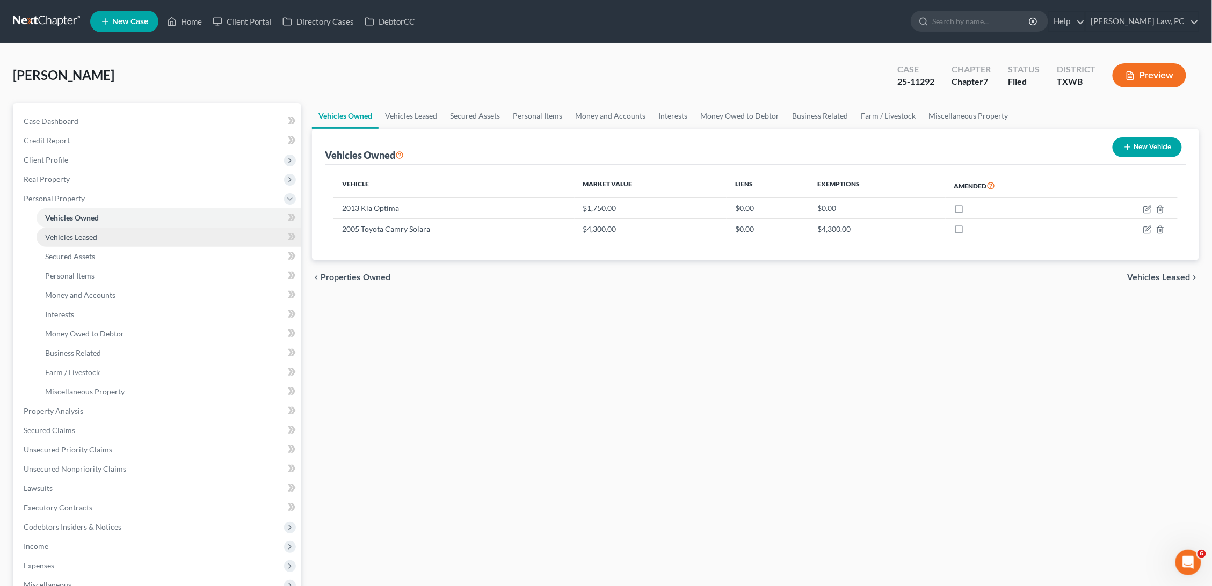
click at [153, 234] on link "Vehicles Leased" at bounding box center [169, 237] width 265 height 19
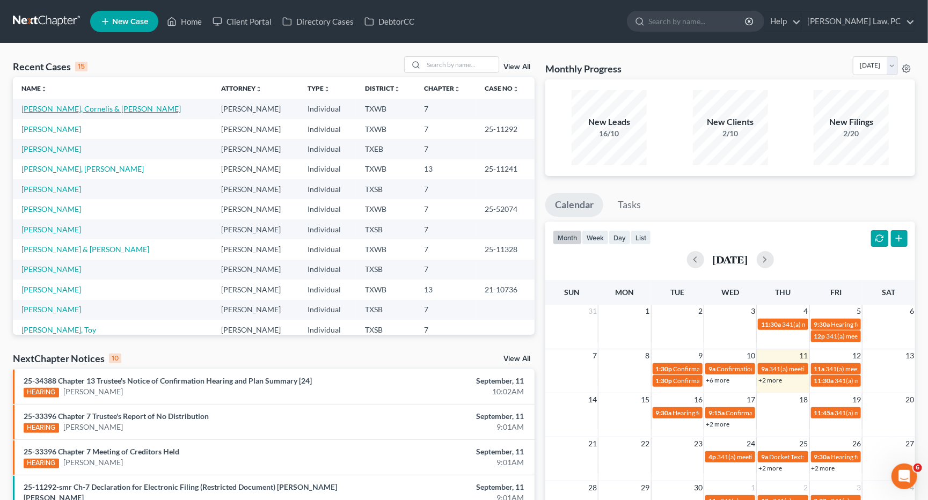
click at [67, 107] on link "[PERSON_NAME], Cornelis & [PERSON_NAME]" at bounding box center [100, 108] width 159 height 9
click at [100, 102] on td "[PERSON_NAME], Cornelis & [PERSON_NAME]" at bounding box center [113, 109] width 200 height 20
click at [100, 108] on link "[PERSON_NAME], Cornelis & [PERSON_NAME]" at bounding box center [100, 108] width 159 height 9
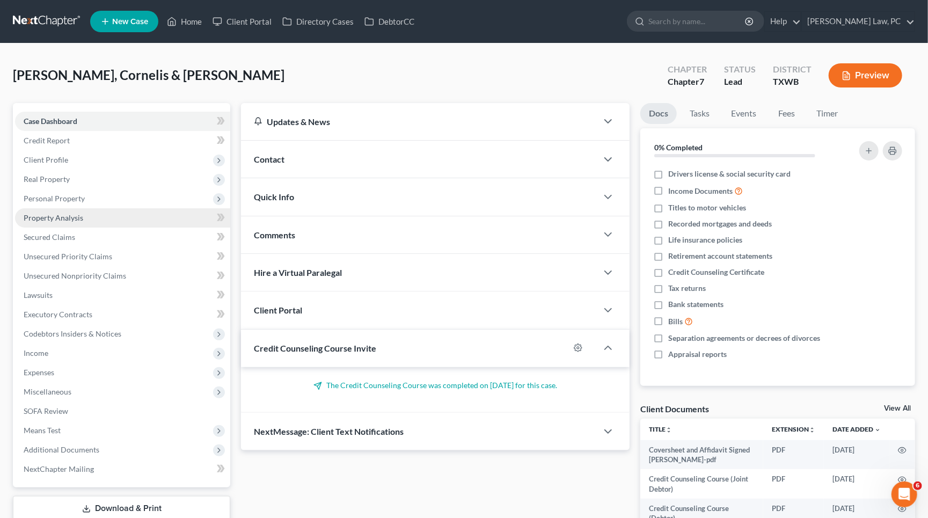
click at [96, 215] on link "Property Analysis" at bounding box center [122, 217] width 215 height 19
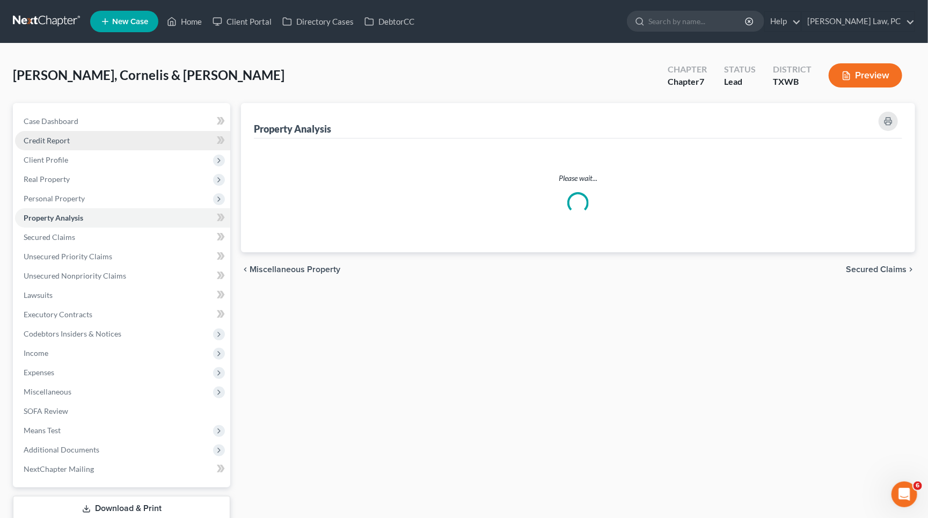
click at [59, 143] on span "Credit Report" at bounding box center [47, 140] width 46 height 9
click at [58, 160] on span "Client Profile" at bounding box center [46, 159] width 45 height 9
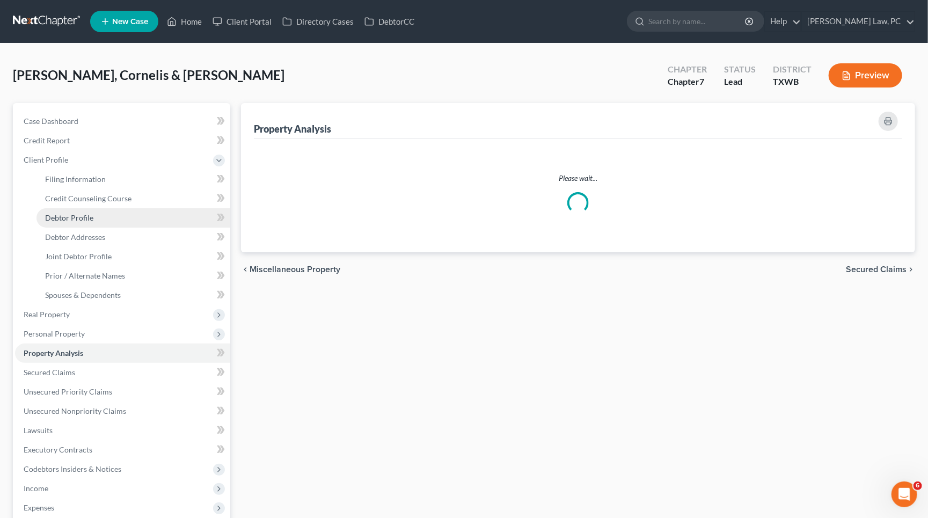
click at [63, 217] on span "Debtor Profile" at bounding box center [69, 217] width 48 height 9
select select "1"
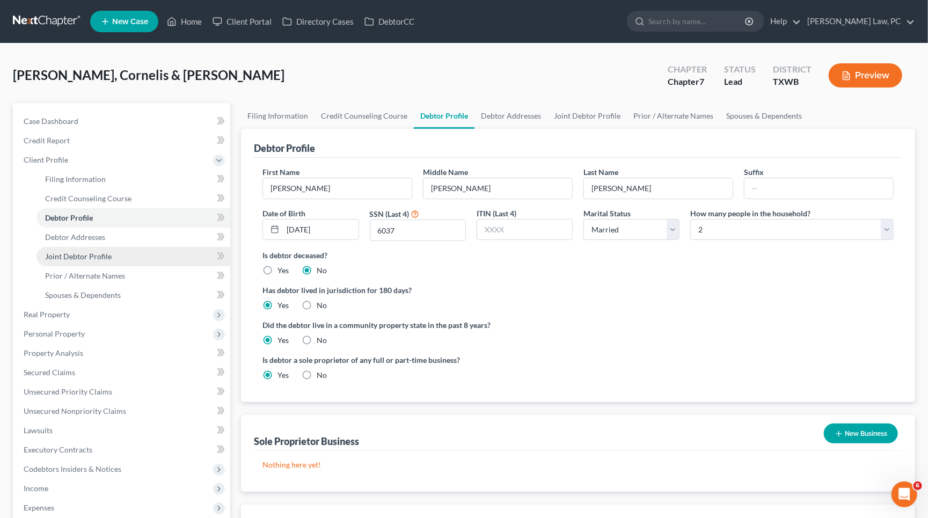
click at [83, 252] on span "Joint Debtor Profile" at bounding box center [78, 256] width 67 height 9
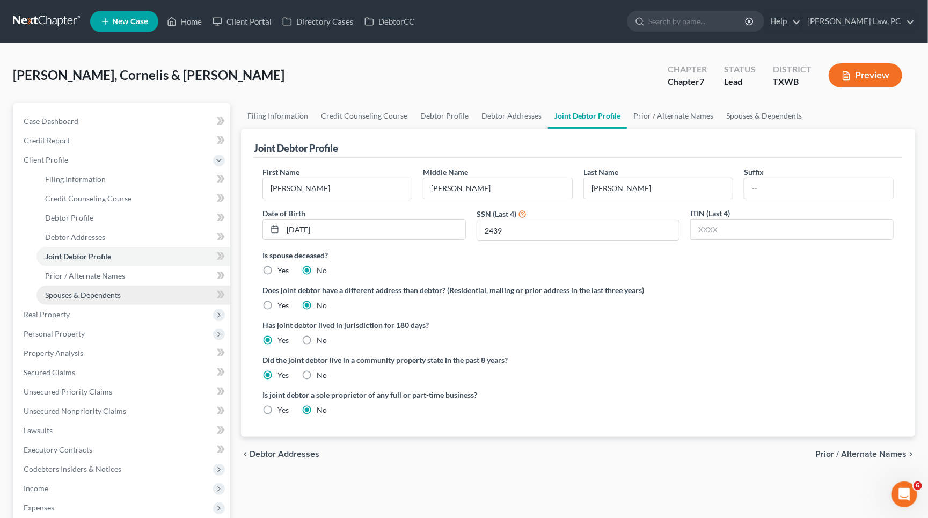
click at [76, 290] on span "Spouses & Dependents" at bounding box center [83, 294] width 76 height 9
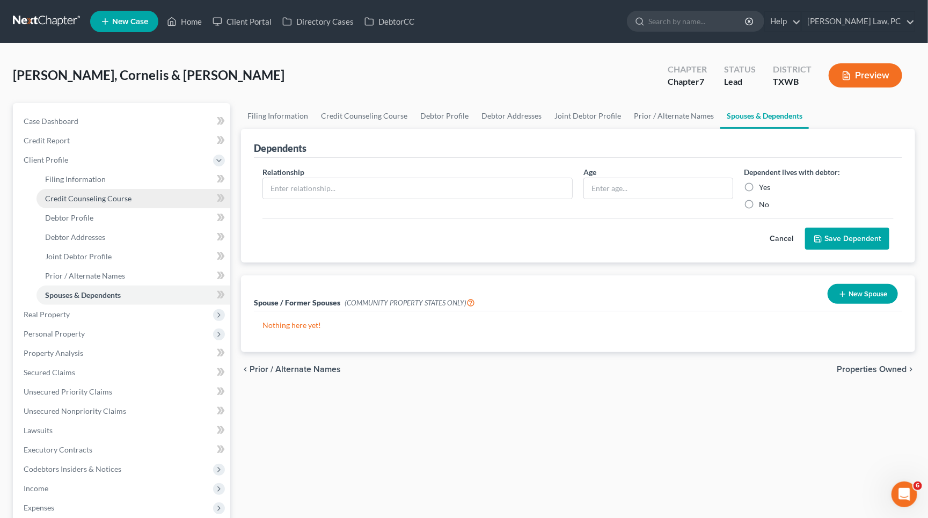
click at [72, 194] on span "Credit Counseling Course" at bounding box center [88, 198] width 86 height 9
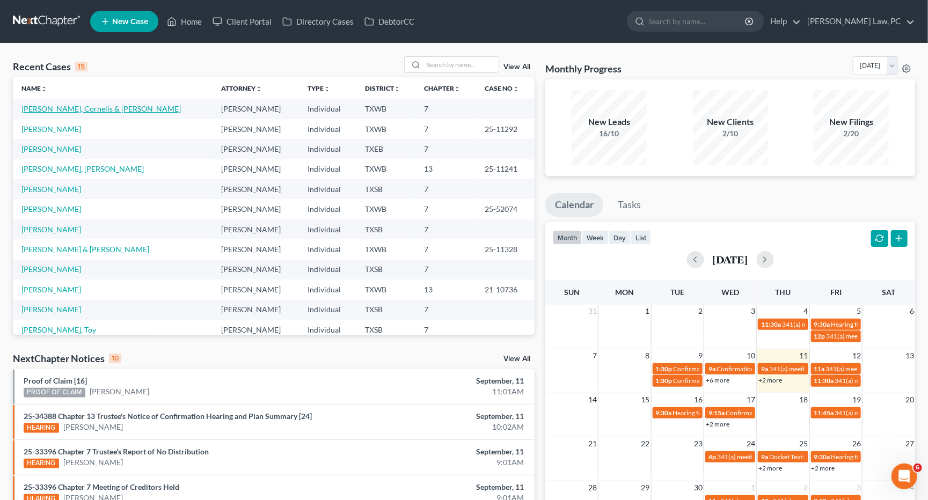
click at [107, 110] on link "[PERSON_NAME], Cornelis & [PERSON_NAME]" at bounding box center [100, 108] width 159 height 9
click at [91, 108] on link "[PERSON_NAME], Cornelis & [PERSON_NAME]" at bounding box center [100, 108] width 159 height 9
click at [89, 108] on link "[PERSON_NAME], Cornelis & [PERSON_NAME]" at bounding box center [100, 108] width 159 height 9
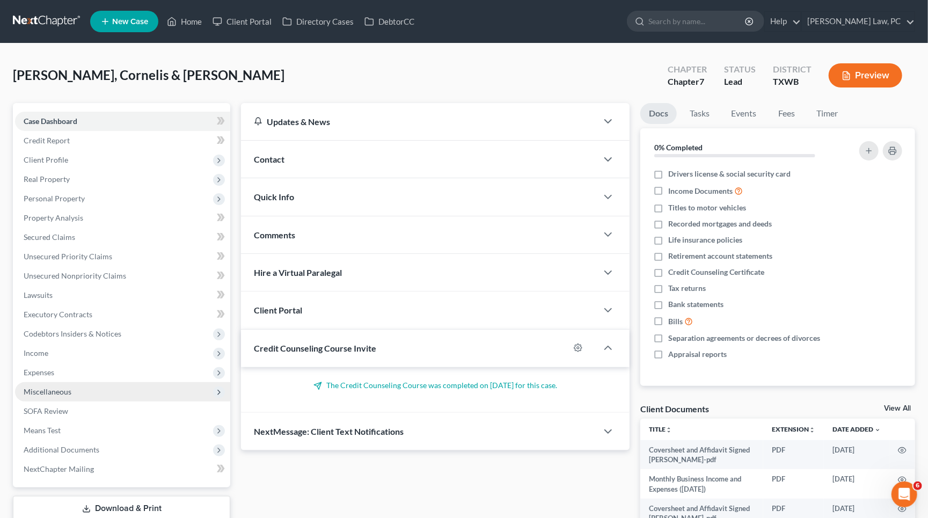
click at [47, 387] on span "Miscellaneous" at bounding box center [48, 391] width 48 height 9
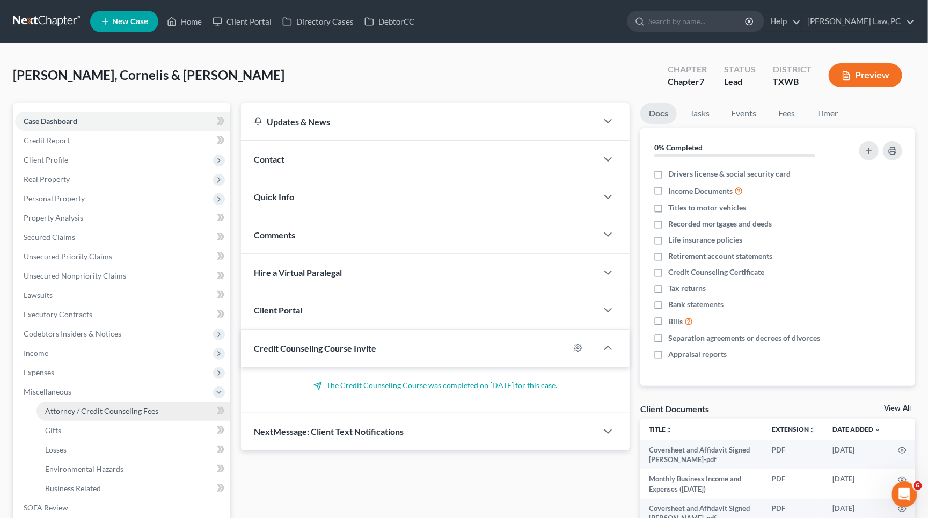
click at [63, 406] on span "Attorney / Credit Counseling Fees" at bounding box center [101, 410] width 113 height 9
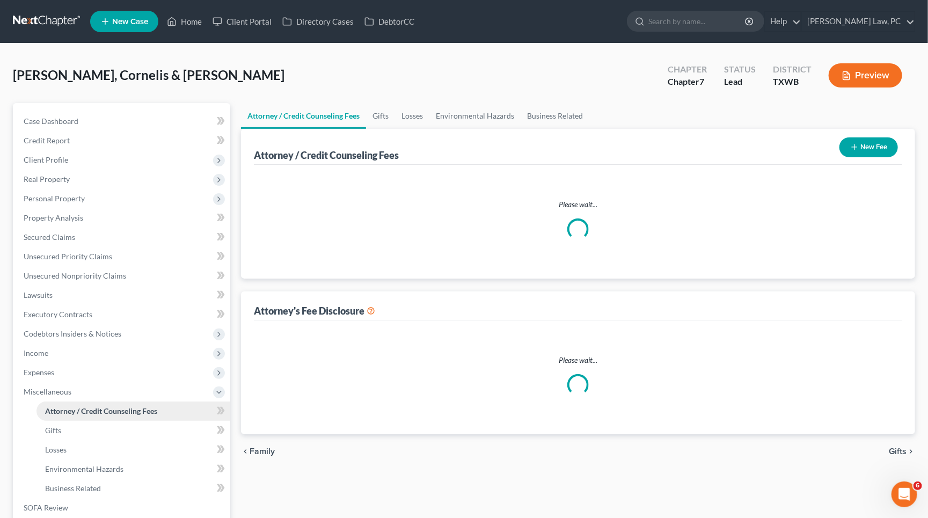
select select "4"
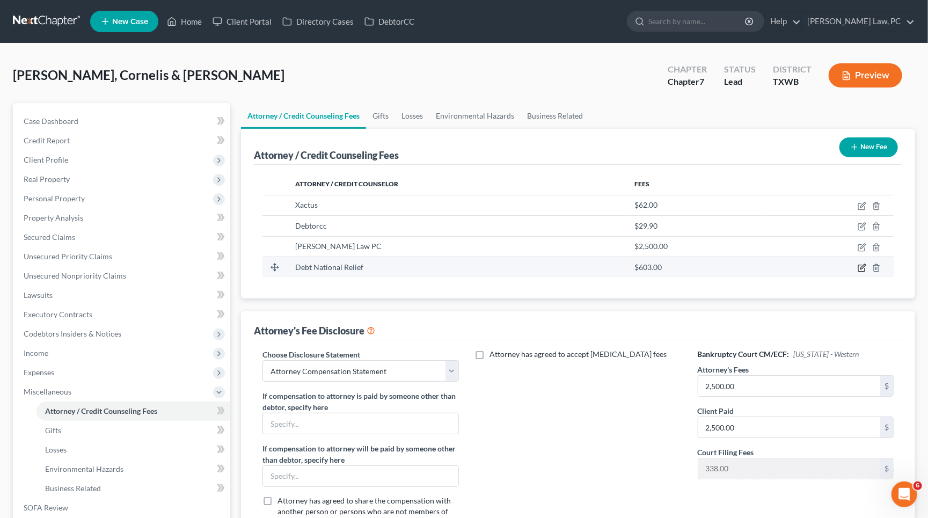
click at [859, 265] on icon "button" at bounding box center [861, 268] width 6 height 6
select select "35"
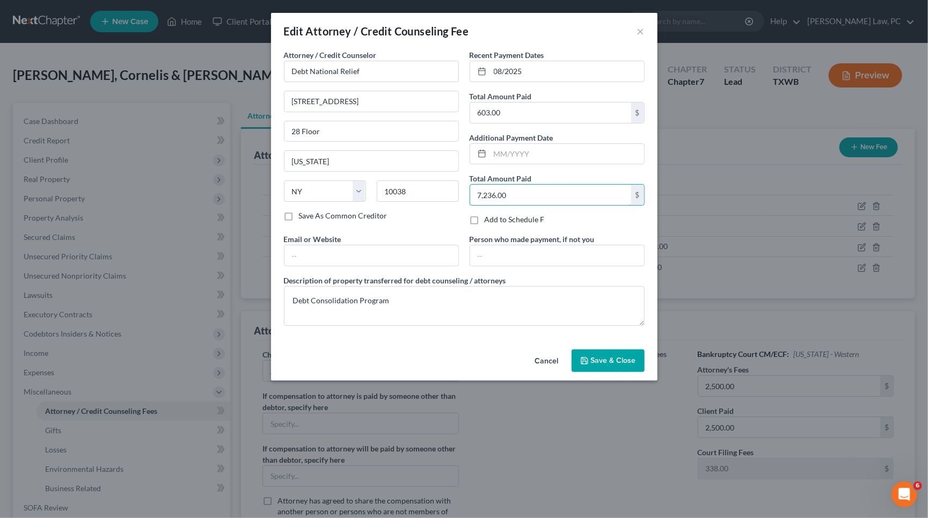
drag, startPoint x: 514, startPoint y: 187, endPoint x: 465, endPoint y: 187, distance: 48.9
click at [465, 187] on div "Recent Payment Dates 08/2025 Total Amount Paid 603.00 $ Additional Payment Date…" at bounding box center [557, 141] width 186 height 184
type input "8,442"
click at [620, 356] on span "Save & Close" at bounding box center [613, 360] width 45 height 9
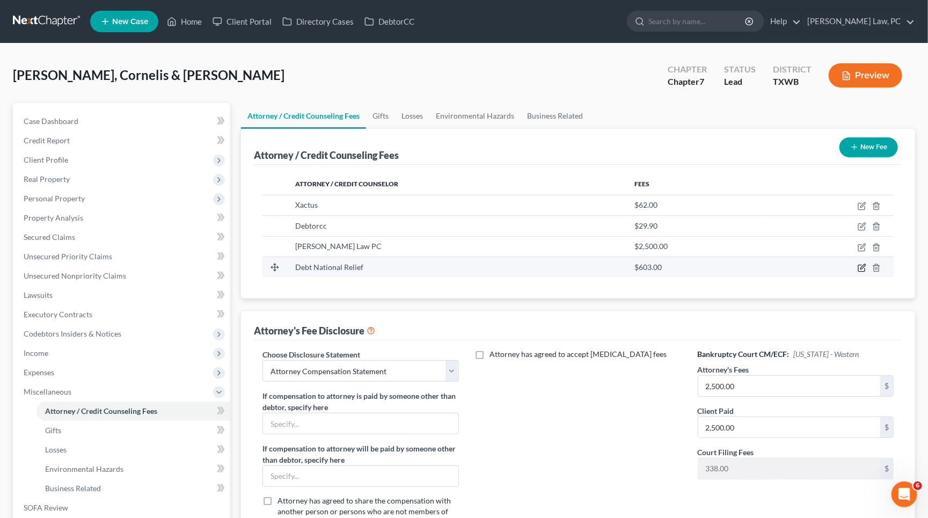
click at [864, 266] on icon "button" at bounding box center [862, 268] width 9 height 9
select select "35"
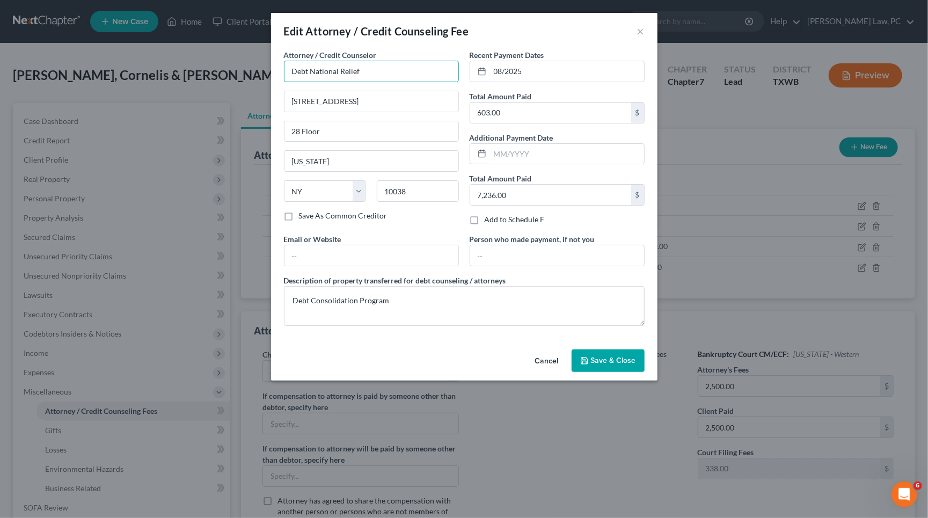
drag, startPoint x: 310, startPoint y: 72, endPoint x: 274, endPoint y: 72, distance: 35.4
click at [274, 72] on div "Attorney / Credit Counselor * Debt National Relief 180 Maiden Ln 28 Floor New Y…" at bounding box center [464, 197] width 387 height 296
type input "National Debt Relief"
drag, startPoint x: 530, startPoint y: 187, endPoint x: 463, endPoint y: 187, distance: 66.6
click at [463, 187] on div "Attorney / Credit Counselor * National Debt Relief 180 Maiden Ln 28 Floor New Y…" at bounding box center [464, 191] width 371 height 285
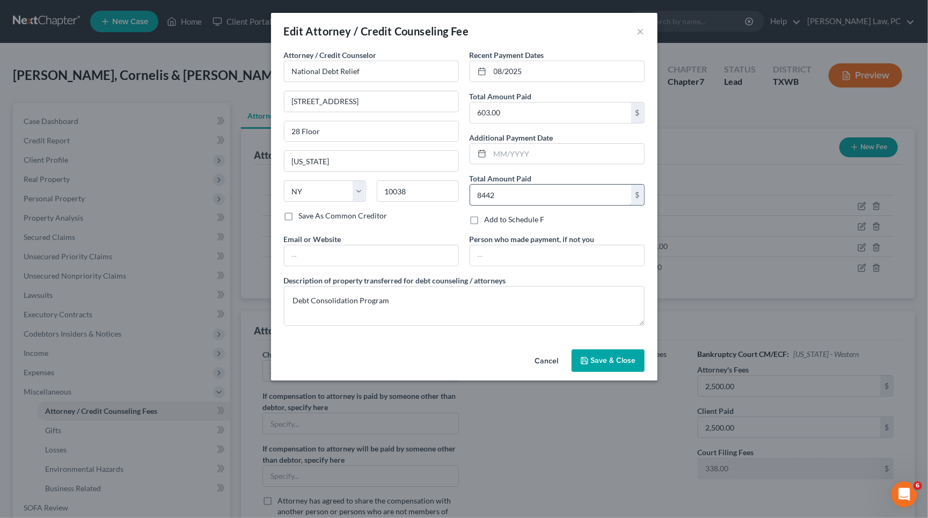
type input "8,442"
click at [618, 356] on span "Save & Close" at bounding box center [613, 360] width 45 height 9
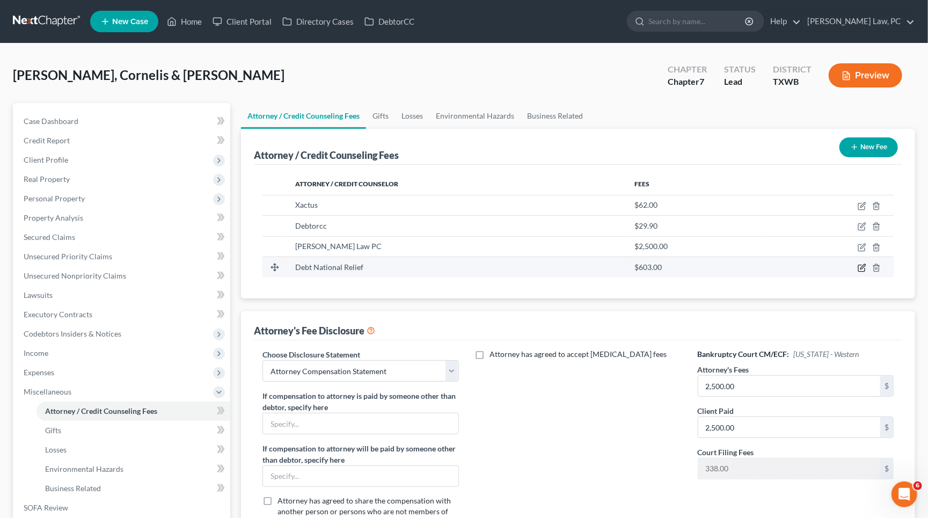
click at [861, 267] on icon "button" at bounding box center [863, 266] width 5 height 5
select select "35"
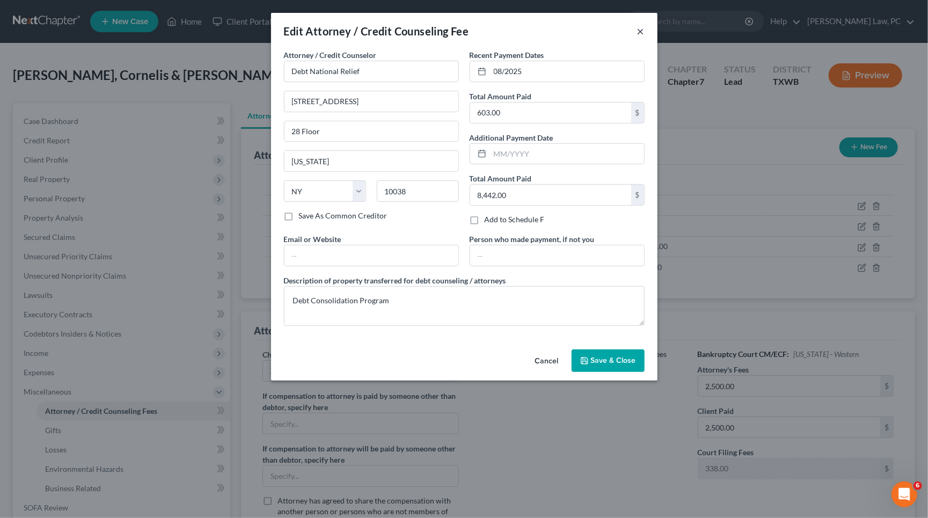
click at [639, 31] on button "×" at bounding box center [641, 31] width 8 height 13
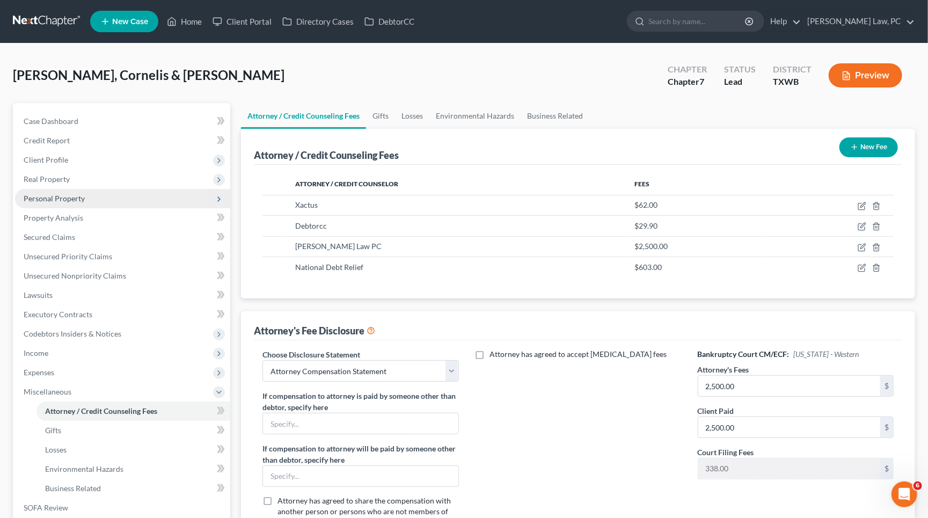
click at [94, 193] on span "Personal Property" at bounding box center [122, 198] width 215 height 19
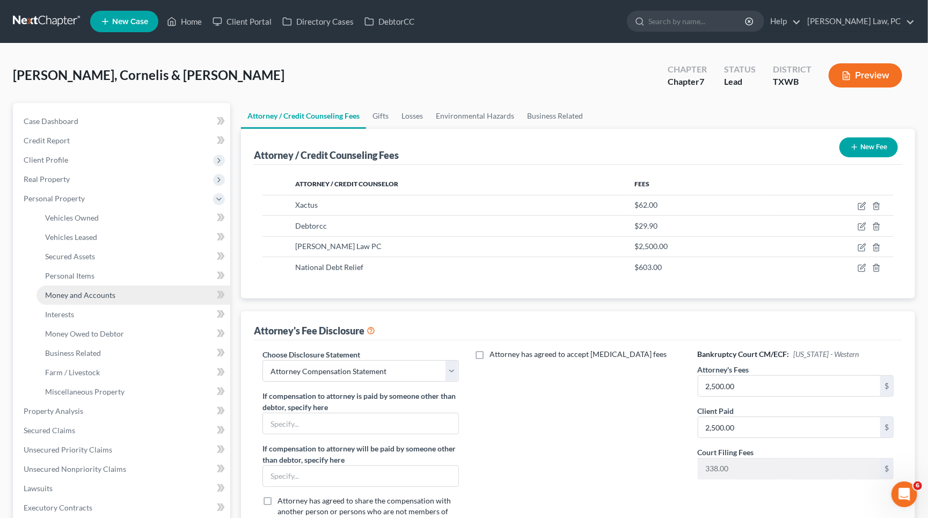
click at [88, 290] on span "Money and Accounts" at bounding box center [80, 294] width 70 height 9
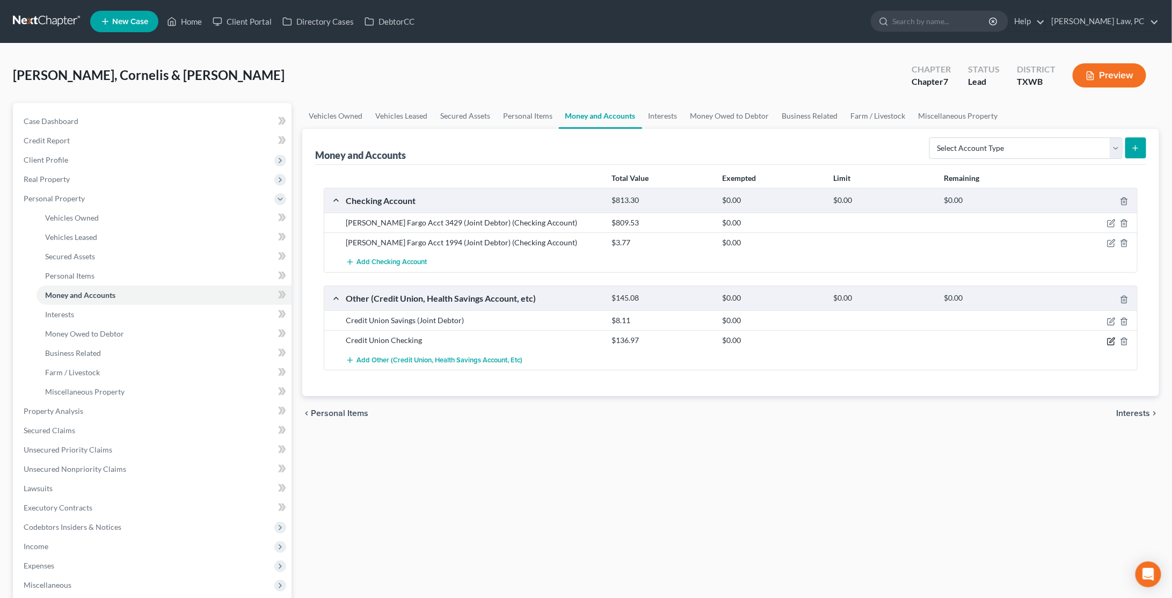
click at [1109, 337] on icon "button" at bounding box center [1111, 341] width 9 height 9
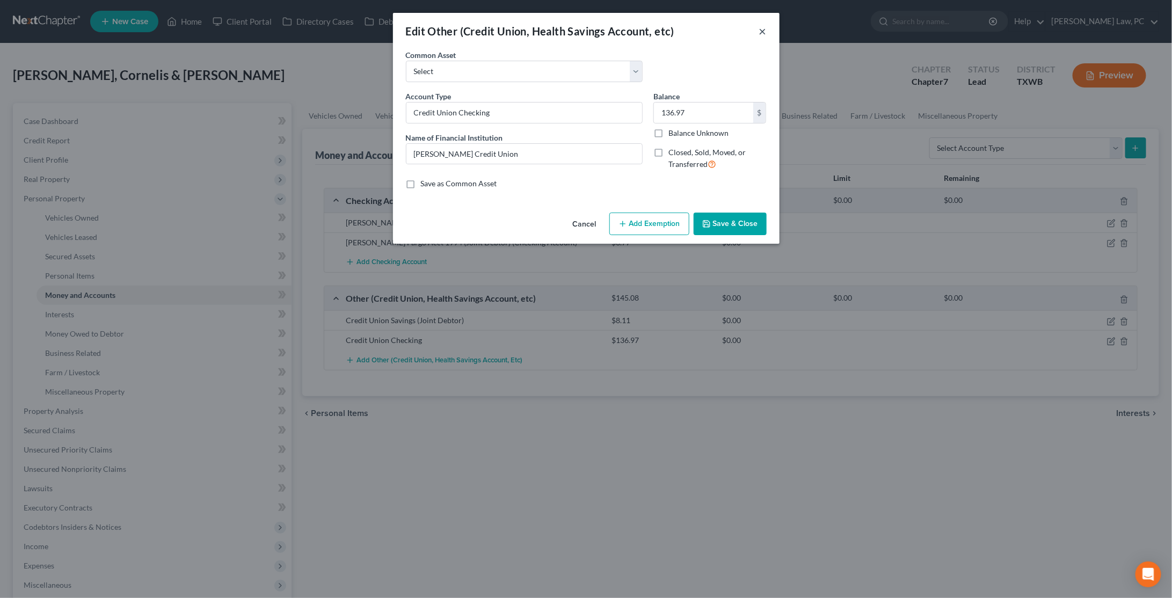
click at [764, 34] on button "×" at bounding box center [763, 31] width 8 height 13
